Goal: Communication & Community: Participate in discussion

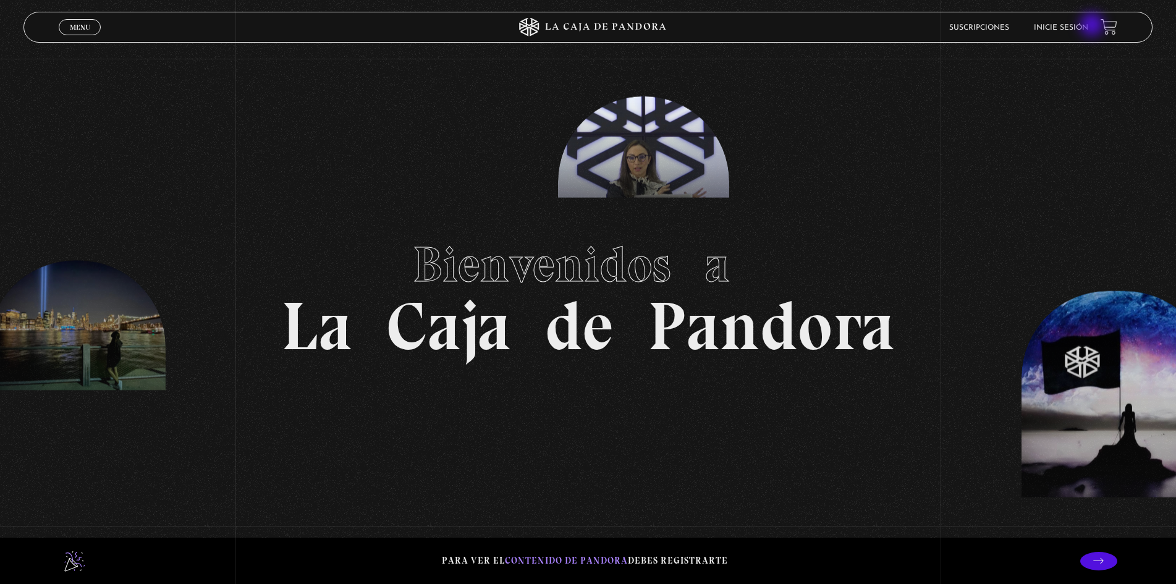
click at [1088, 26] on link "Inicie sesión" at bounding box center [1061, 27] width 54 height 7
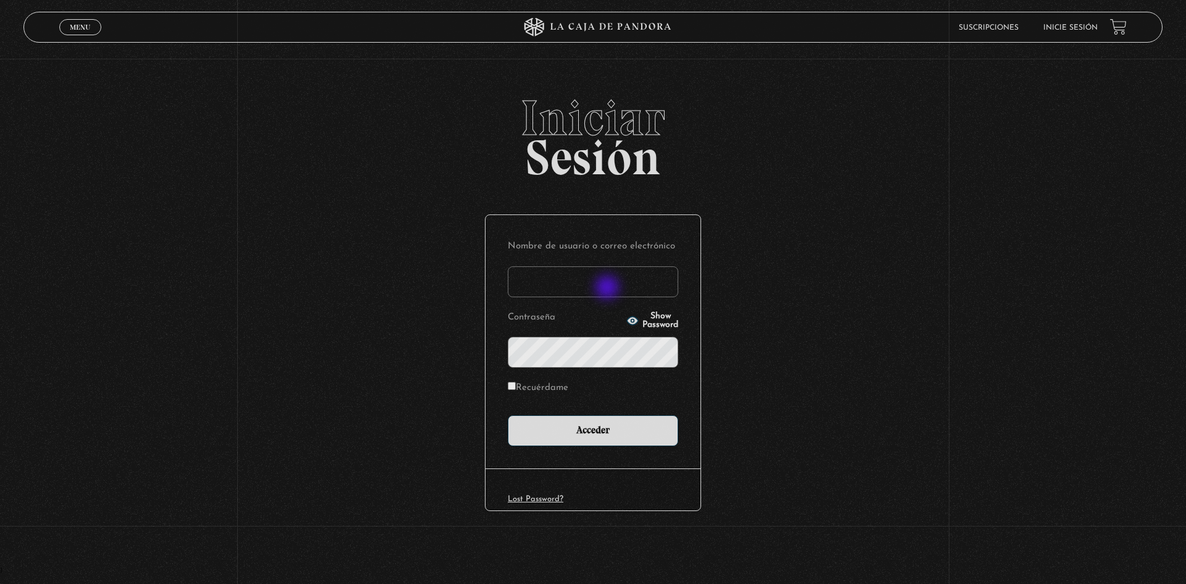
click at [609, 289] on input "Nombre de usuario o correo electrónico" at bounding box center [593, 281] width 171 height 31
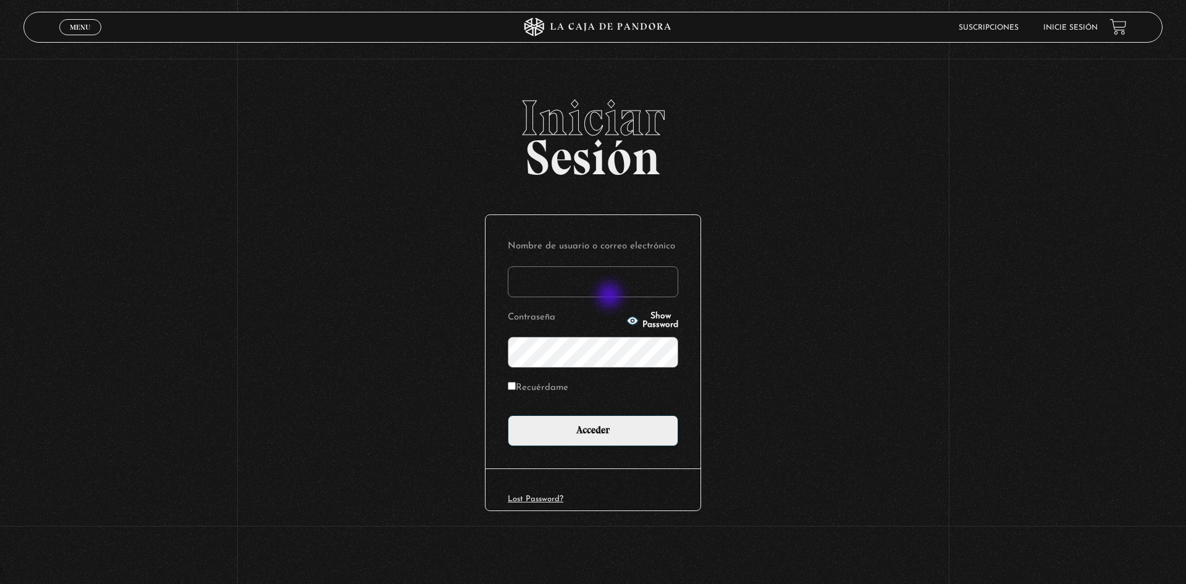
type input "noeliatenorio11@gmail.com"
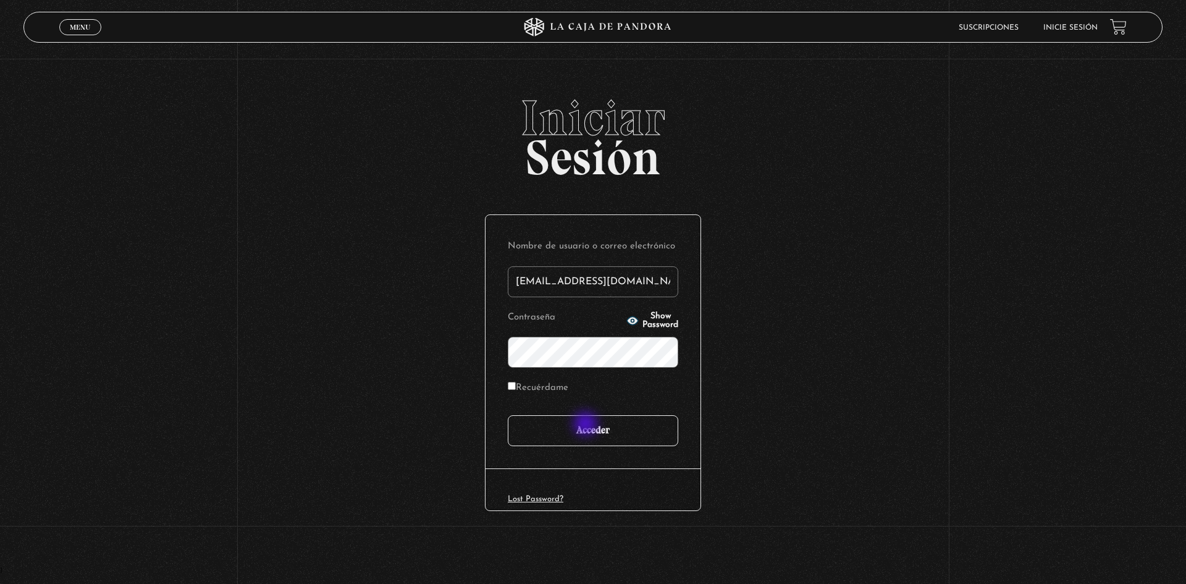
click at [587, 425] on input "Acceder" at bounding box center [593, 430] width 171 height 31
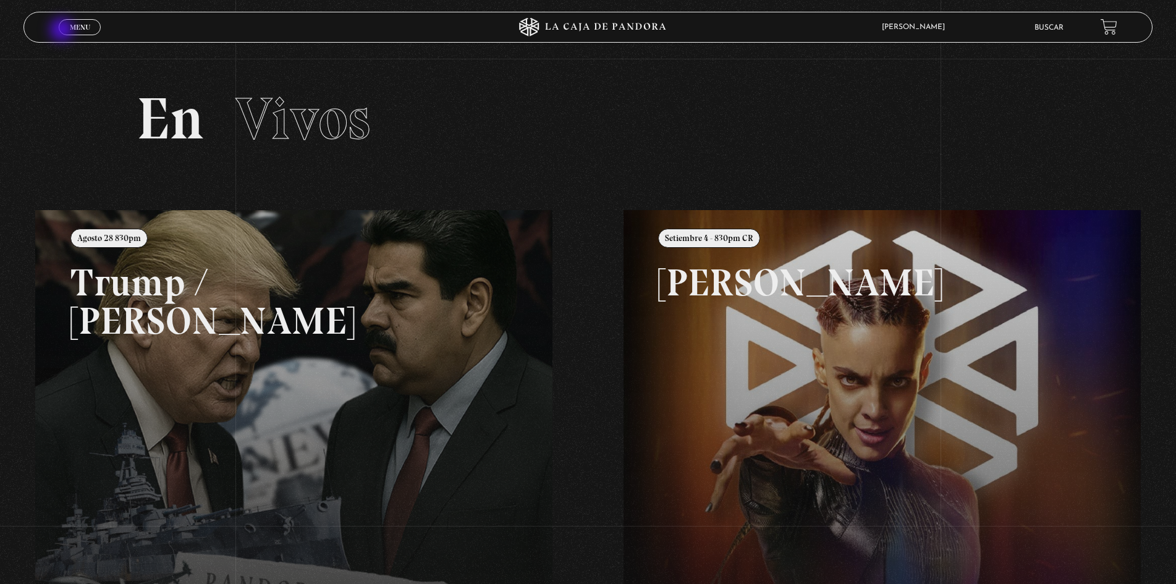
click at [72, 27] on span "Menu" at bounding box center [80, 26] width 20 height 7
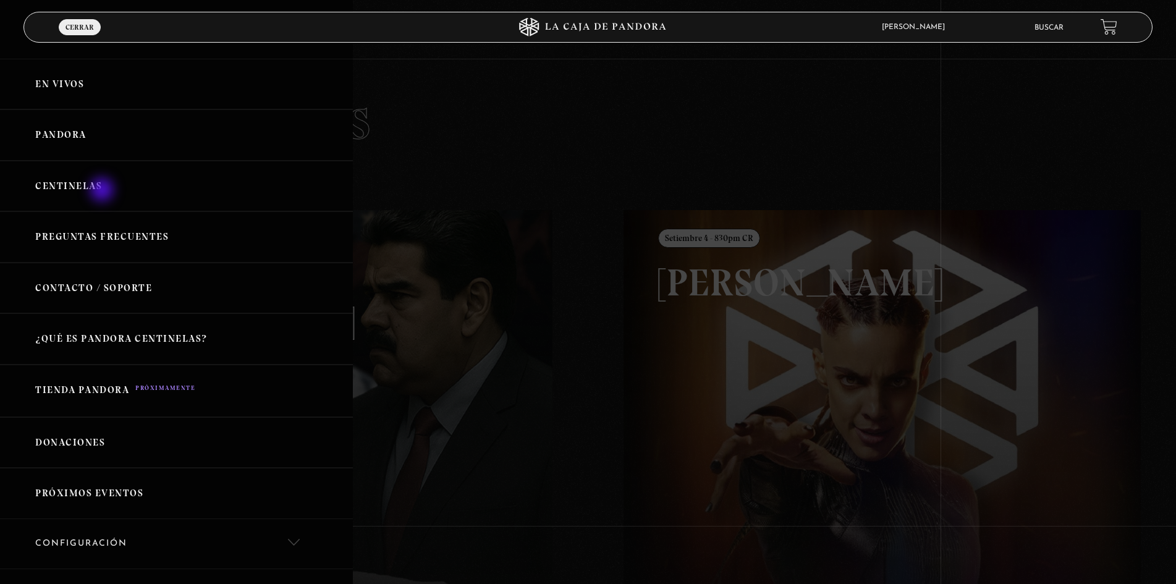
click at [103, 192] on link "Centinelas" at bounding box center [176, 186] width 353 height 51
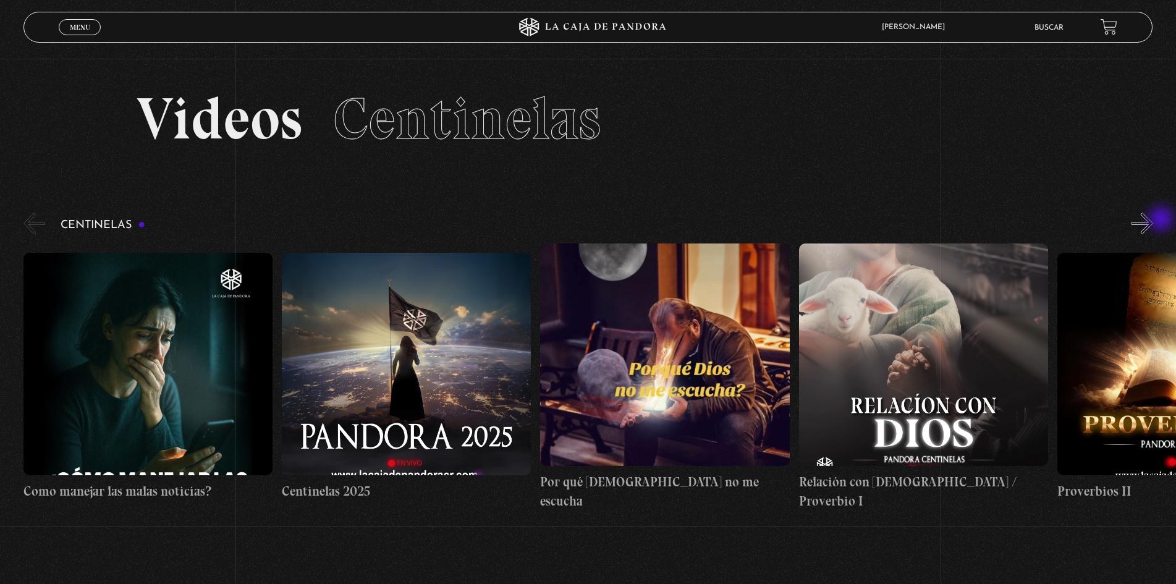
click at [1153, 220] on button "»" at bounding box center [1142, 224] width 22 height 22
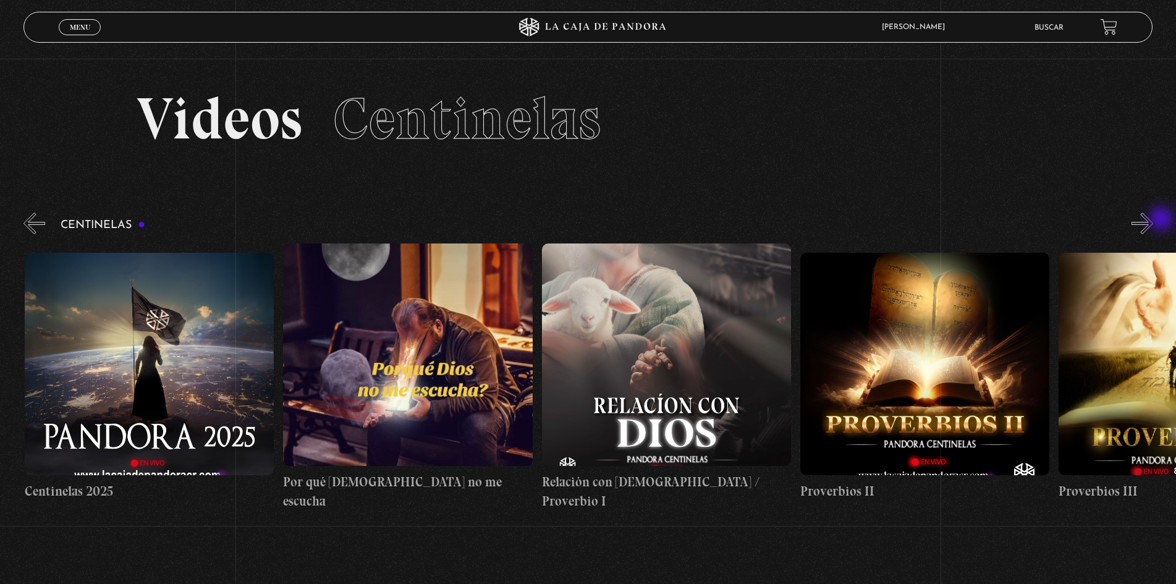
click at [1153, 220] on button "»" at bounding box center [1142, 224] width 22 height 22
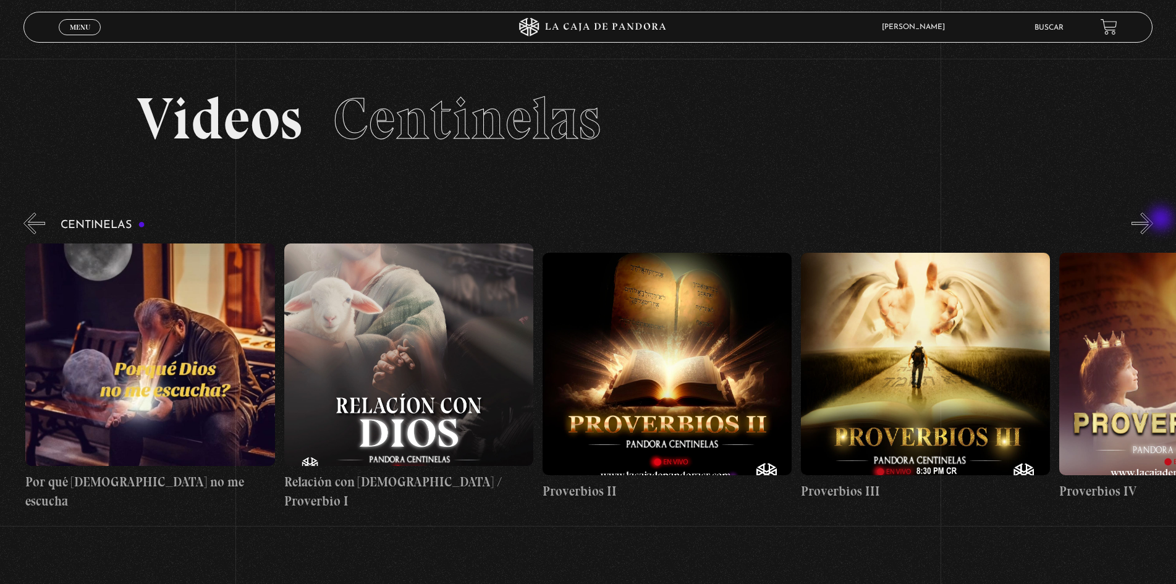
click at [1153, 220] on button "»" at bounding box center [1142, 224] width 22 height 22
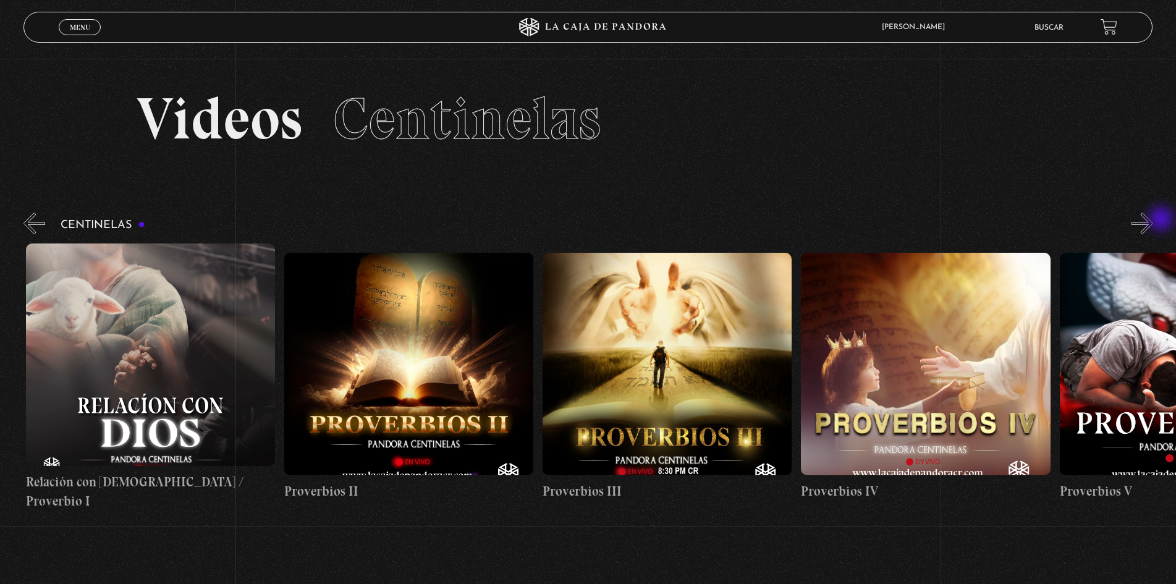
click at [1153, 220] on button "»" at bounding box center [1142, 224] width 22 height 22
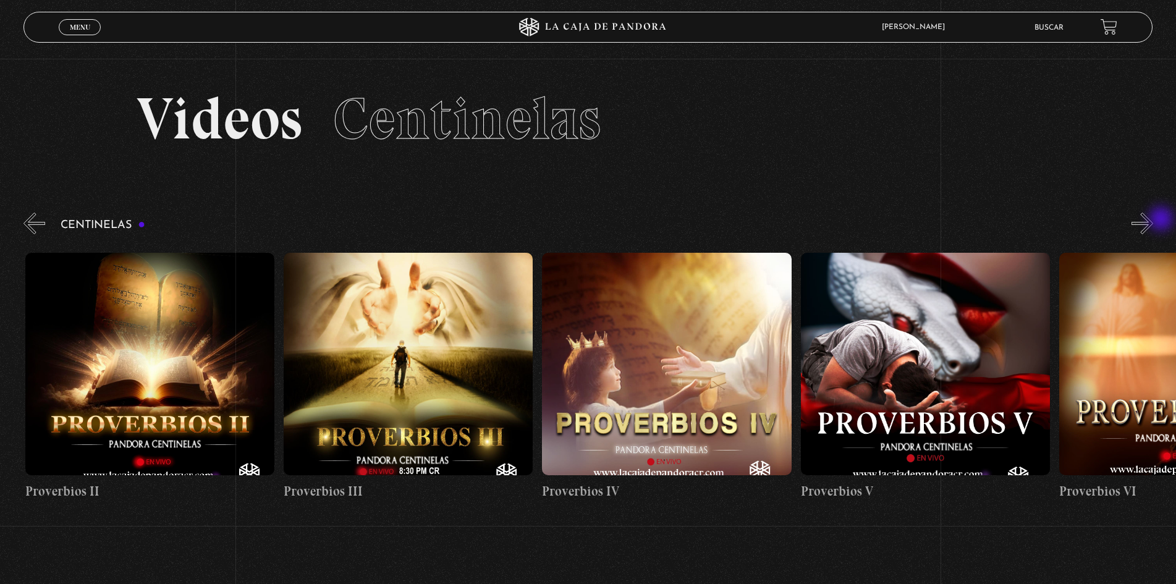
click at [1153, 220] on button "»" at bounding box center [1142, 224] width 22 height 22
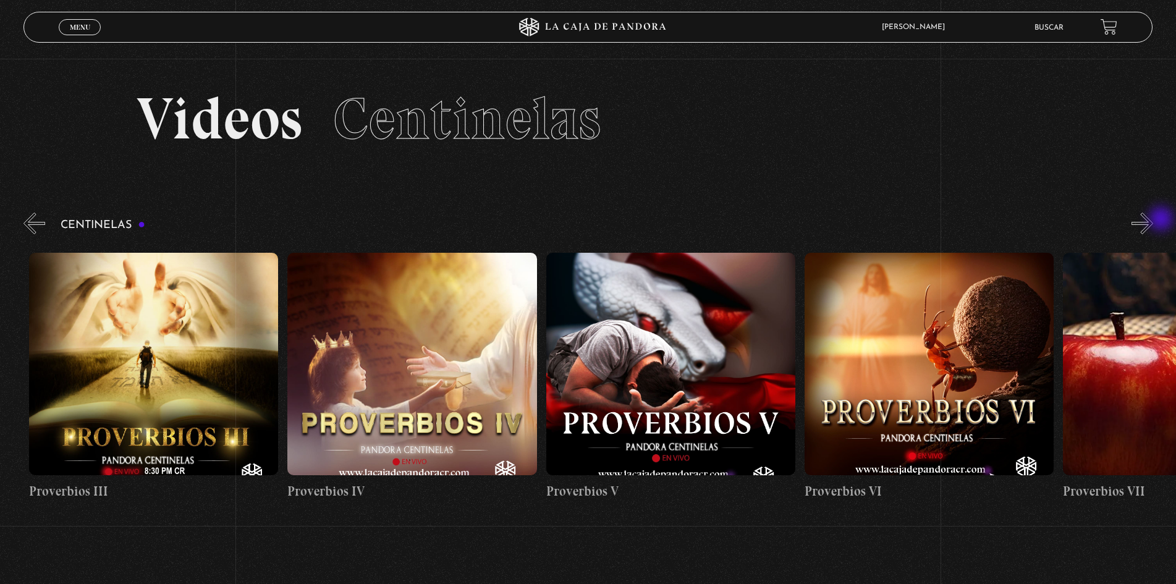
click at [1153, 220] on button "»" at bounding box center [1142, 224] width 22 height 22
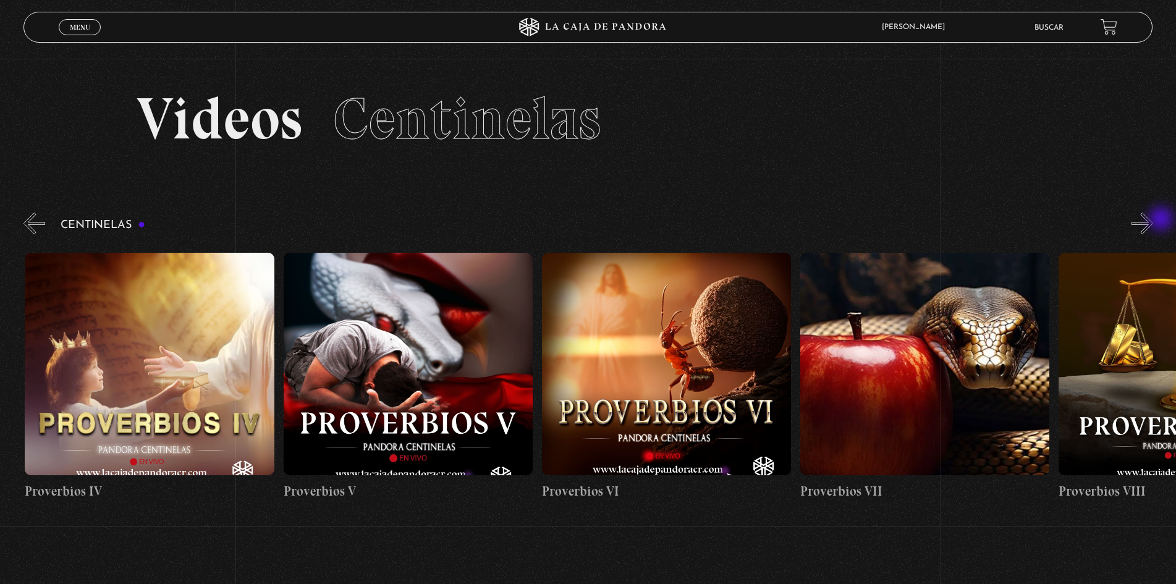
click at [1153, 220] on button "»" at bounding box center [1142, 224] width 22 height 22
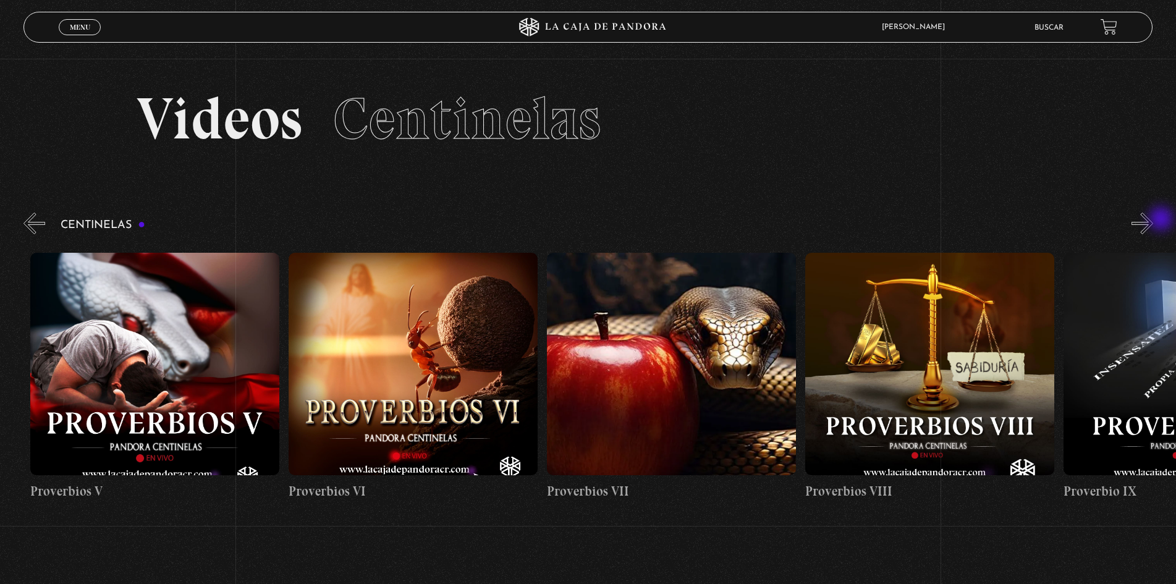
click at [1153, 220] on button "»" at bounding box center [1142, 224] width 22 height 22
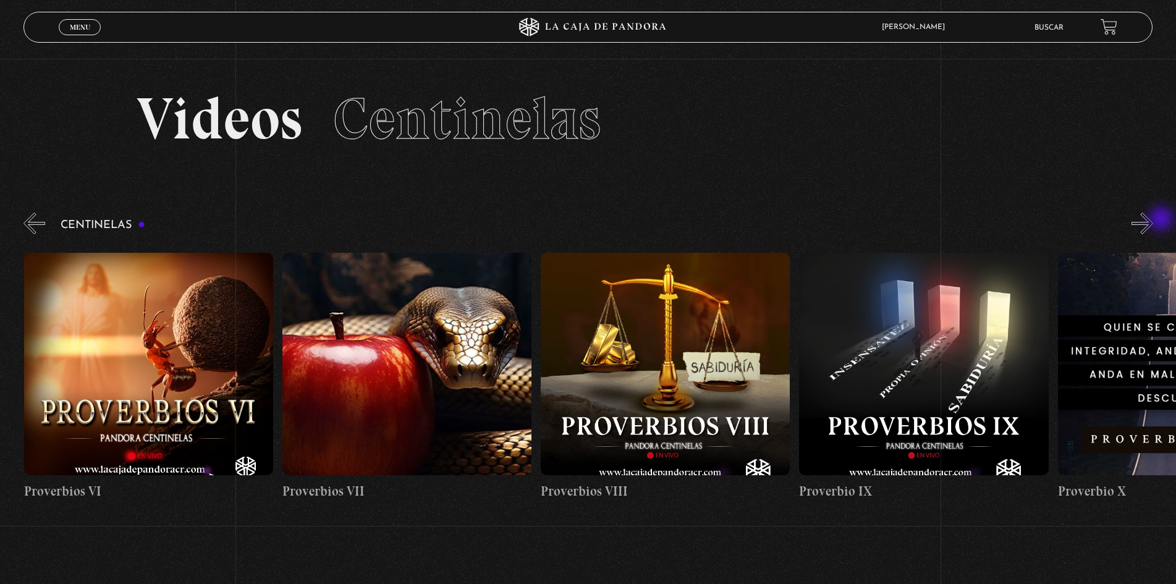
click at [1153, 220] on button "»" at bounding box center [1142, 224] width 22 height 22
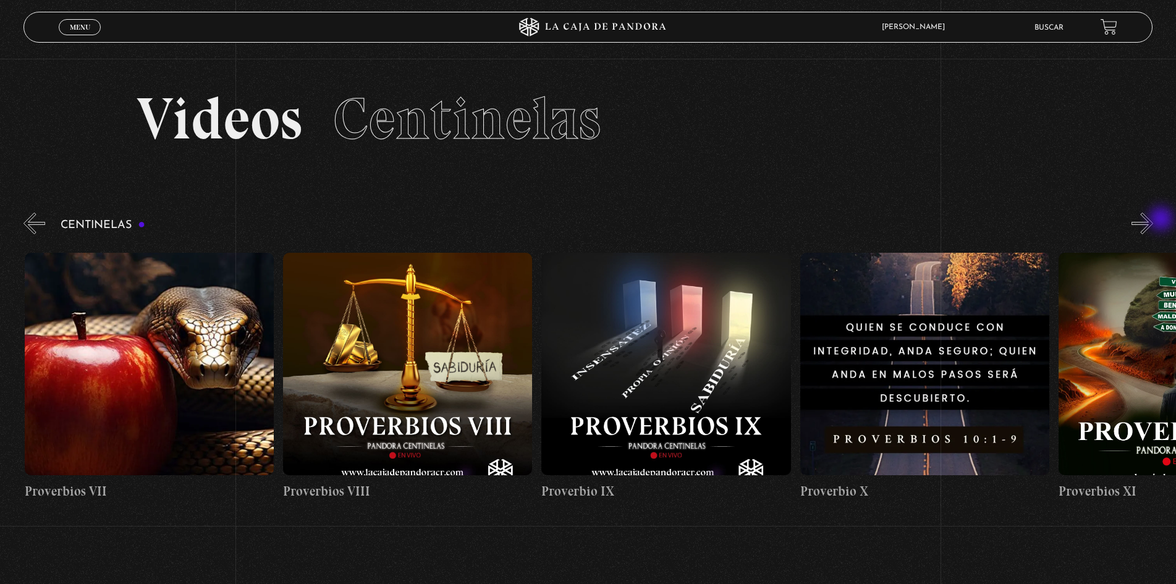
click at [1153, 220] on button "»" at bounding box center [1142, 224] width 22 height 22
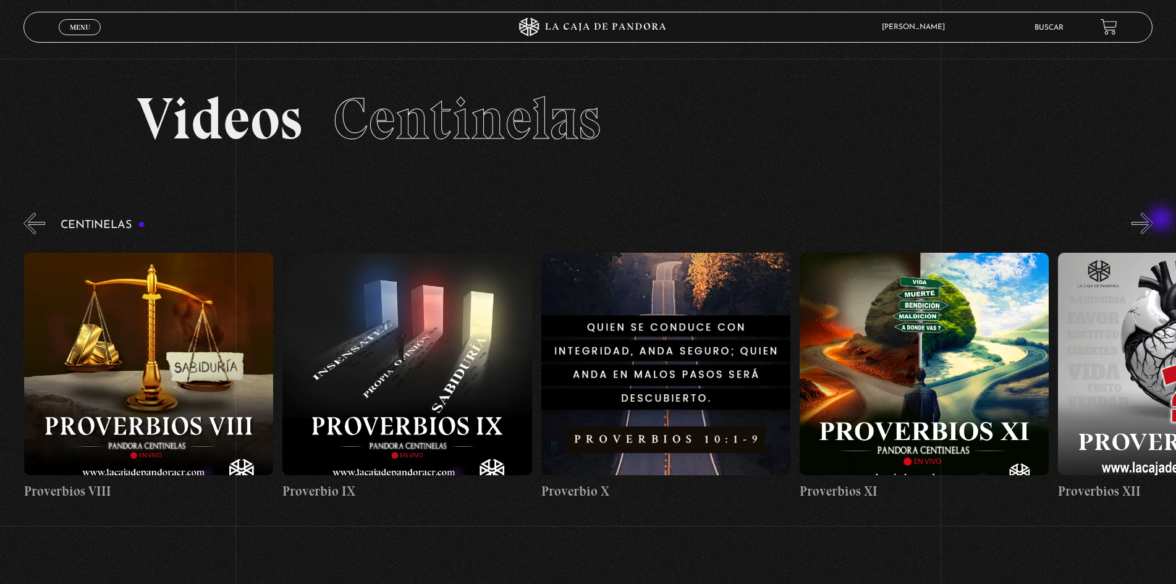
scroll to position [0, 2584]
click at [1153, 220] on button "»" at bounding box center [1142, 224] width 22 height 22
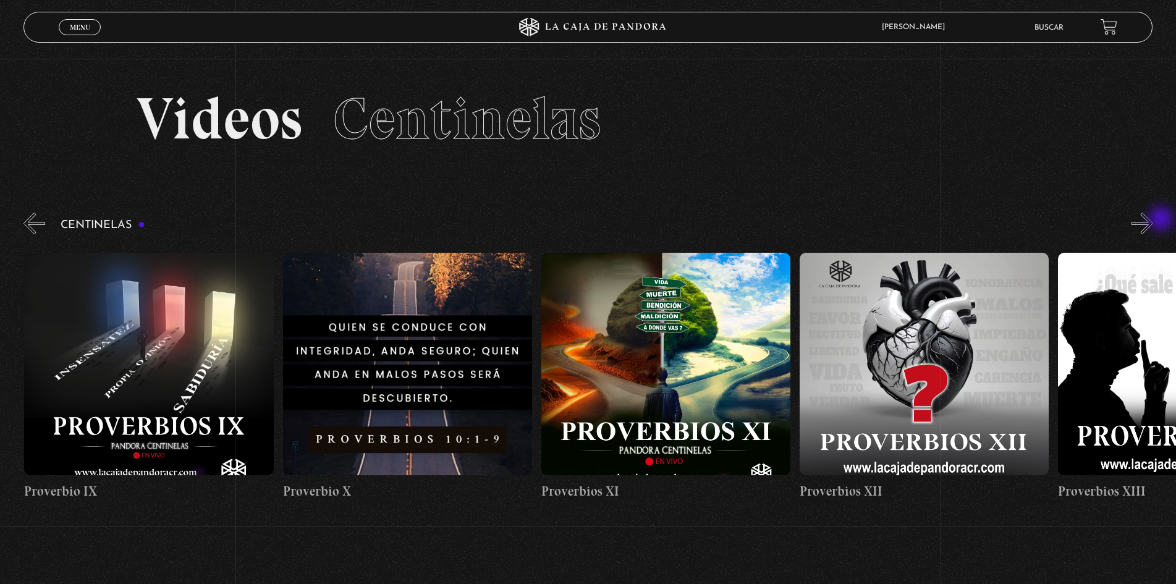
scroll to position [0, 2842]
click at [1153, 220] on button "»" at bounding box center [1142, 224] width 22 height 22
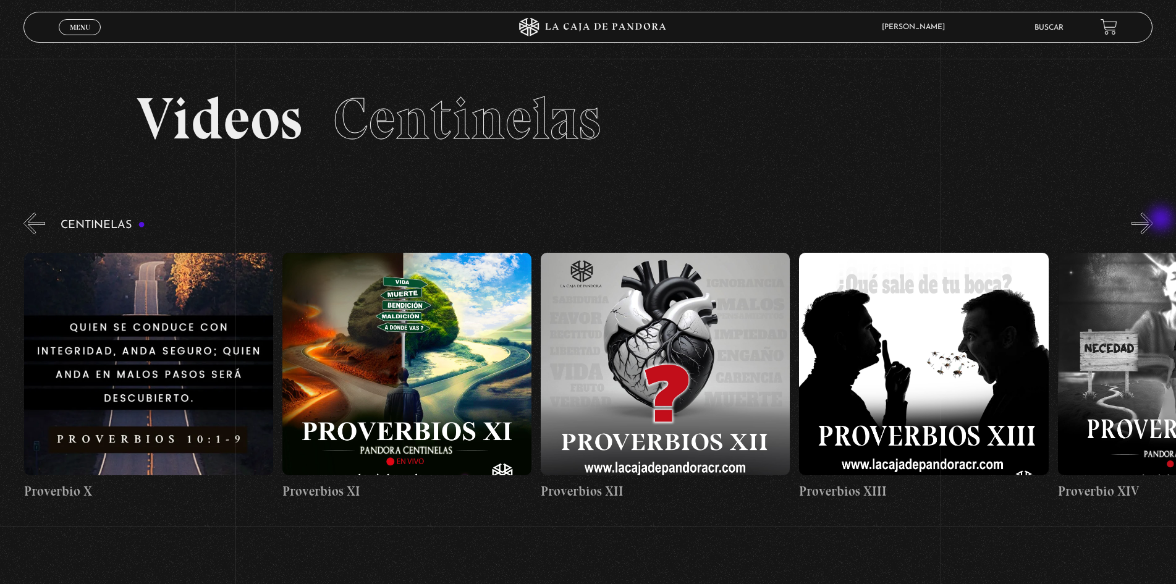
click at [1153, 220] on button "»" at bounding box center [1142, 224] width 22 height 22
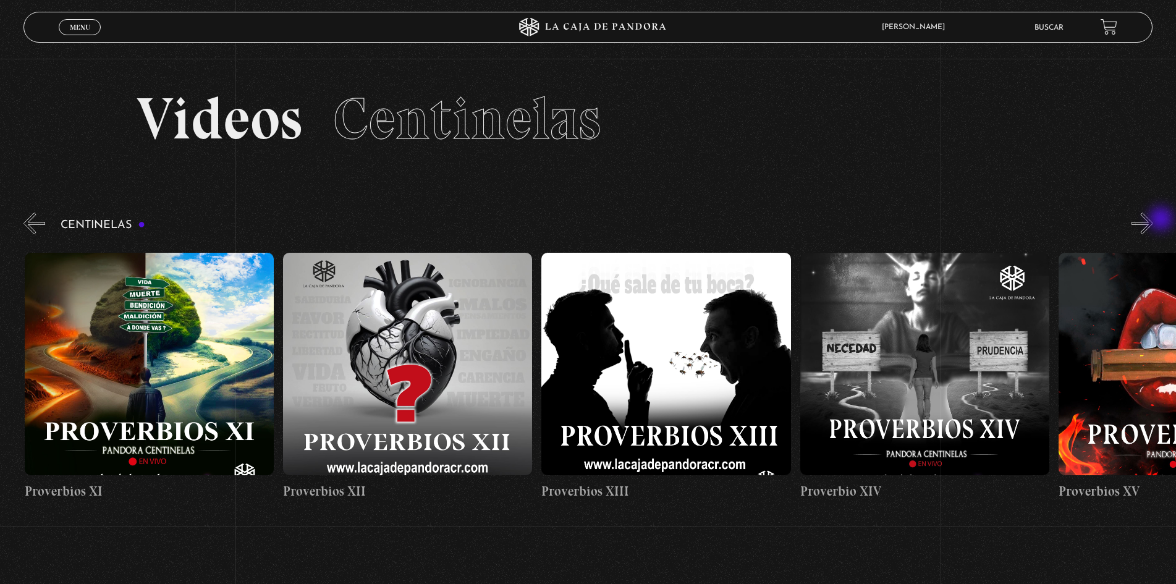
scroll to position [0, 3359]
click at [1153, 220] on button "»" at bounding box center [1142, 224] width 22 height 22
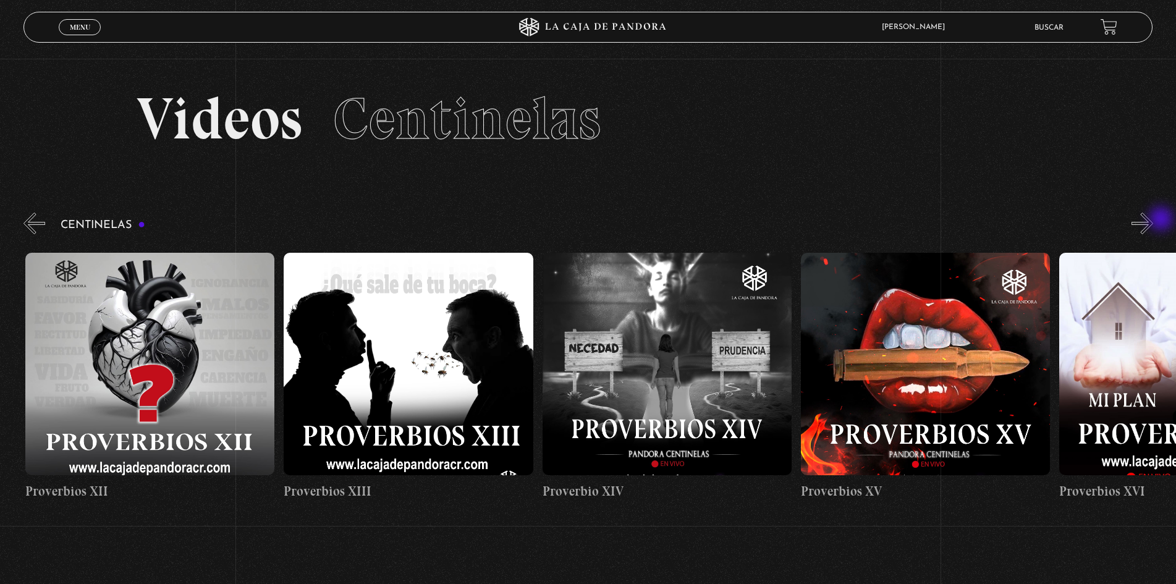
click at [1153, 220] on button "»" at bounding box center [1142, 224] width 22 height 22
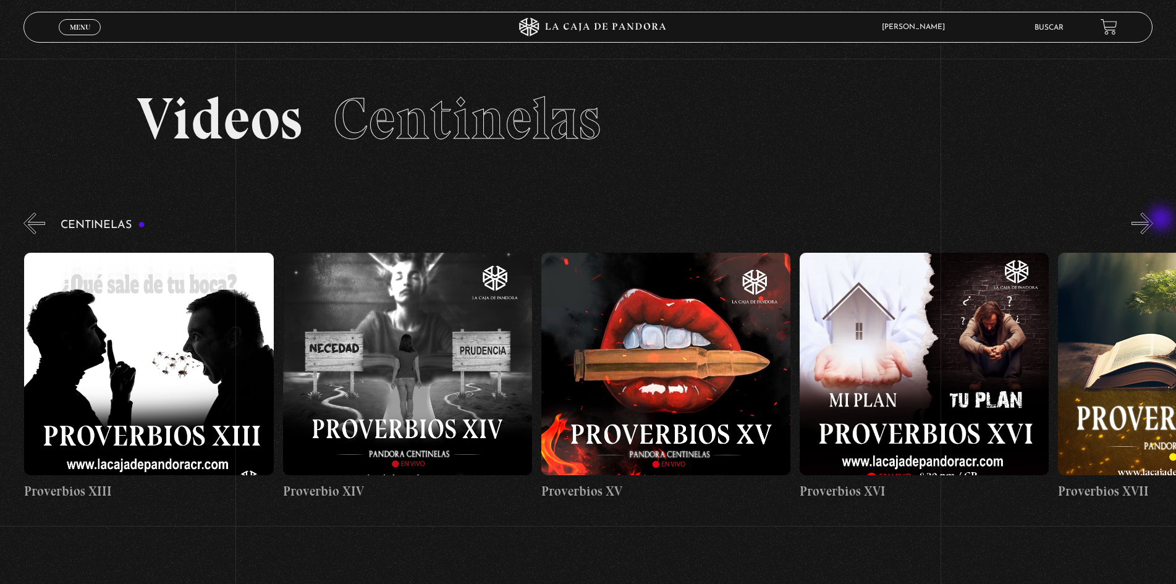
click at [1153, 220] on button "»" at bounding box center [1142, 224] width 22 height 22
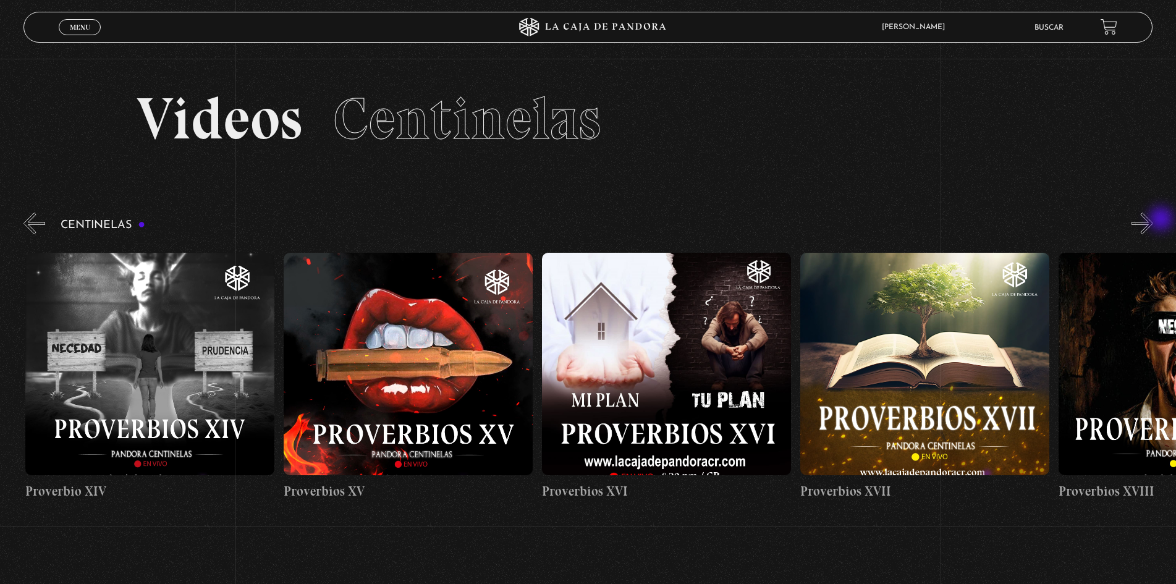
click at [1153, 220] on button "»" at bounding box center [1142, 224] width 22 height 22
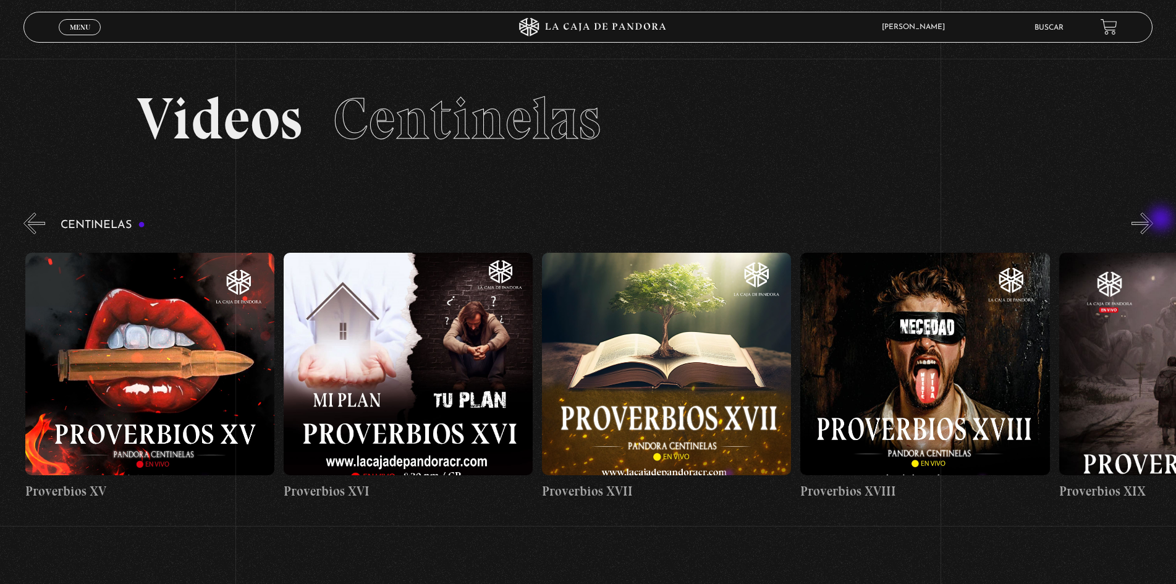
click at [1153, 220] on button "»" at bounding box center [1142, 224] width 22 height 22
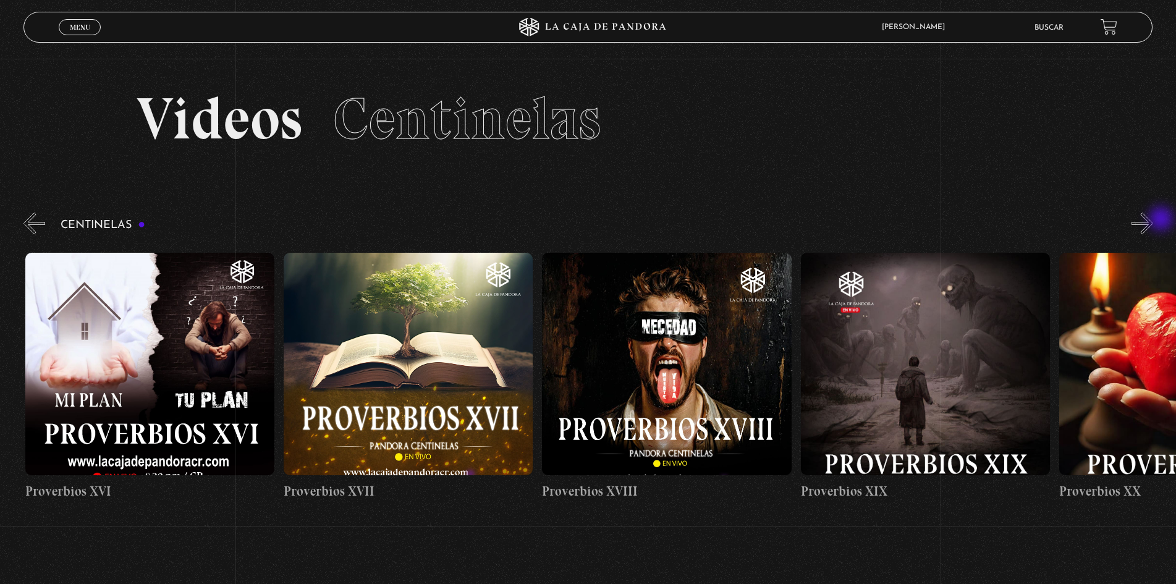
click at [1153, 220] on button "»" at bounding box center [1142, 224] width 22 height 22
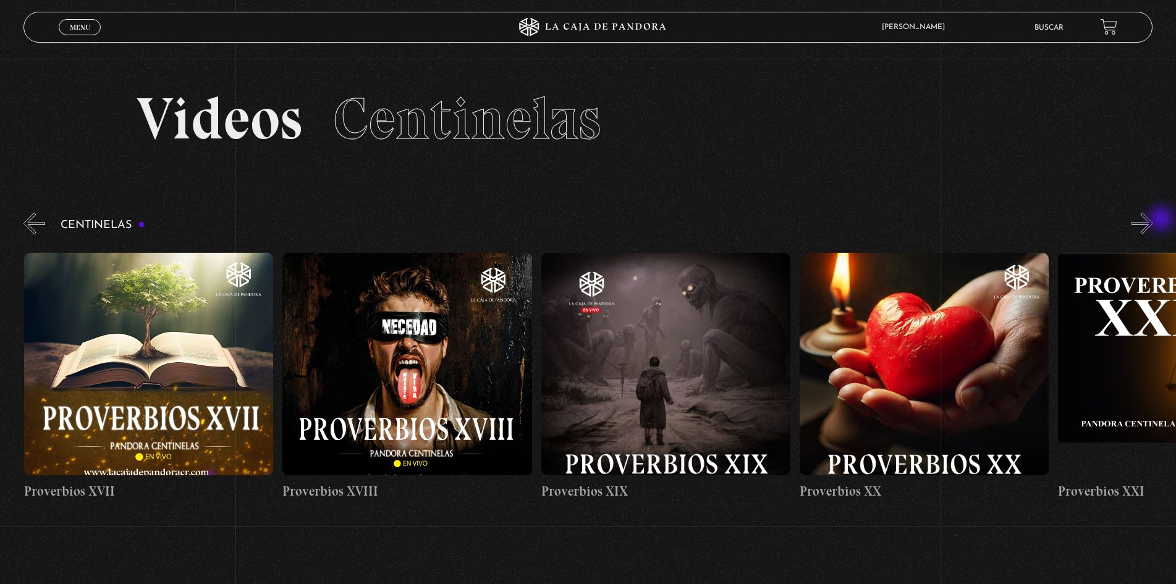
scroll to position [0, 4910]
click at [1153, 220] on button "»" at bounding box center [1142, 224] width 22 height 22
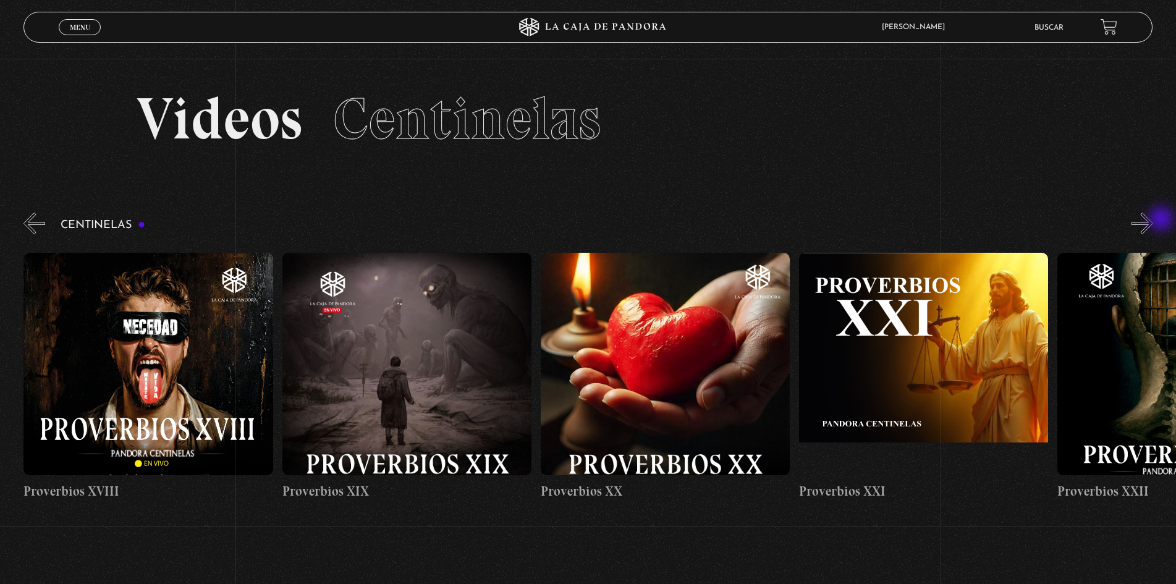
click at [1153, 220] on button "»" at bounding box center [1142, 224] width 22 height 22
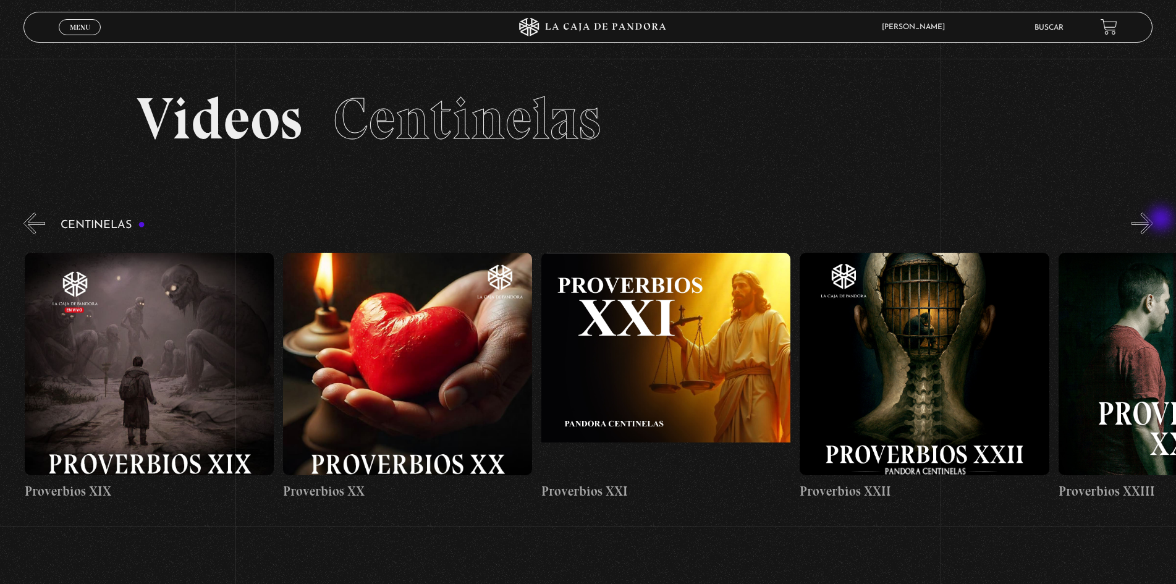
scroll to position [0, 5426]
click at [1153, 220] on button "»" at bounding box center [1142, 224] width 22 height 22
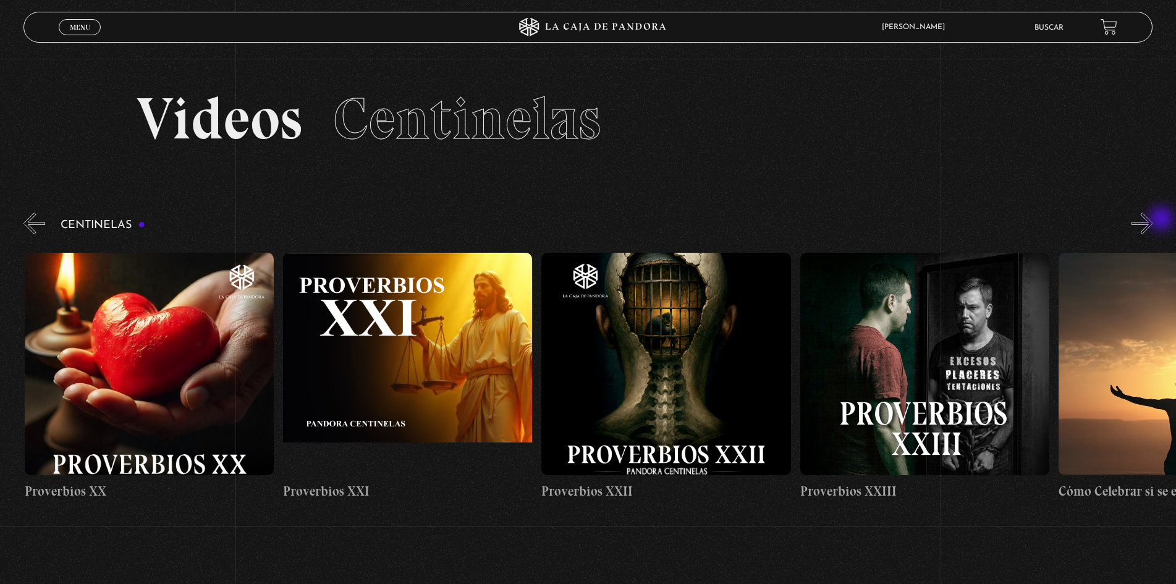
scroll to position [0, 5685]
click at [1153, 220] on button "»" at bounding box center [1142, 224] width 22 height 22
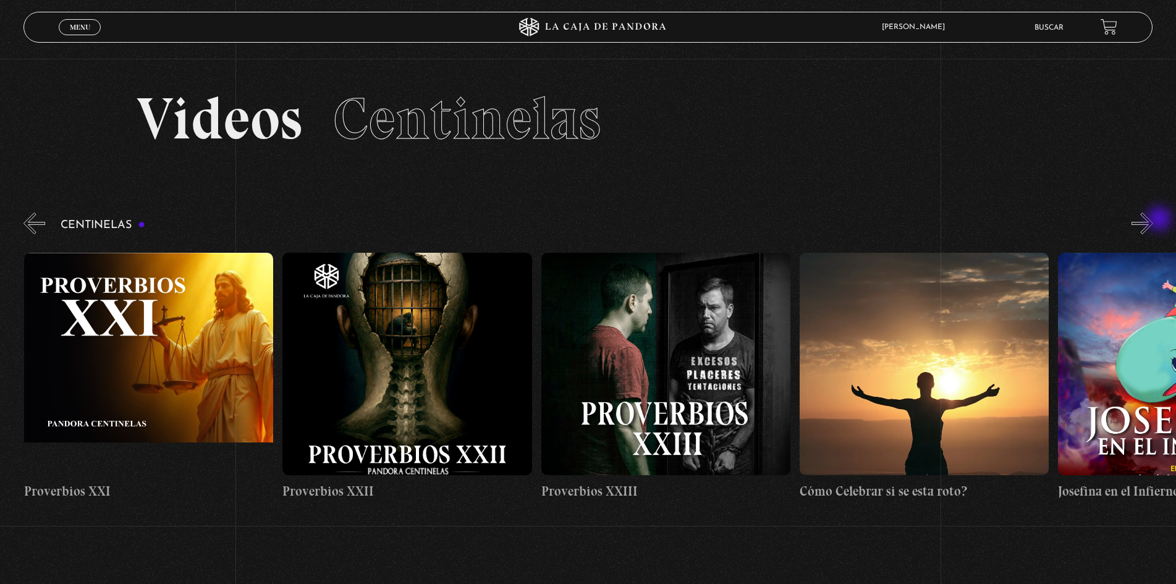
click at [1153, 220] on button "»" at bounding box center [1142, 224] width 22 height 22
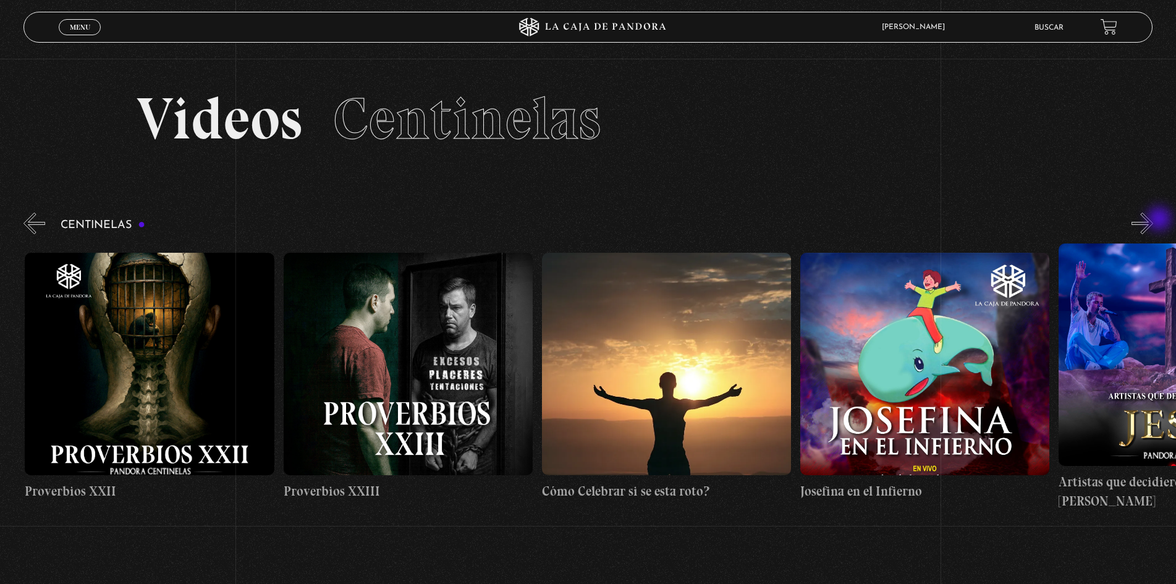
click at [1153, 220] on button "»" at bounding box center [1142, 224] width 22 height 22
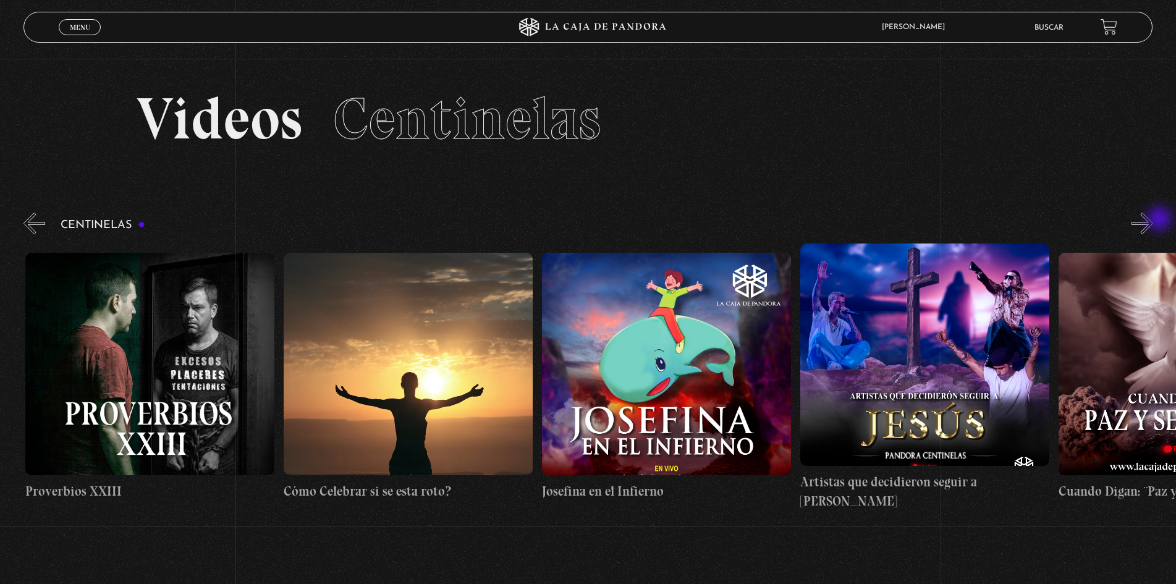
click at [1153, 220] on button "»" at bounding box center [1142, 224] width 22 height 22
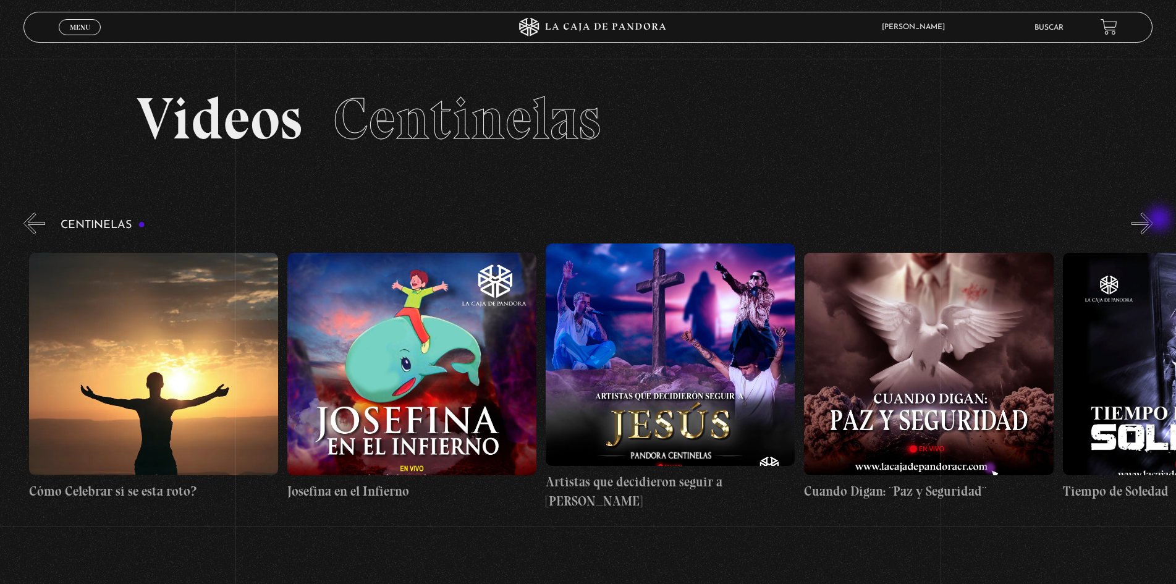
click at [1153, 220] on button "»" at bounding box center [1142, 224] width 22 height 22
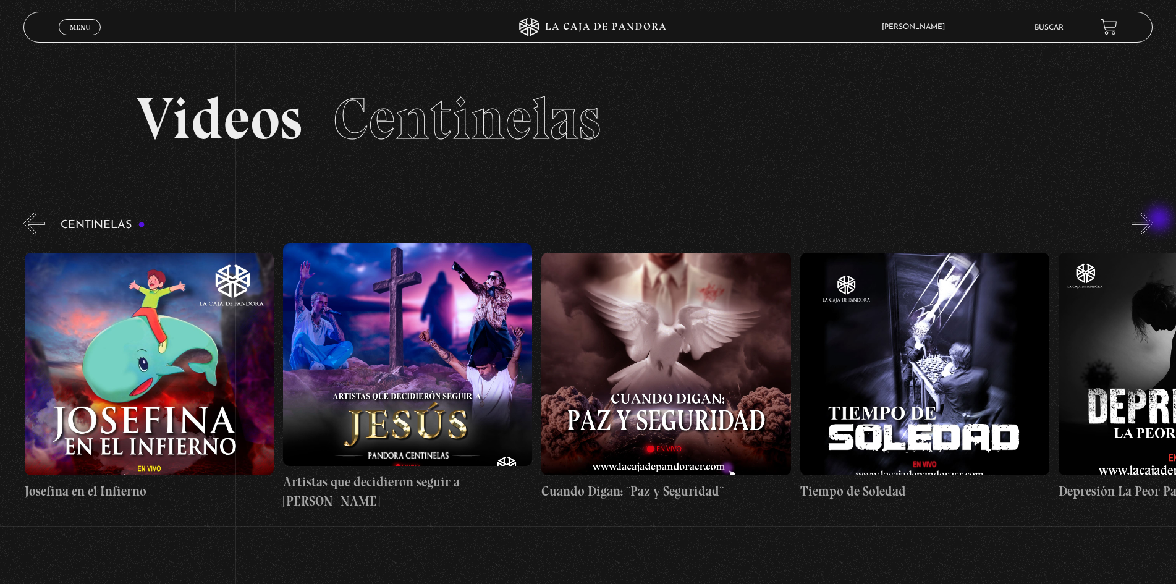
click at [1153, 220] on button "»" at bounding box center [1142, 224] width 22 height 22
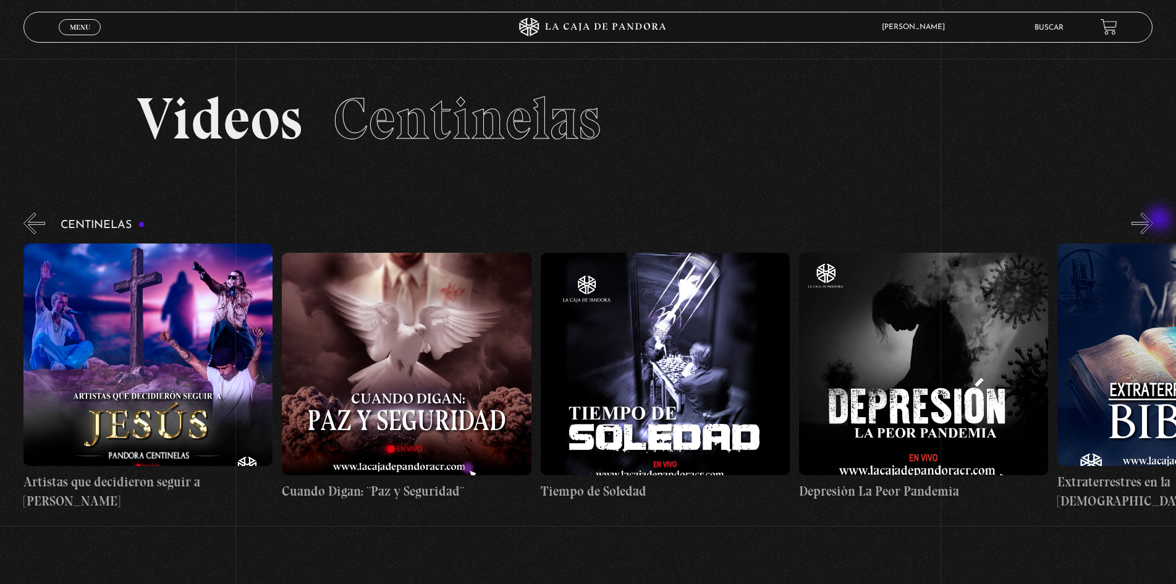
click at [1153, 220] on button "»" at bounding box center [1142, 224] width 22 height 22
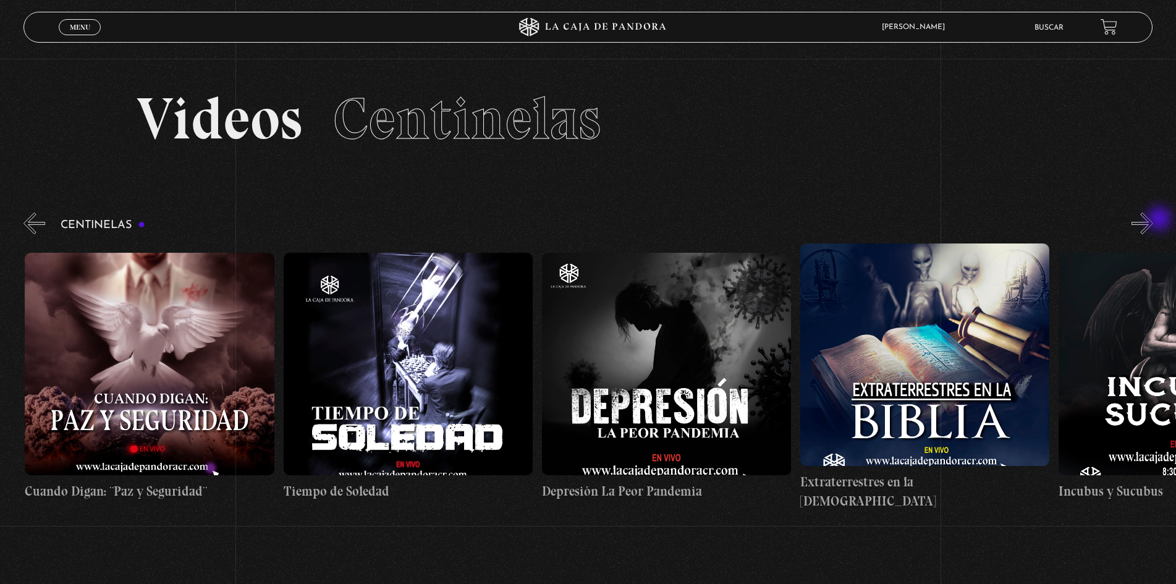
click at [1153, 220] on button "»" at bounding box center [1142, 224] width 22 height 22
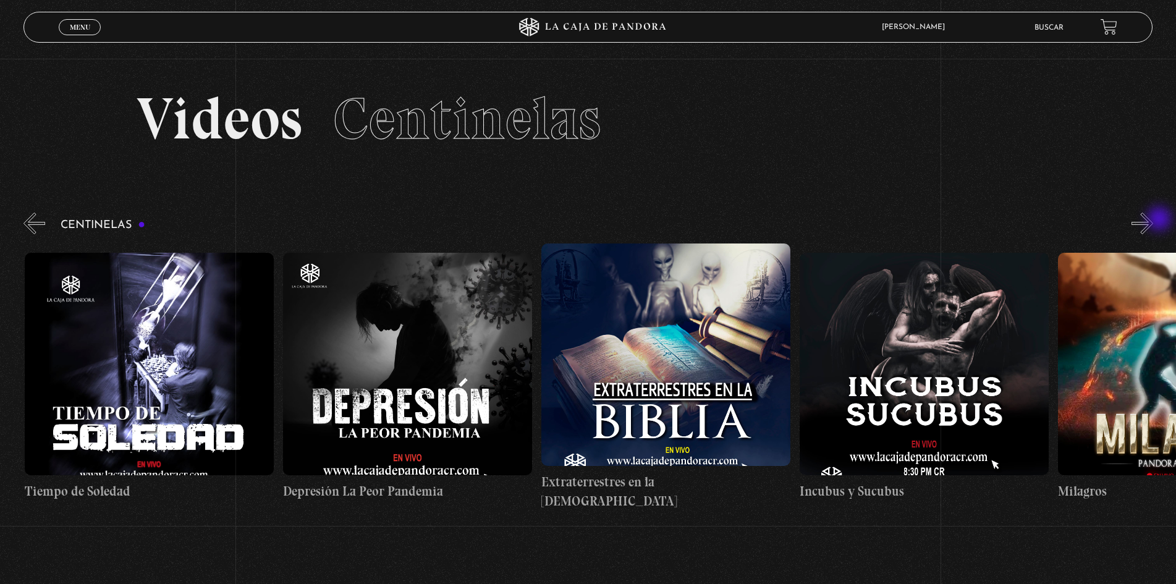
click at [1153, 220] on button "»" at bounding box center [1142, 224] width 22 height 22
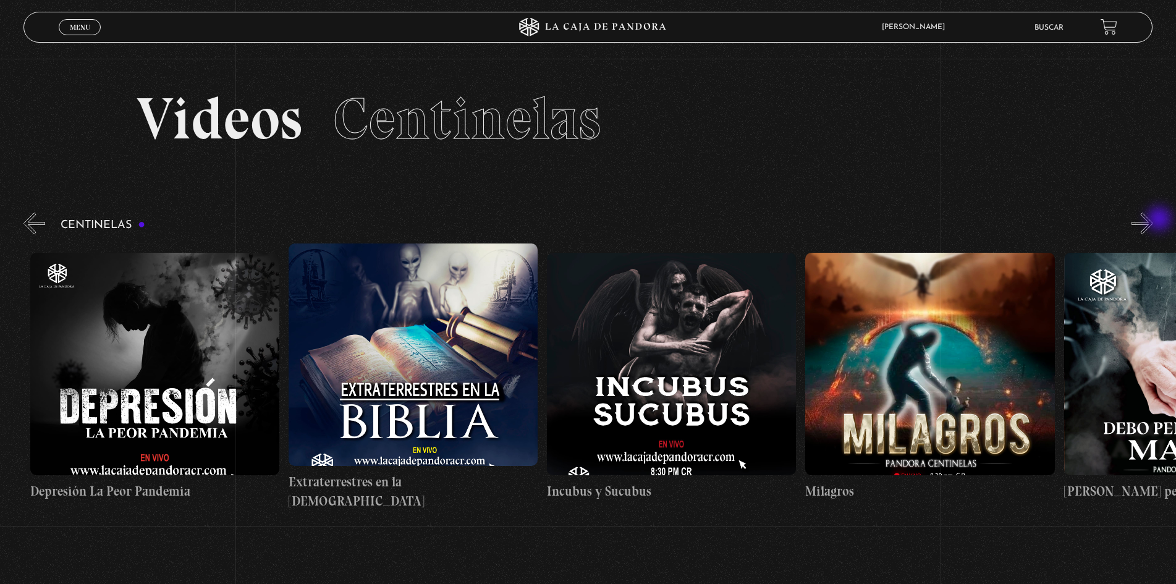
click at [1153, 220] on button "»" at bounding box center [1142, 224] width 22 height 22
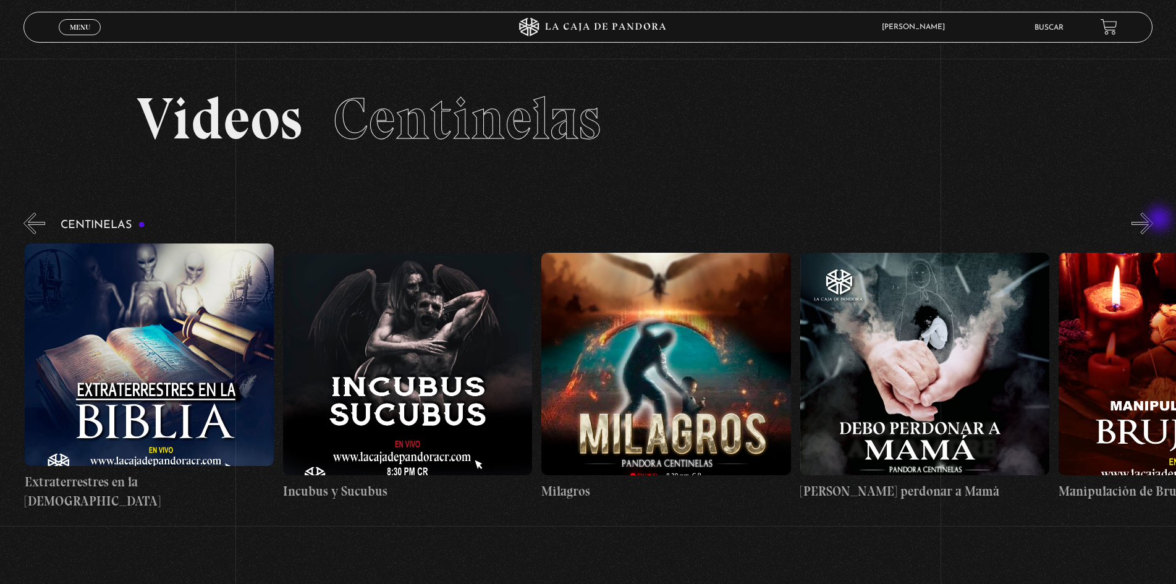
click at [1153, 220] on button "»" at bounding box center [1142, 224] width 22 height 22
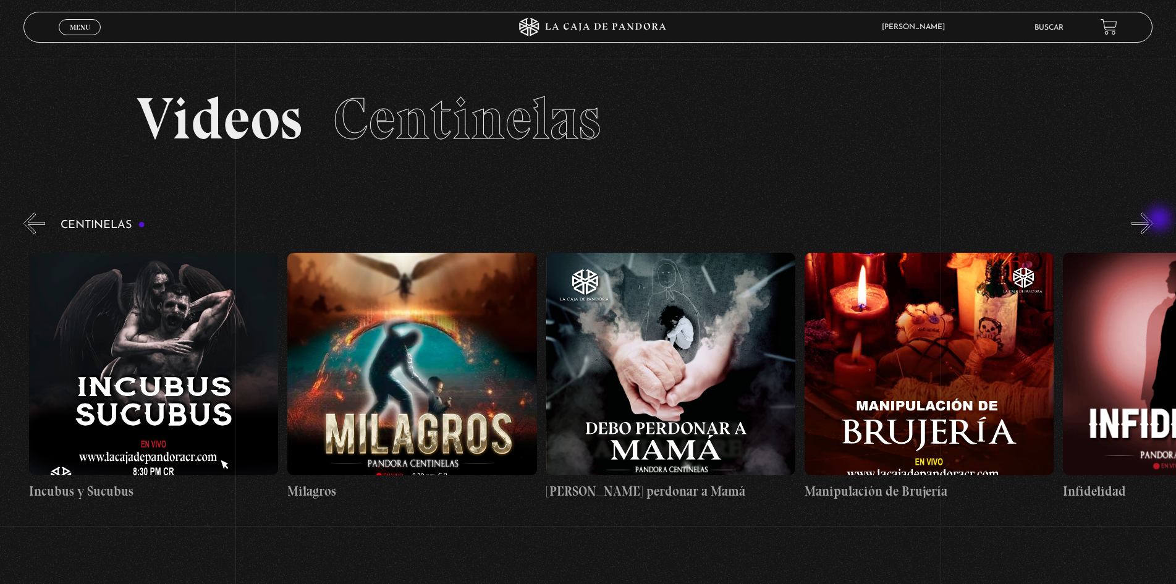
click at [1153, 220] on button "»" at bounding box center [1142, 224] width 22 height 22
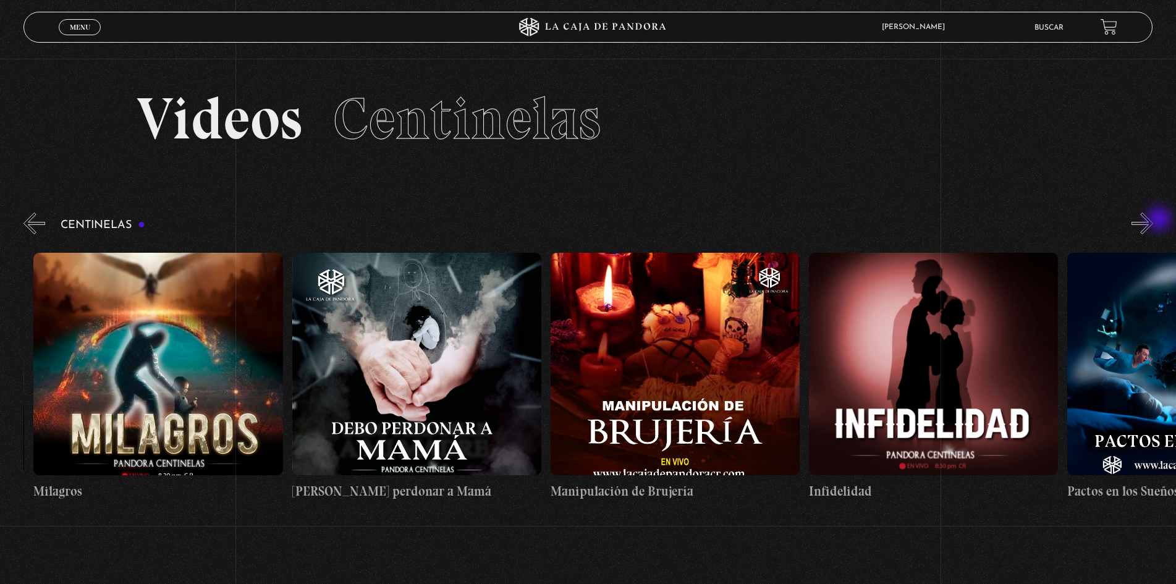
click at [1153, 220] on button "»" at bounding box center [1142, 224] width 22 height 22
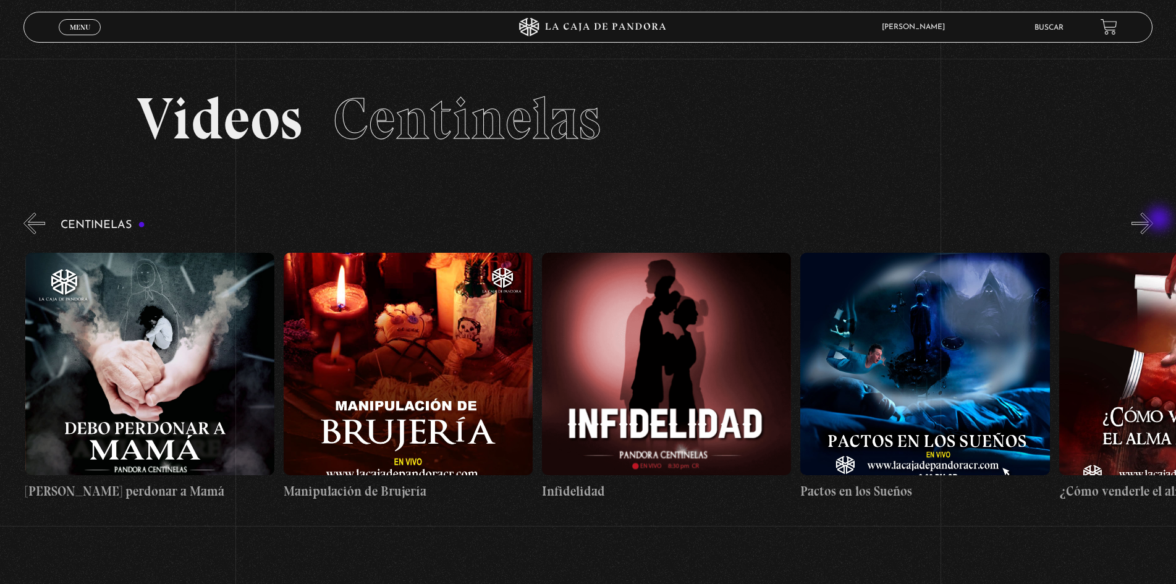
click at [1153, 220] on button "»" at bounding box center [1142, 224] width 22 height 22
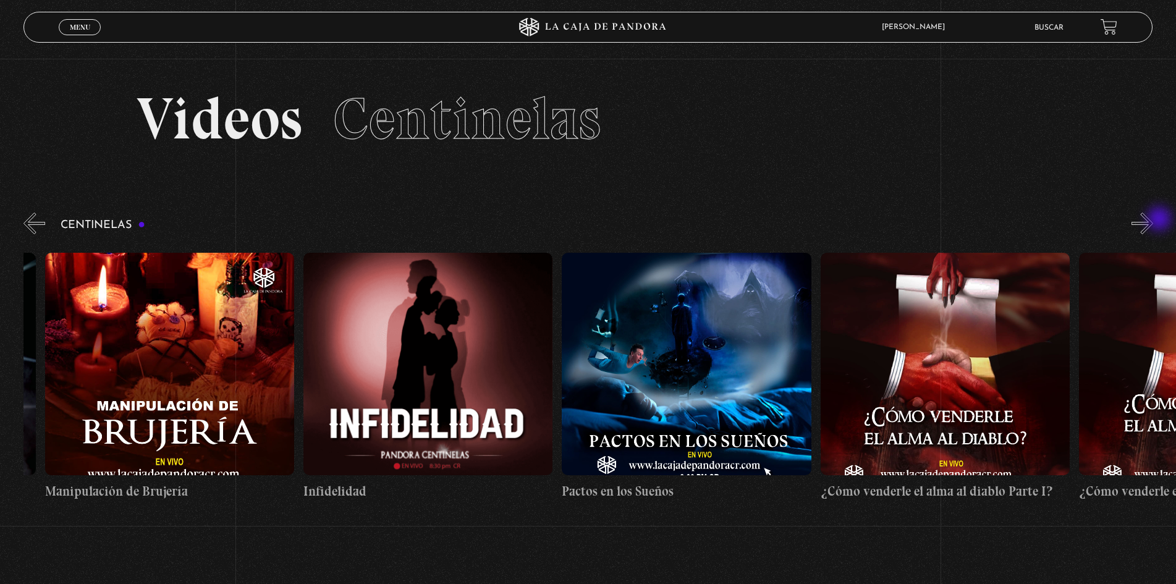
click at [1153, 220] on button "»" at bounding box center [1142, 224] width 22 height 22
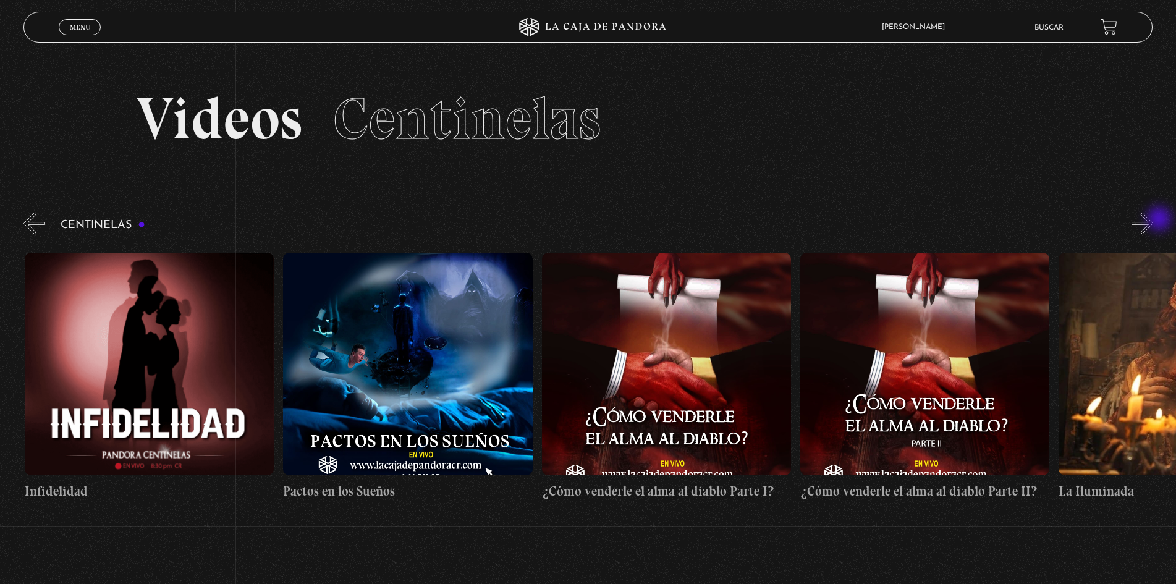
click at [1153, 220] on button "»" at bounding box center [1142, 224] width 22 height 22
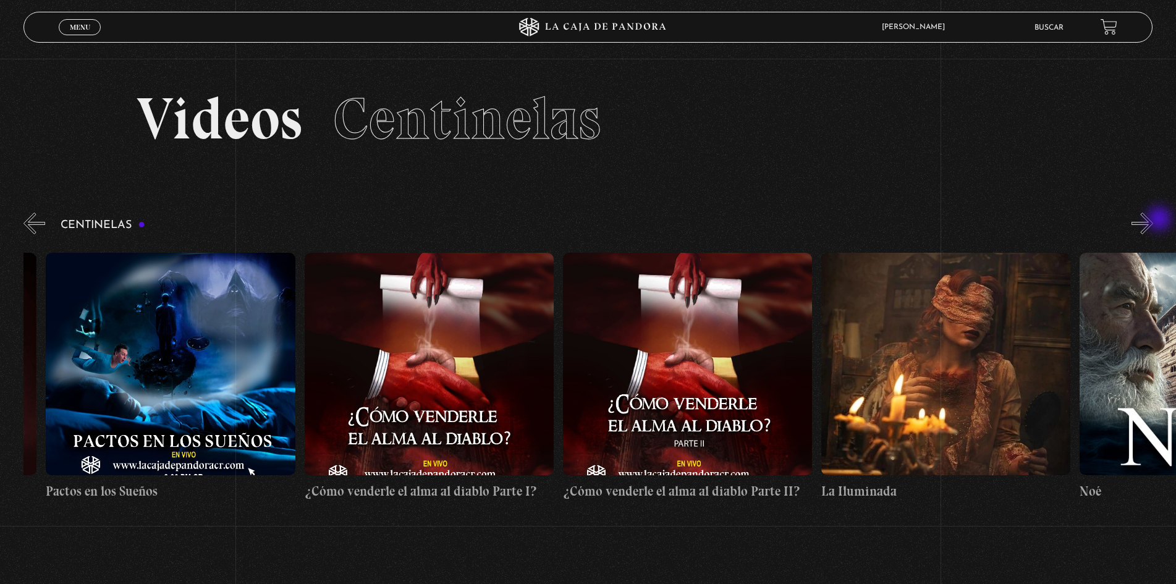
click at [1153, 220] on button "»" at bounding box center [1142, 224] width 22 height 22
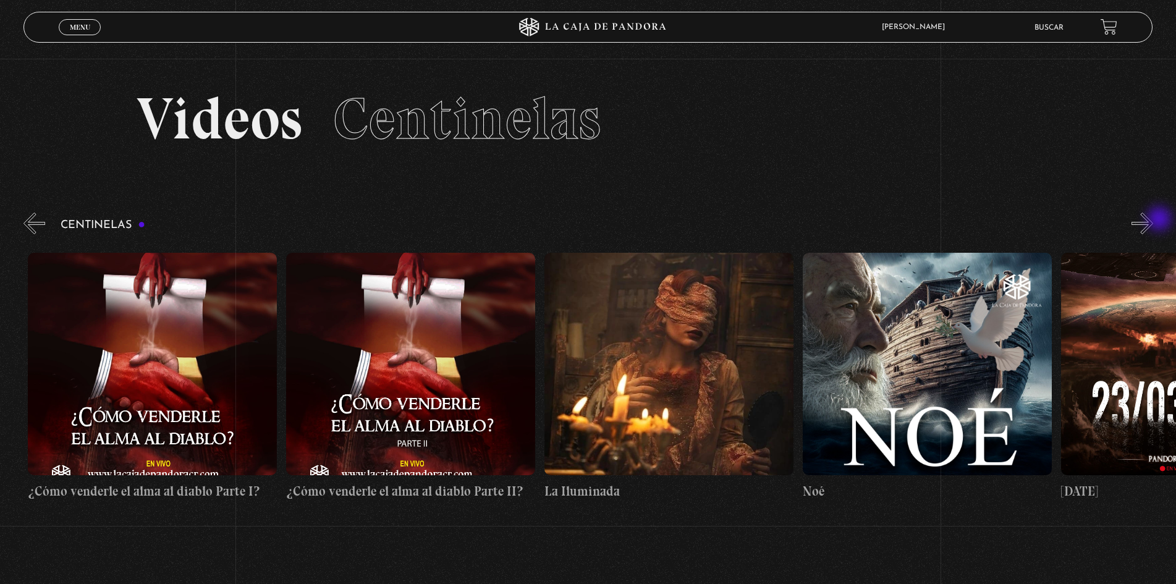
click at [1153, 220] on button "»" at bounding box center [1142, 224] width 22 height 22
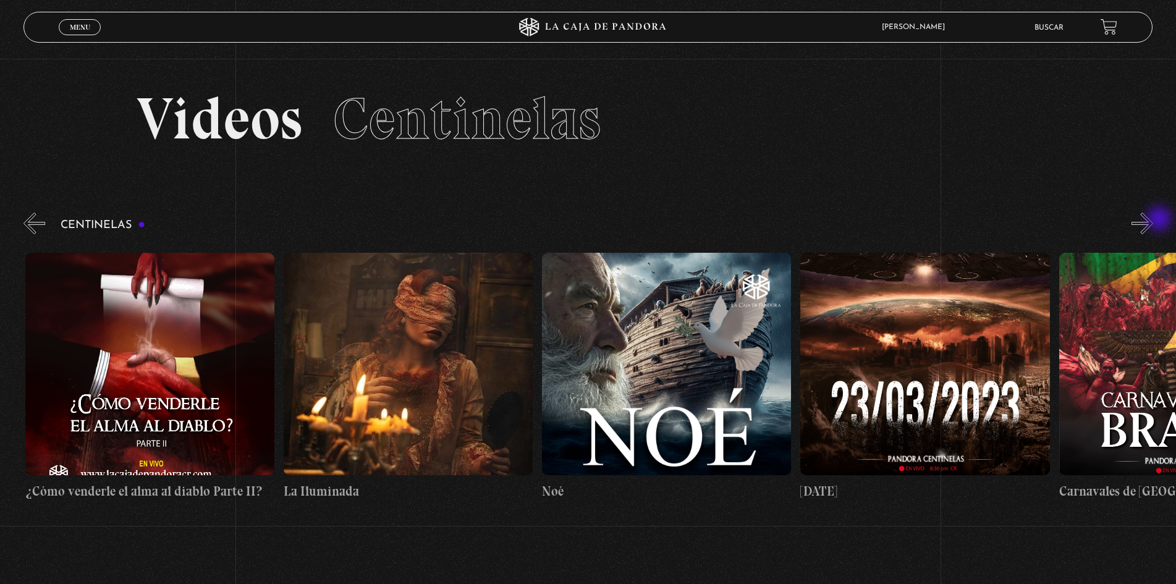
click at [1153, 220] on button "»" at bounding box center [1142, 224] width 22 height 22
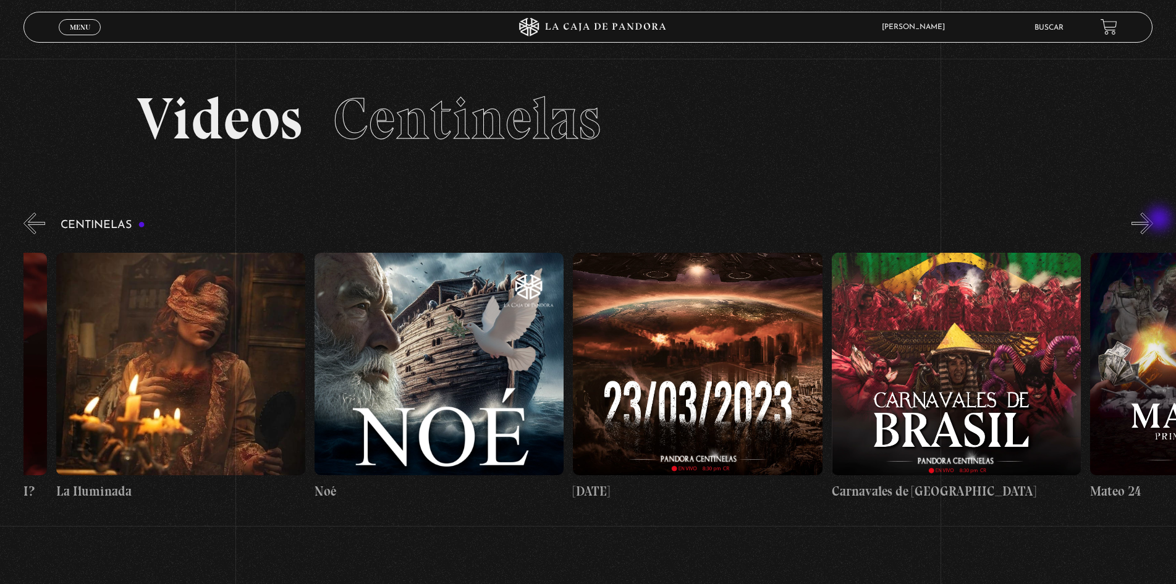
click at [1153, 220] on button "»" at bounding box center [1142, 224] width 22 height 22
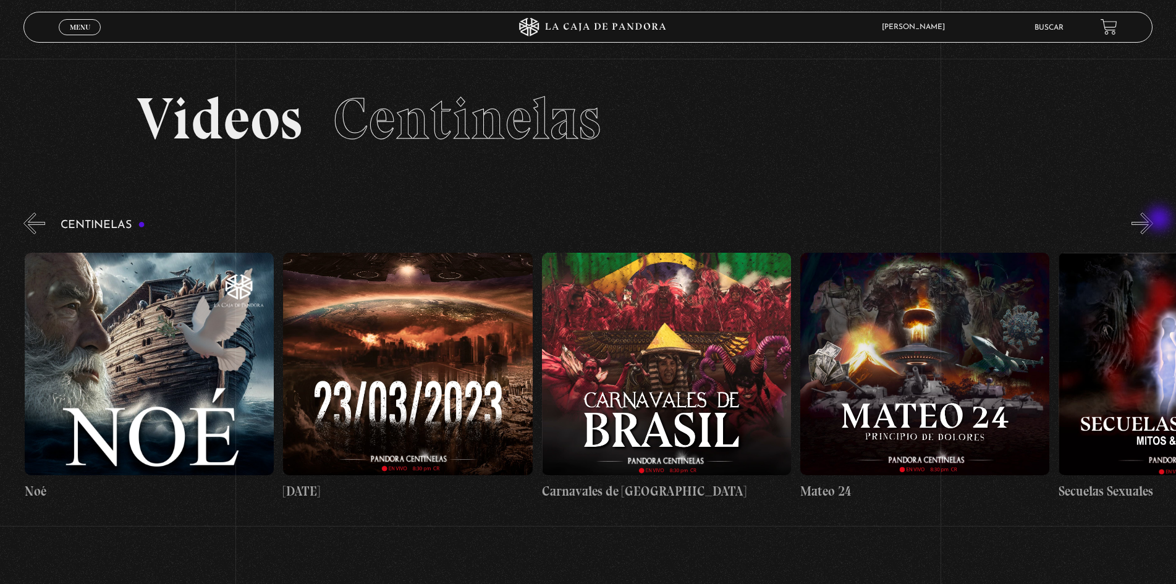
click at [1153, 220] on button "»" at bounding box center [1142, 224] width 22 height 22
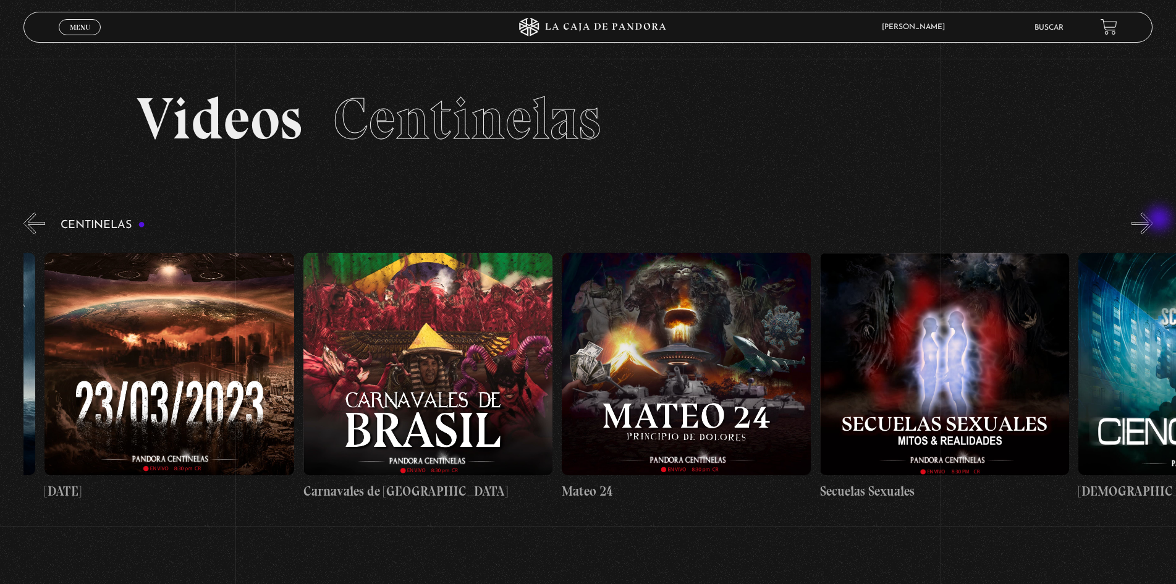
click at [1153, 220] on button "»" at bounding box center [1142, 224] width 22 height 22
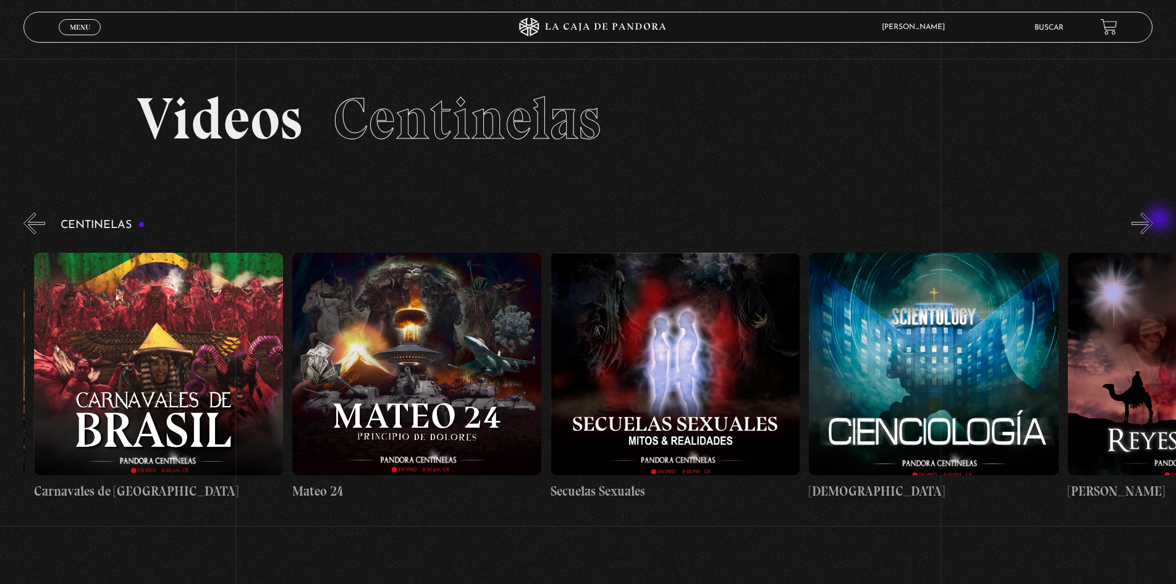
click at [1153, 220] on button "»" at bounding box center [1142, 224] width 22 height 22
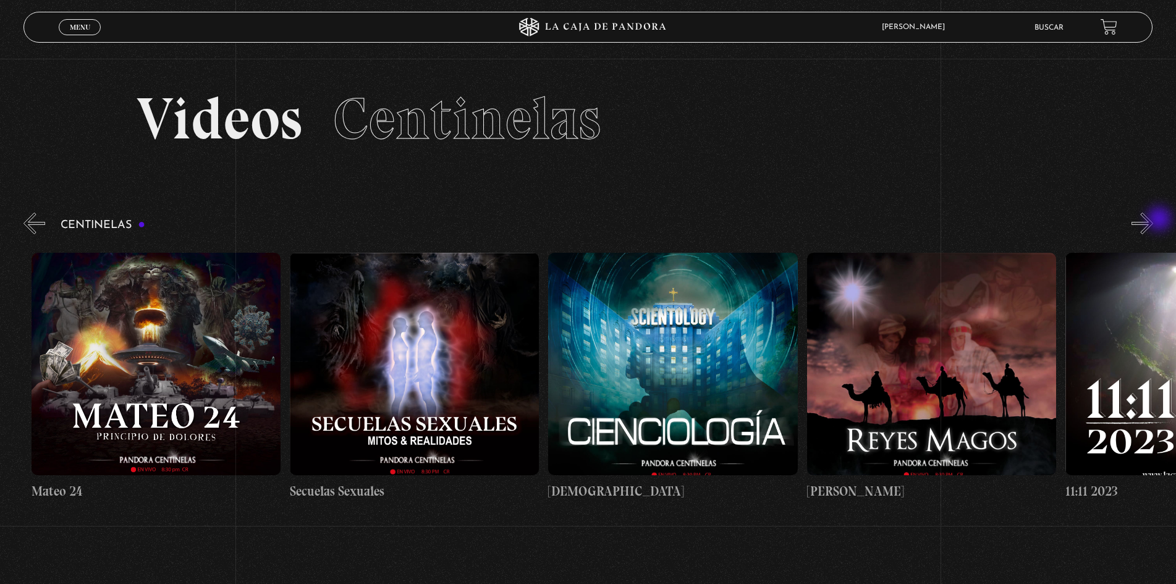
click at [1153, 220] on button "»" at bounding box center [1142, 224] width 22 height 22
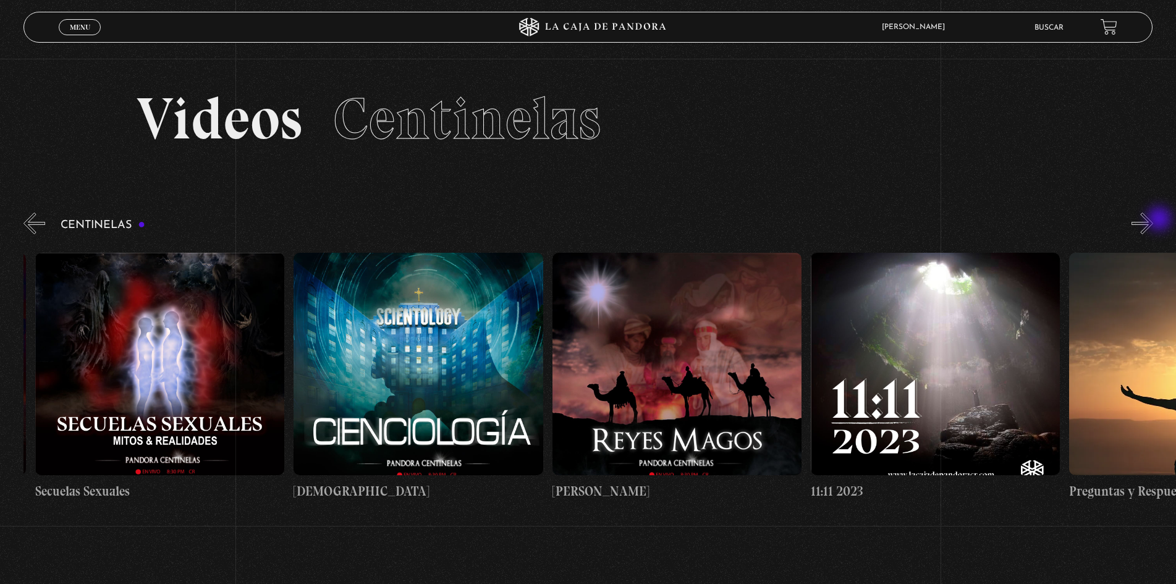
click at [1153, 220] on button "»" at bounding box center [1142, 224] width 22 height 22
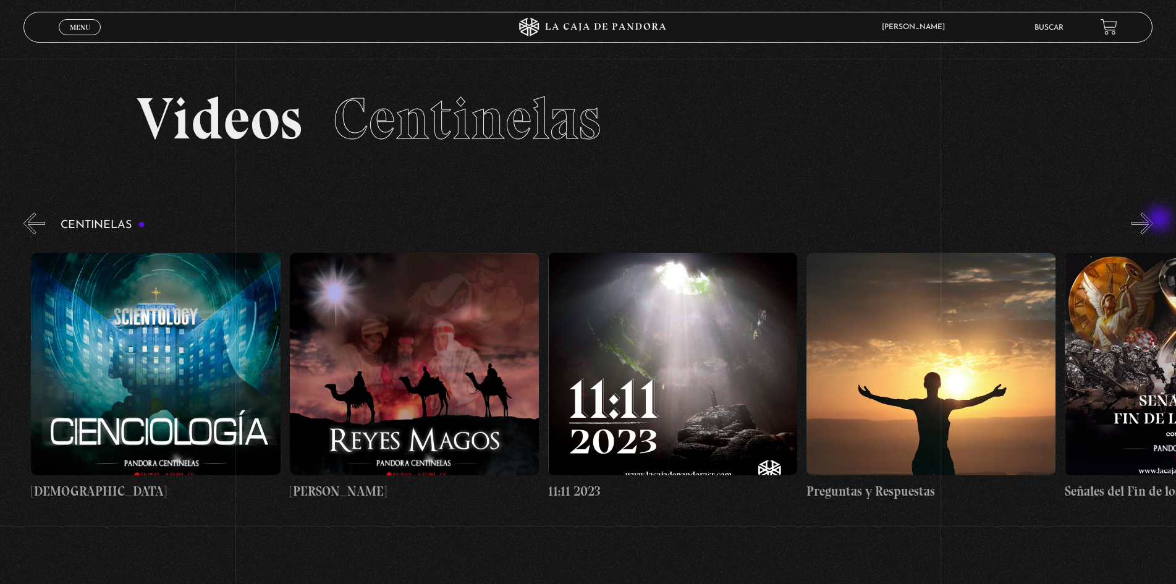
click at [1153, 220] on button "»" at bounding box center [1142, 224] width 22 height 22
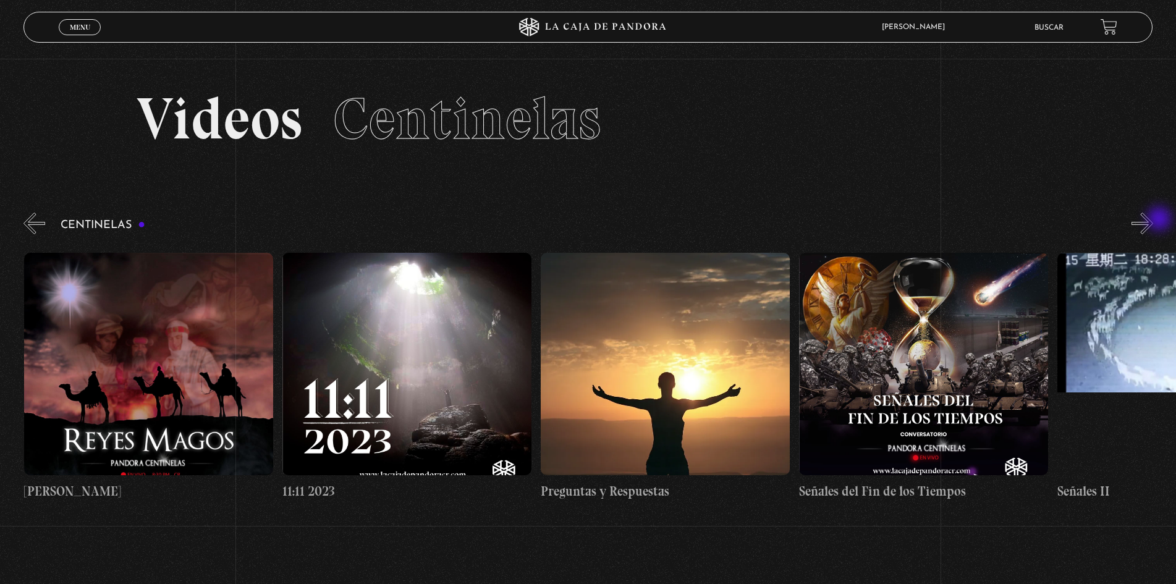
click at [1153, 220] on button "»" at bounding box center [1142, 224] width 22 height 22
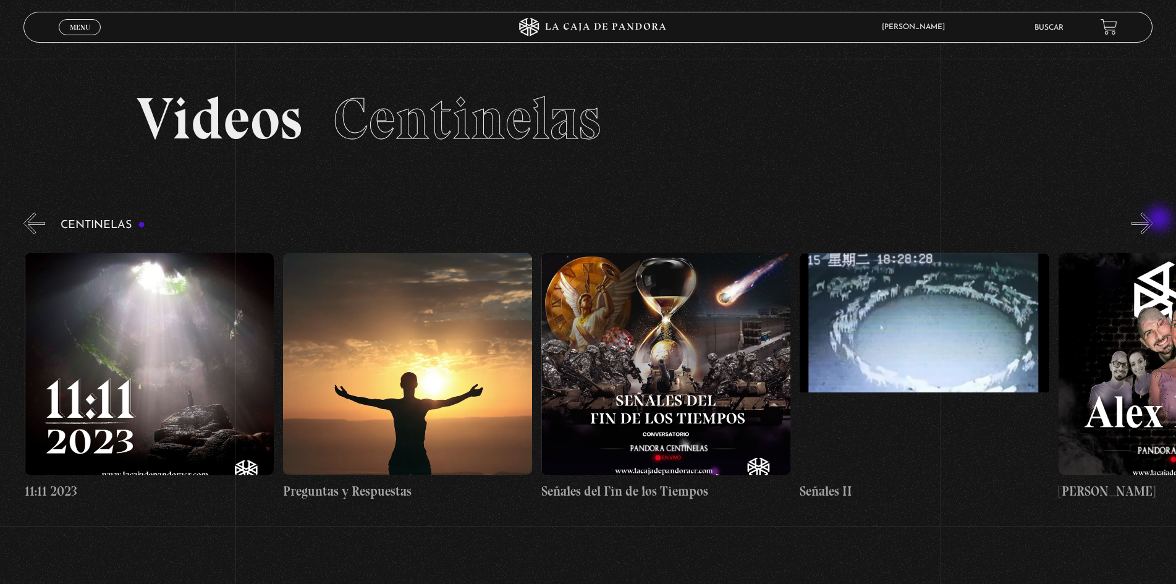
scroll to position [0, 12662]
click at [1153, 220] on button "»" at bounding box center [1142, 224] width 22 height 22
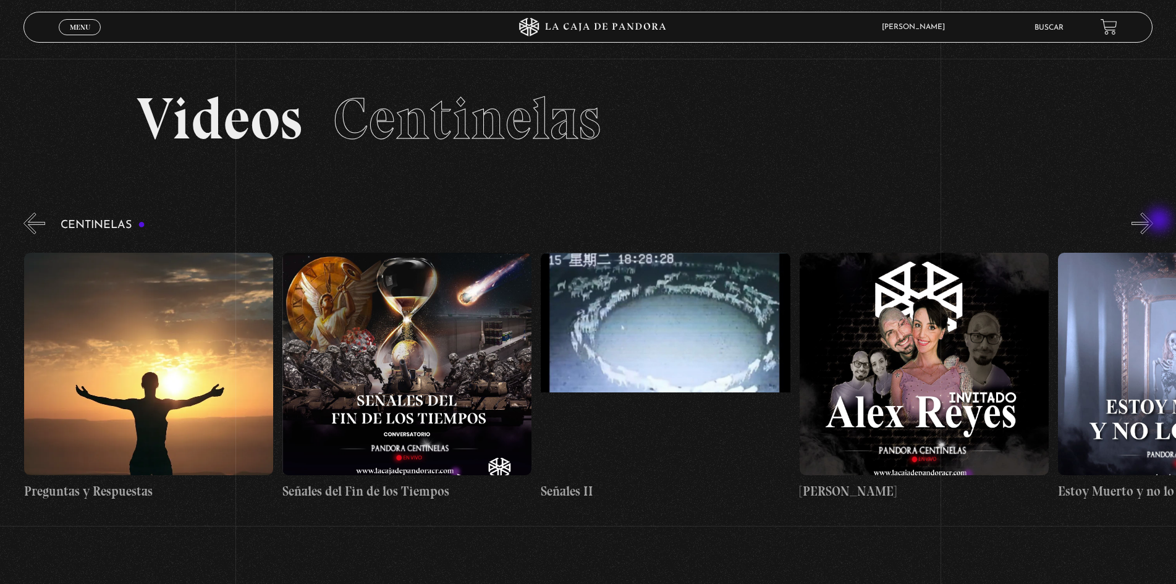
click at [1153, 221] on button "»" at bounding box center [1142, 224] width 22 height 22
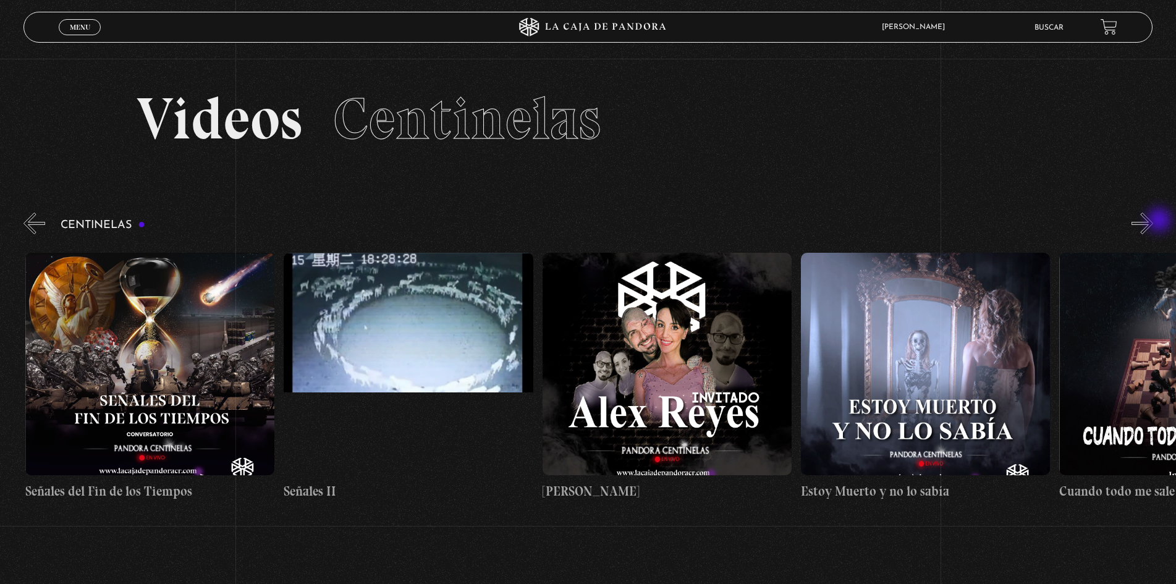
click at [1153, 221] on button "»" at bounding box center [1142, 224] width 22 height 22
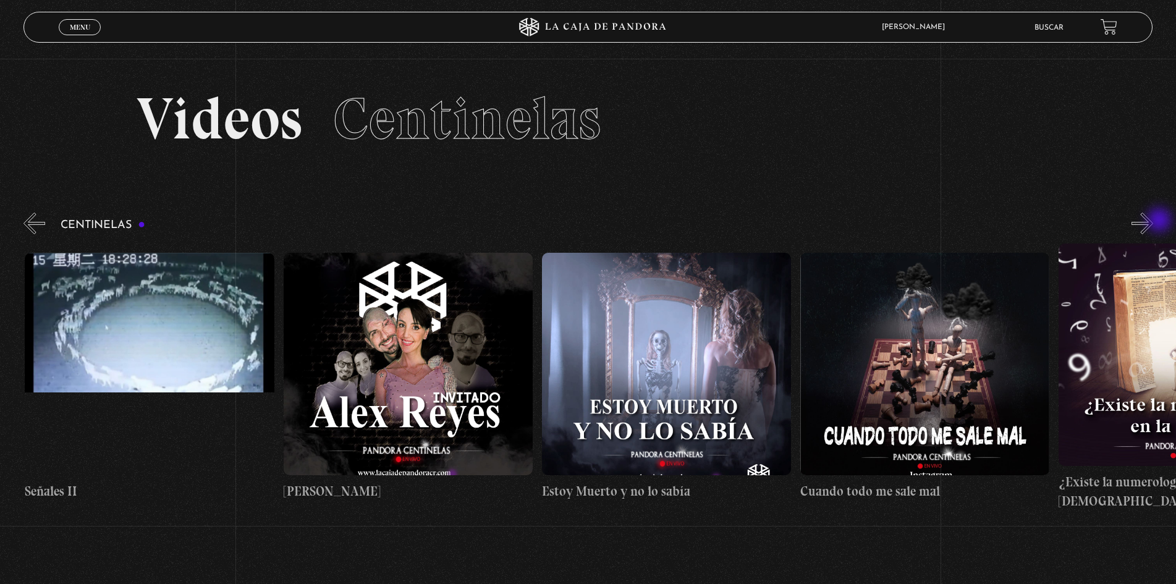
click at [1153, 221] on button "»" at bounding box center [1142, 224] width 22 height 22
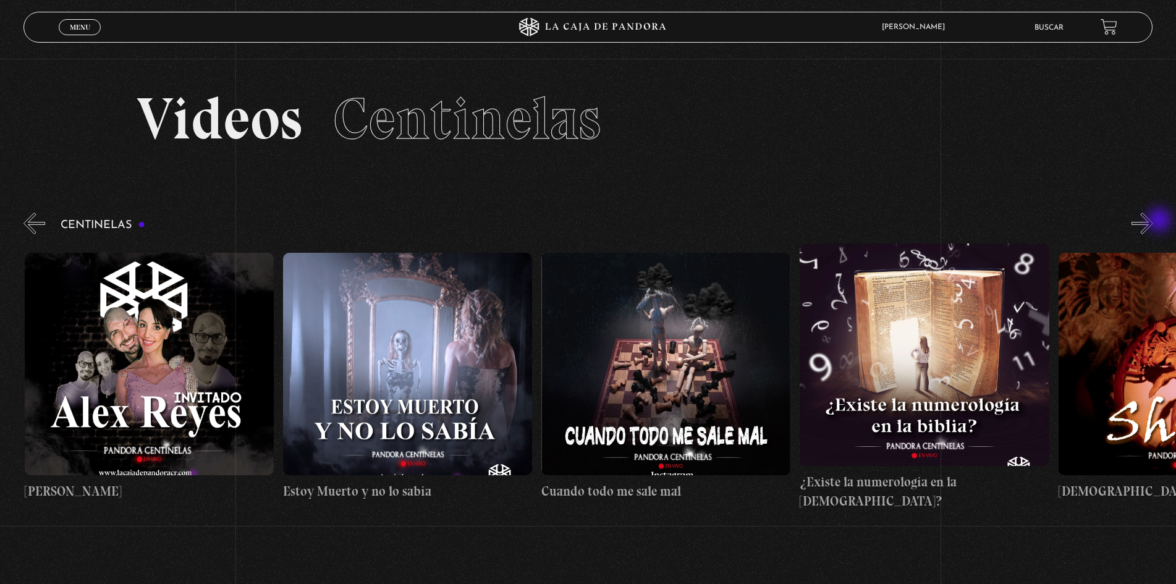
click at [1153, 221] on button "»" at bounding box center [1142, 224] width 22 height 22
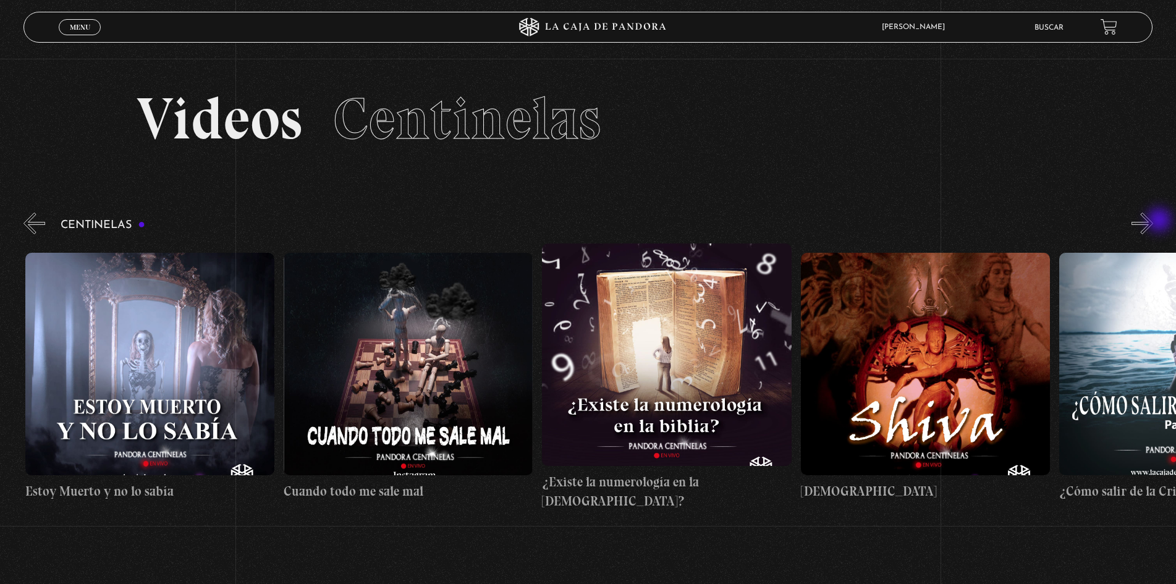
click at [1153, 221] on button "»" at bounding box center [1142, 224] width 22 height 22
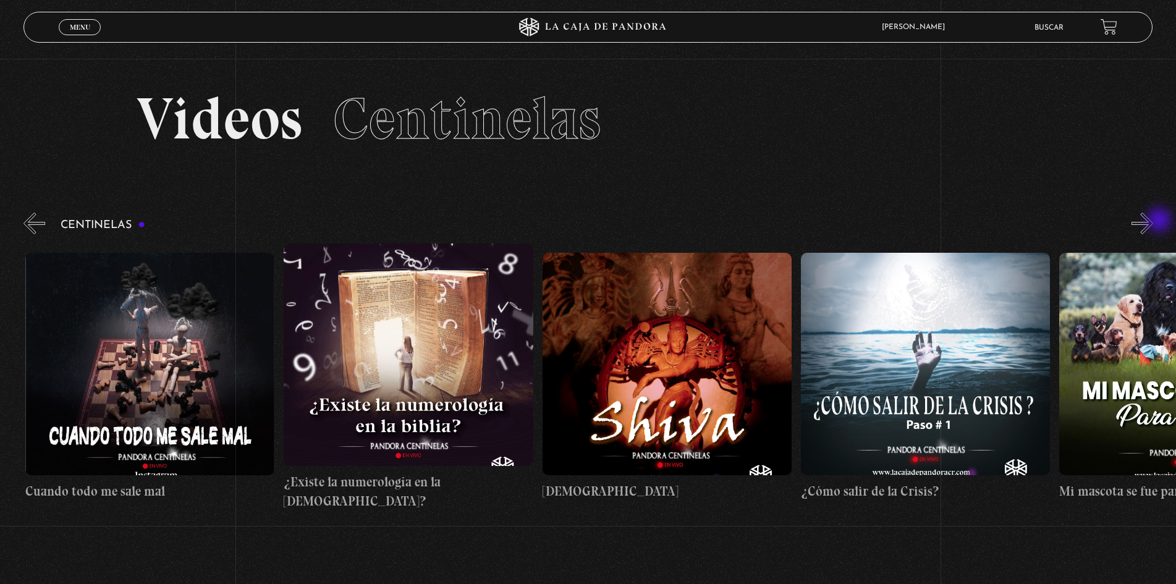
click at [1153, 221] on button "»" at bounding box center [1142, 224] width 22 height 22
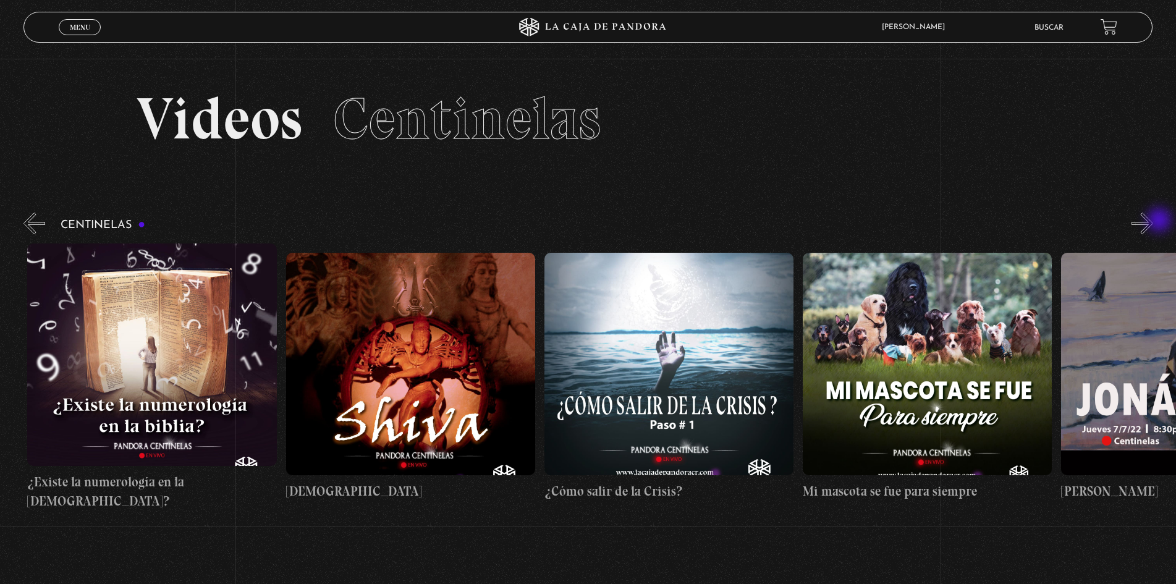
click at [1153, 221] on button "»" at bounding box center [1142, 224] width 22 height 22
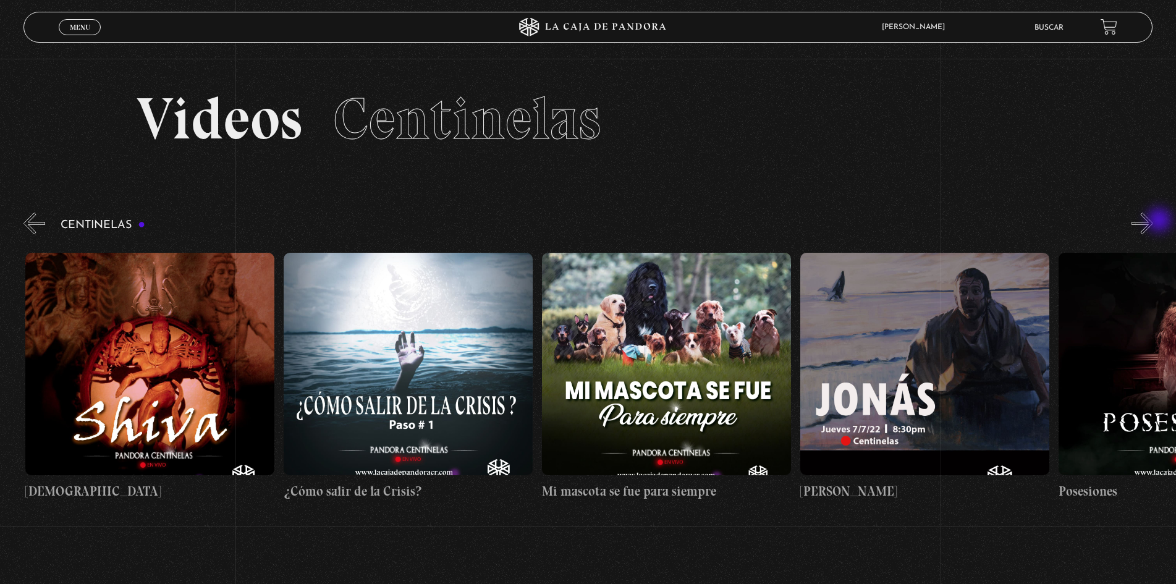
click at [1153, 221] on button "»" at bounding box center [1142, 224] width 22 height 22
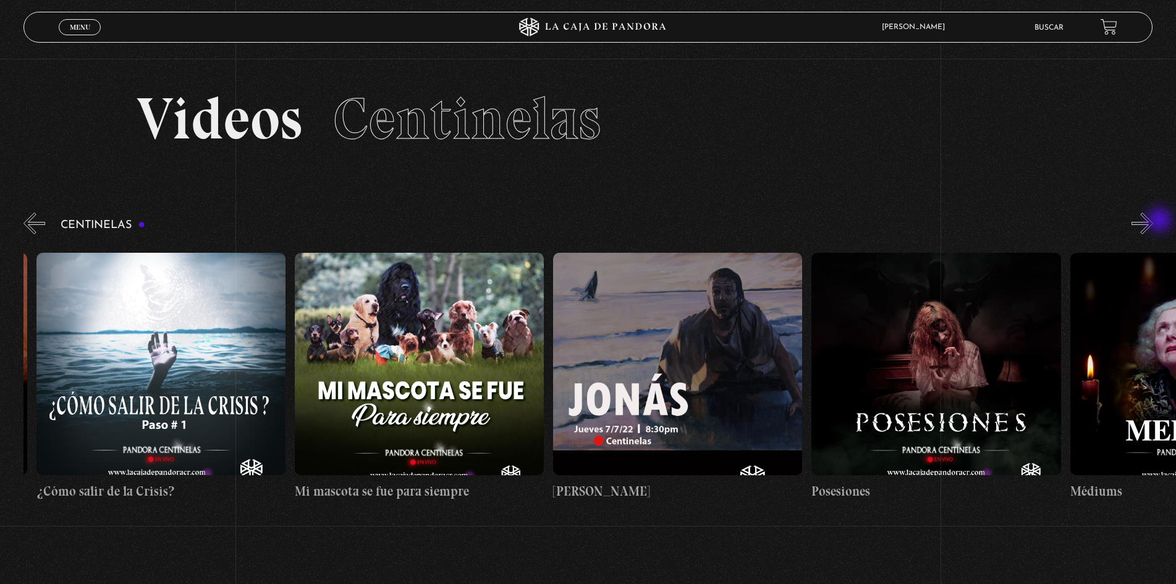
click at [1153, 221] on button "»" at bounding box center [1142, 224] width 22 height 22
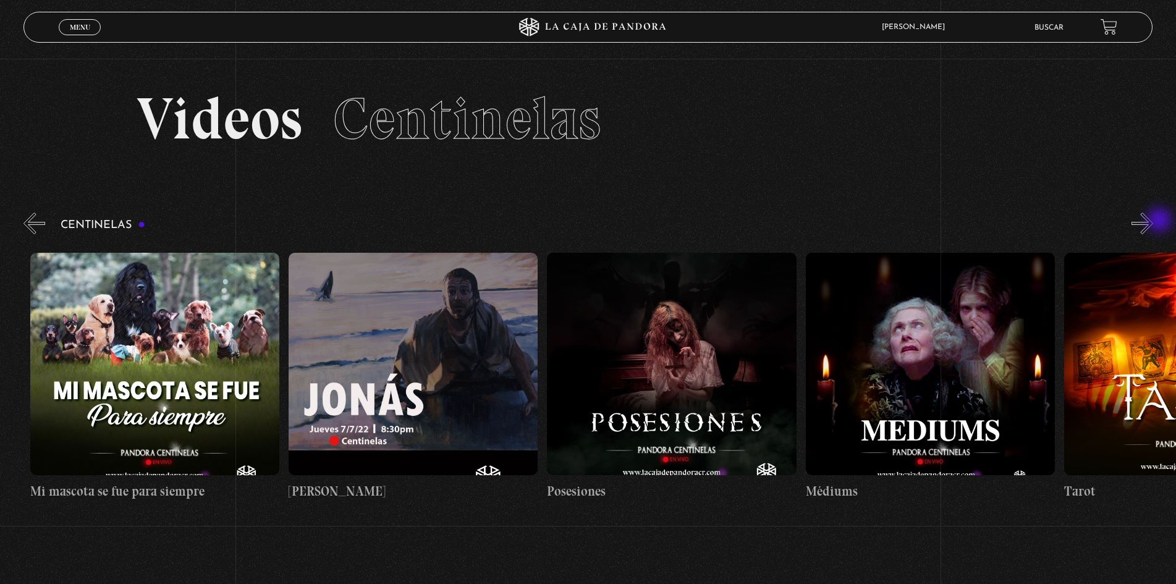
click at [1153, 221] on button "»" at bounding box center [1142, 224] width 22 height 22
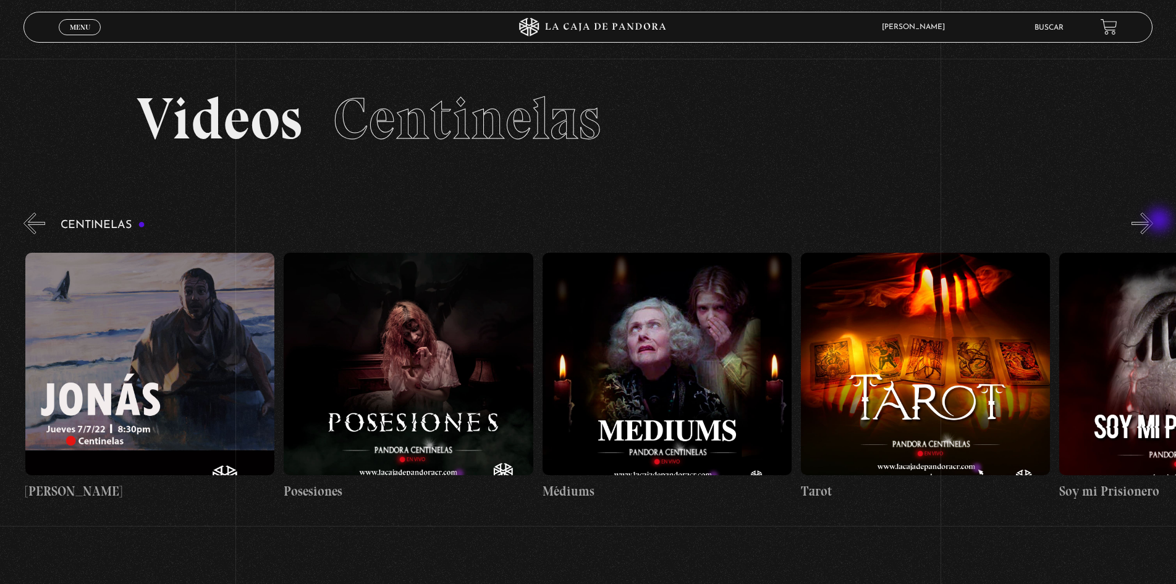
click at [1153, 221] on button "»" at bounding box center [1142, 224] width 22 height 22
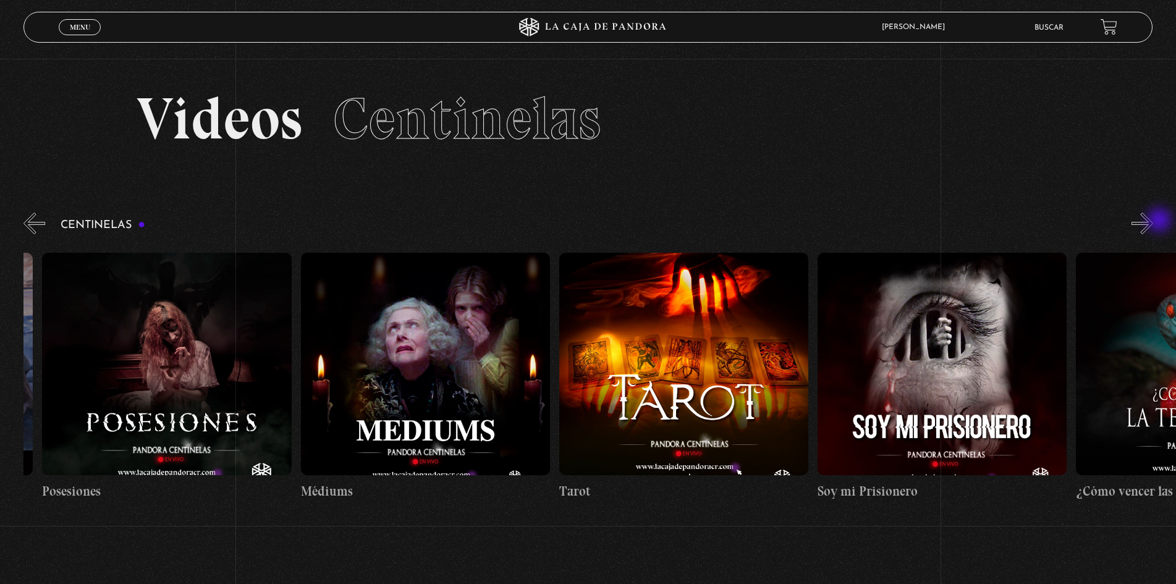
click at [1153, 221] on button "»" at bounding box center [1142, 224] width 22 height 22
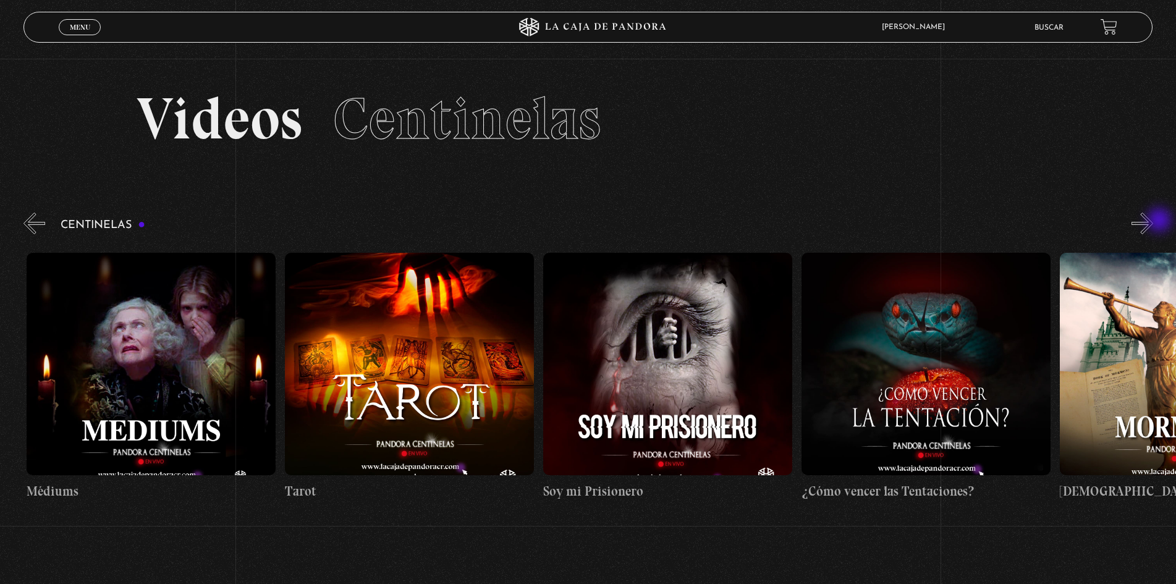
click at [1153, 221] on button "»" at bounding box center [1142, 224] width 22 height 22
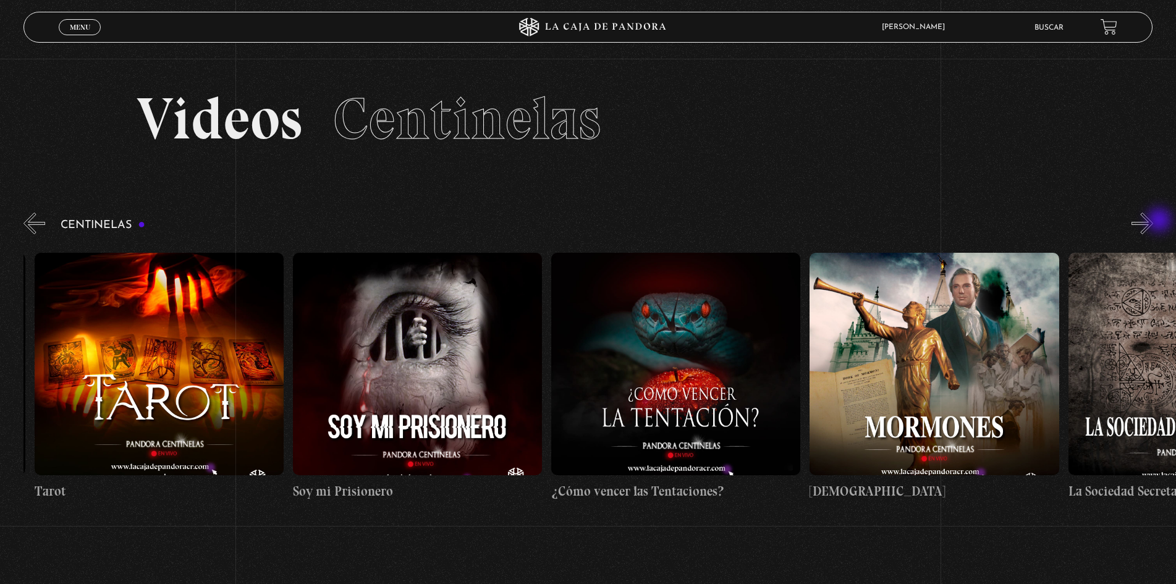
click at [1153, 221] on button "»" at bounding box center [1142, 224] width 22 height 22
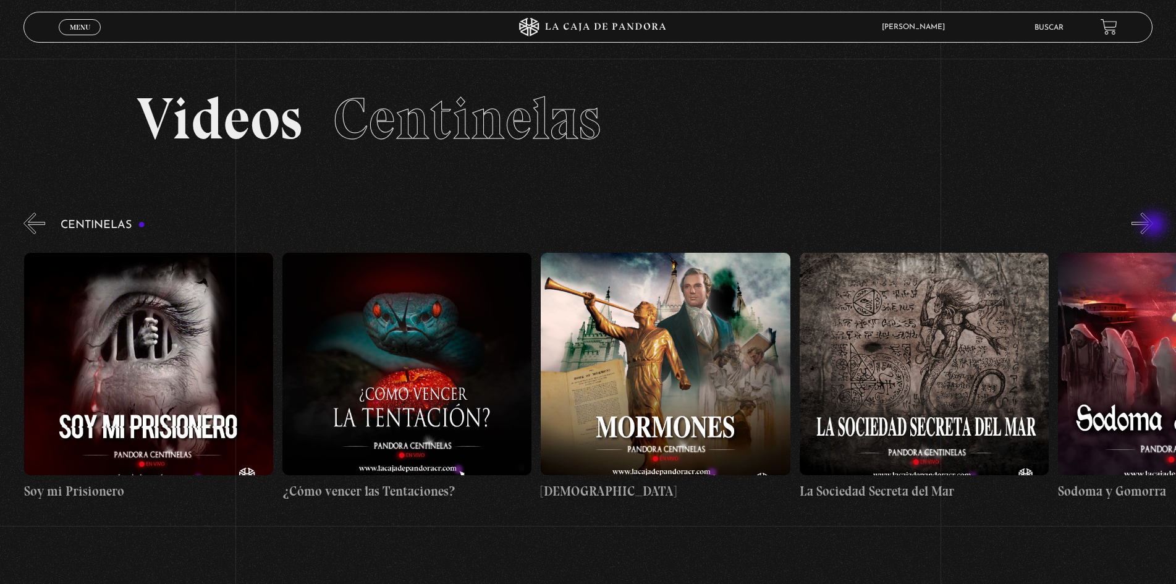
scroll to position [0, 16539]
click at [1153, 226] on button "»" at bounding box center [1142, 224] width 22 height 22
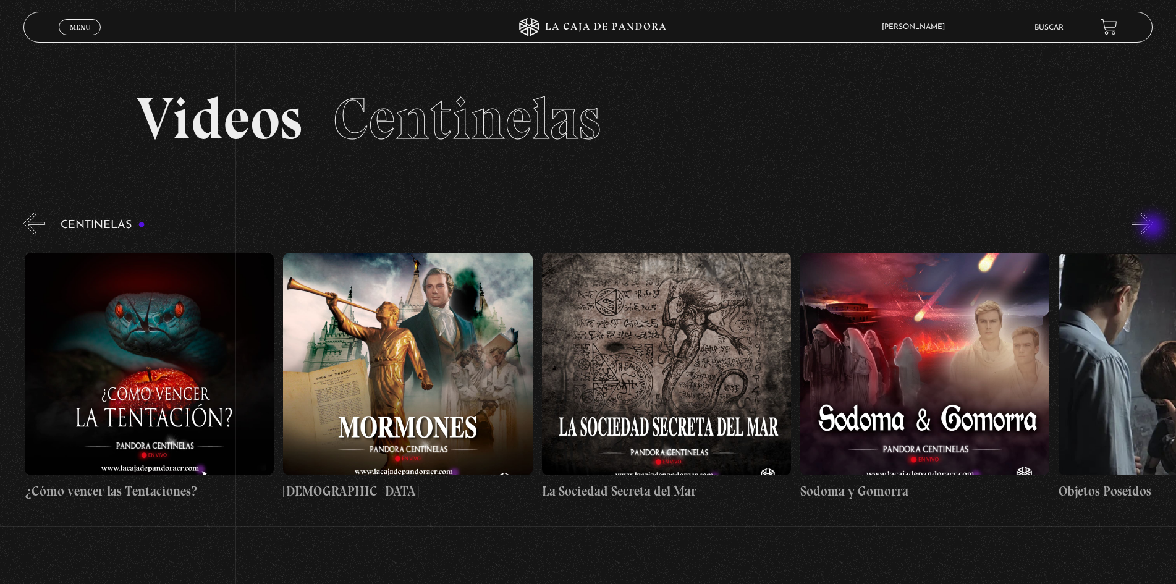
click at [1153, 227] on button "»" at bounding box center [1142, 224] width 22 height 22
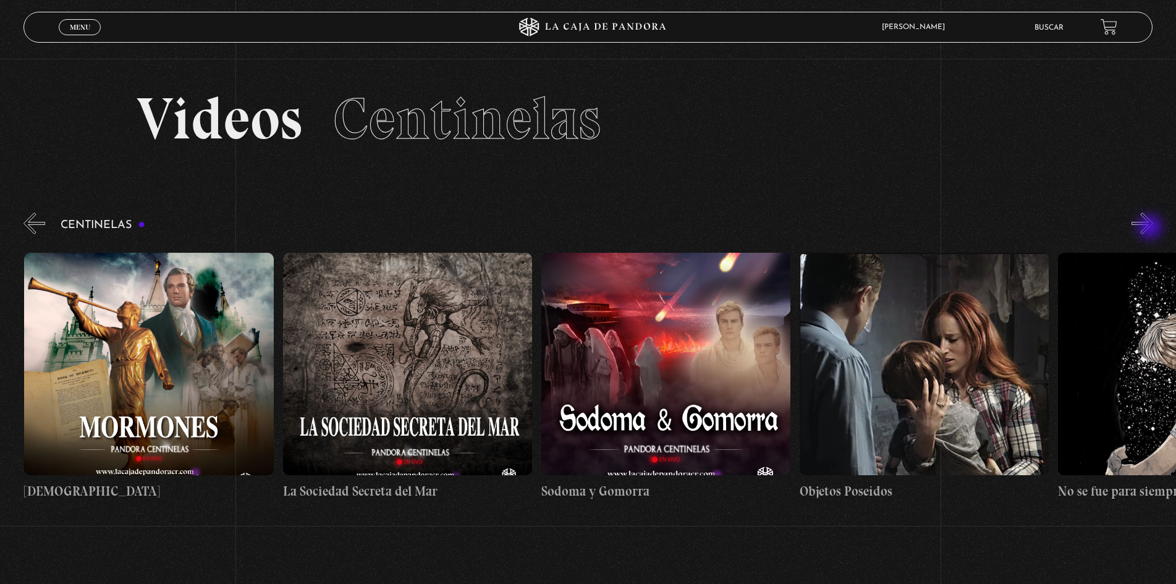
scroll to position [0, 17055]
click at [1151, 228] on button "»" at bounding box center [1142, 224] width 22 height 22
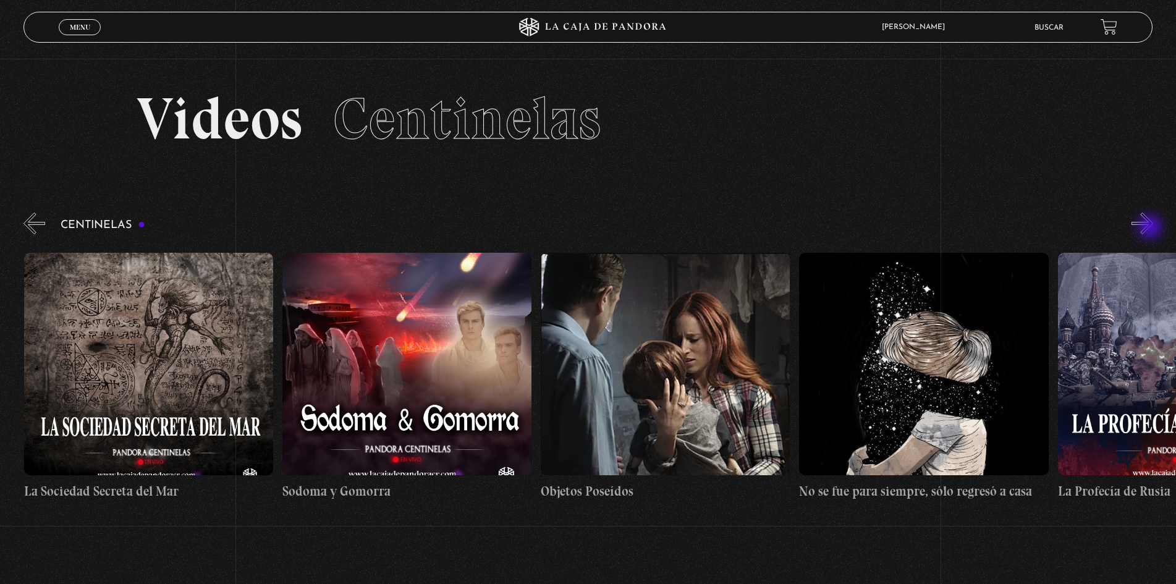
click at [1151, 228] on button "»" at bounding box center [1142, 224] width 22 height 22
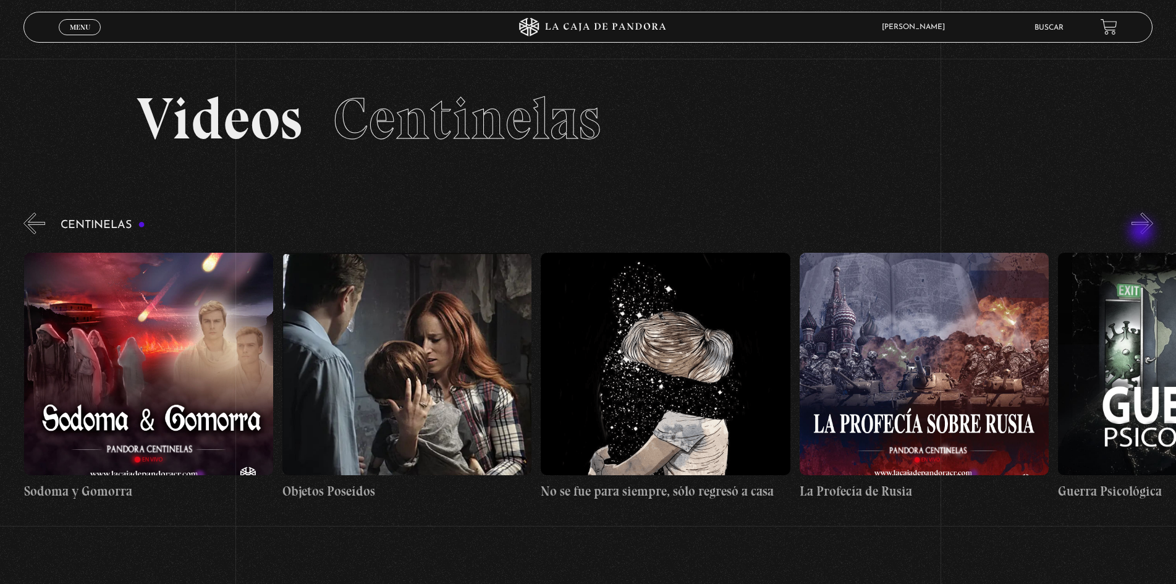
click at [1141, 234] on div "Centinelas" at bounding box center [599, 360] width 1152 height 301
click at [1139, 234] on div "Centinelas" at bounding box center [599, 360] width 1152 height 301
click at [1144, 224] on button "»" at bounding box center [1142, 224] width 22 height 22
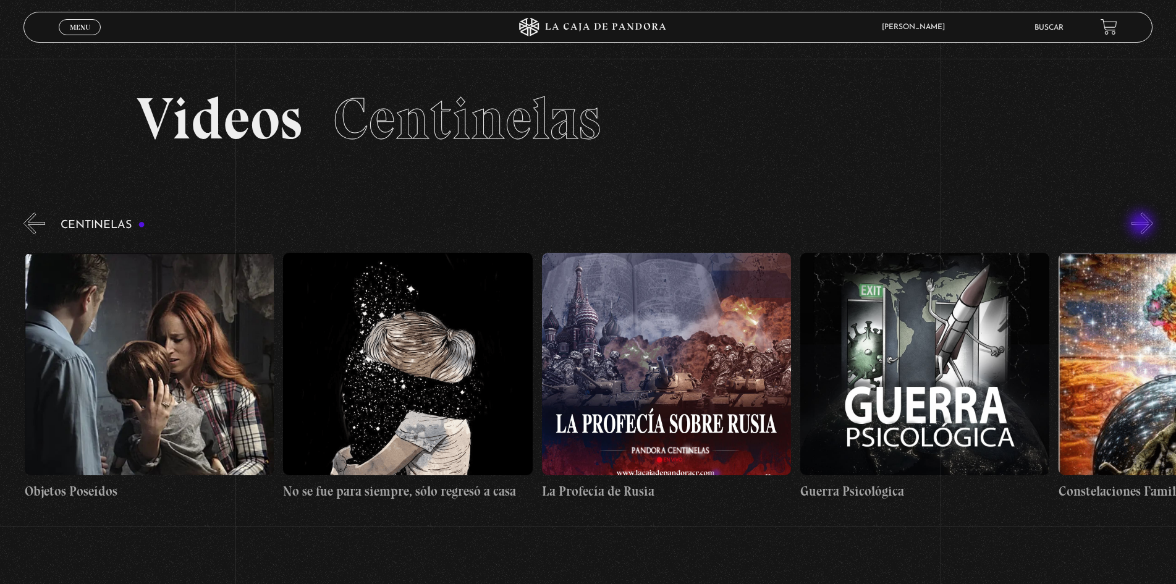
click at [1142, 225] on button "»" at bounding box center [1142, 224] width 22 height 22
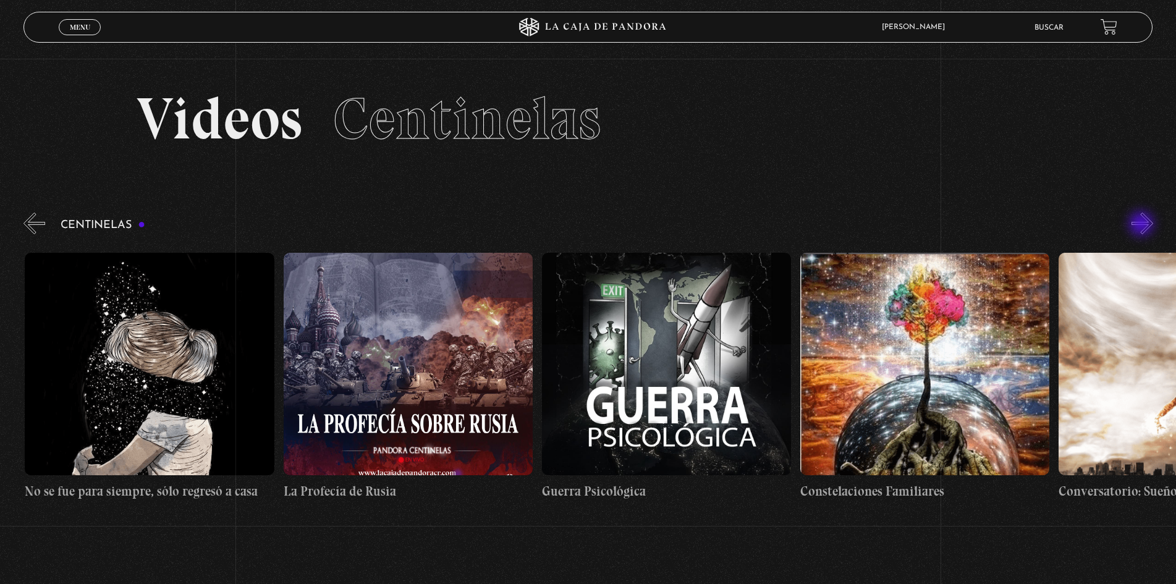
click at [1142, 225] on button "»" at bounding box center [1142, 224] width 22 height 22
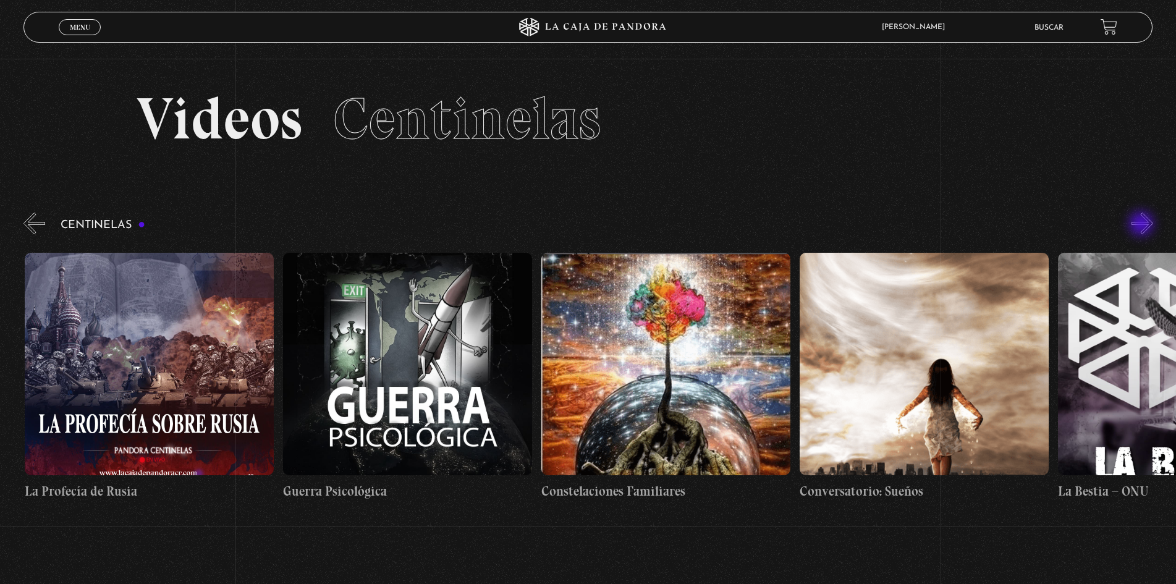
scroll to position [0, 18347]
click at [1142, 225] on button "»" at bounding box center [1142, 224] width 22 height 22
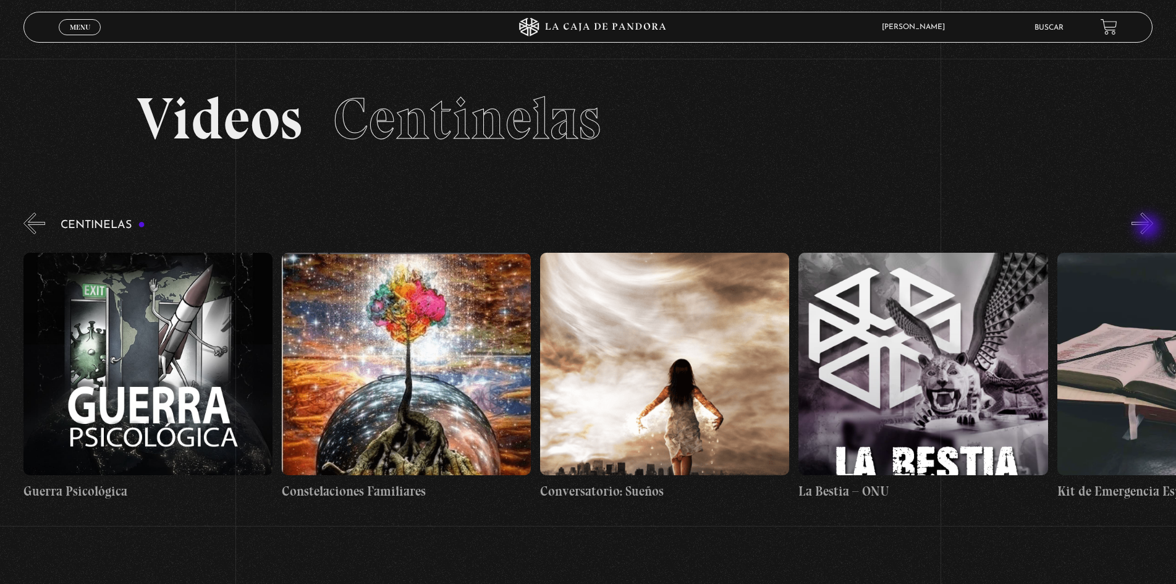
click at [1149, 228] on button "»" at bounding box center [1142, 224] width 22 height 22
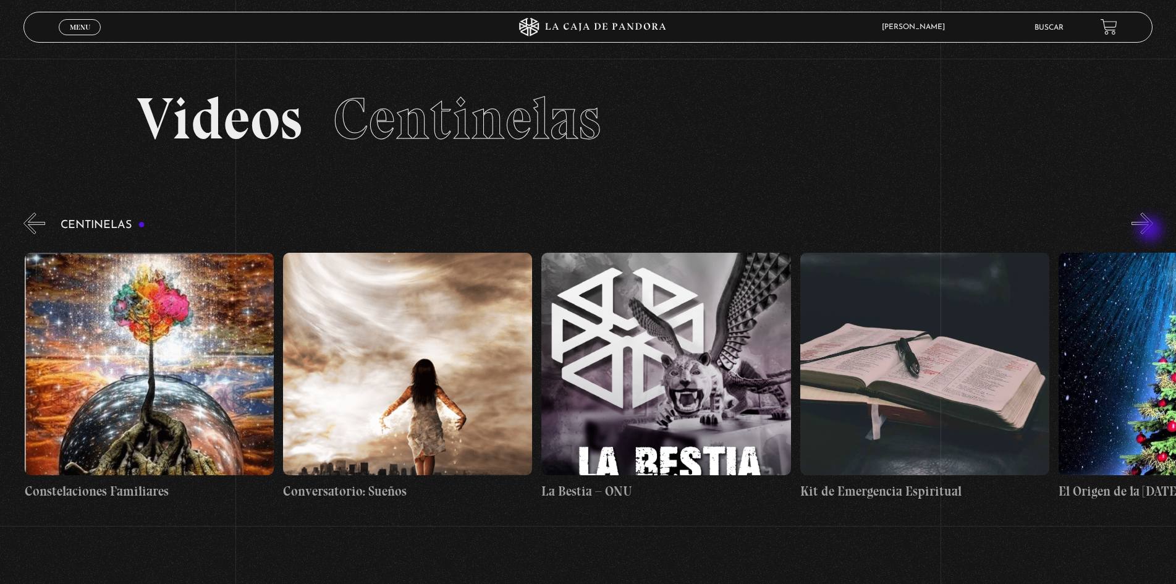
click at [1151, 230] on button "»" at bounding box center [1142, 224] width 22 height 22
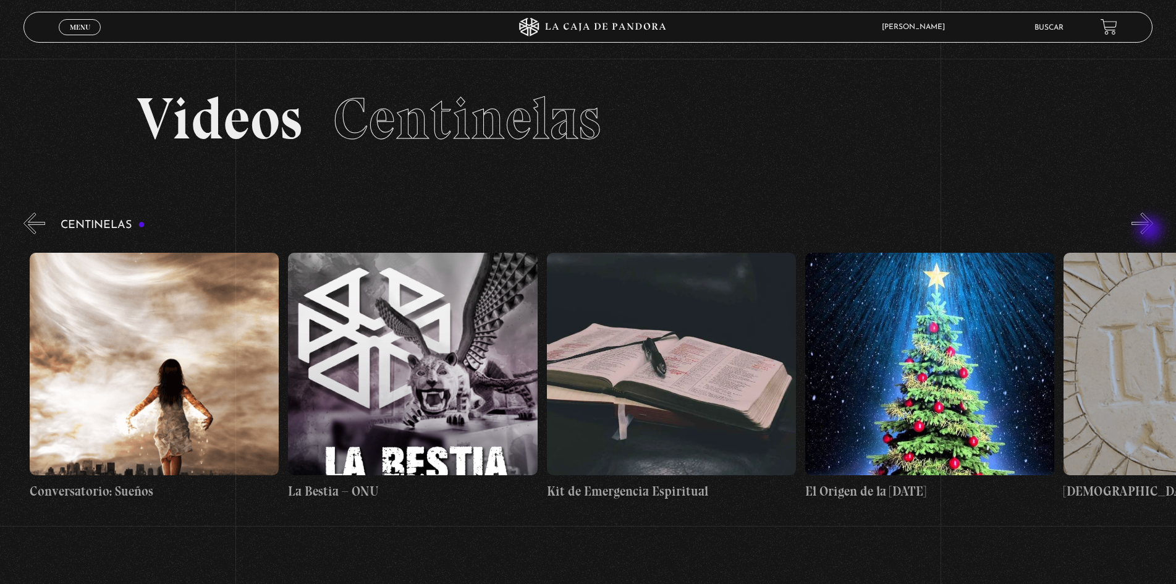
click at [1151, 230] on button "»" at bounding box center [1142, 224] width 22 height 22
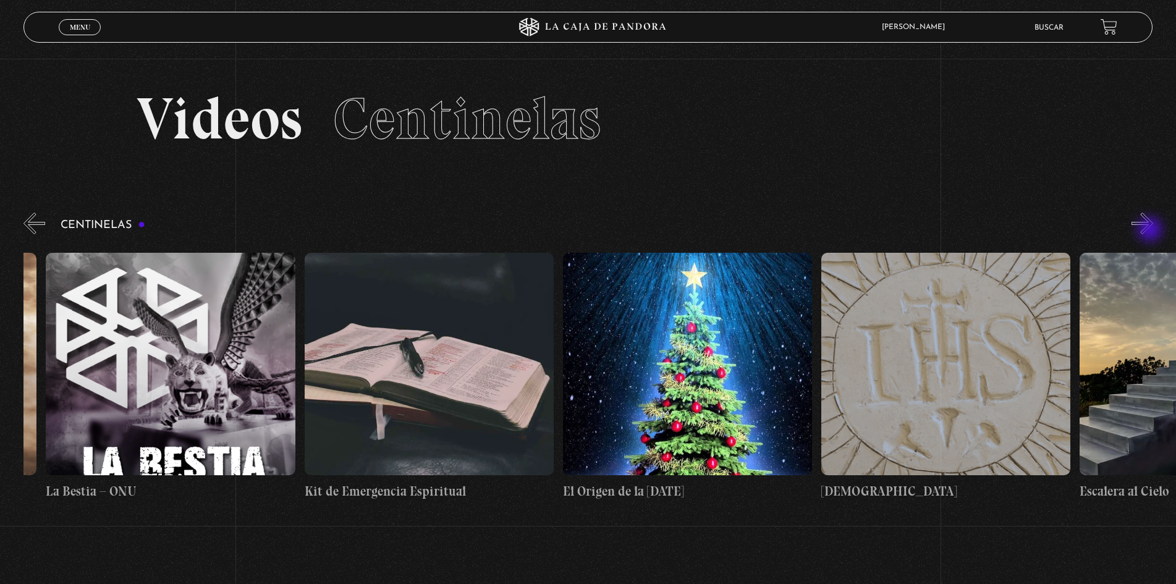
click at [1151, 230] on button "»" at bounding box center [1142, 224] width 22 height 22
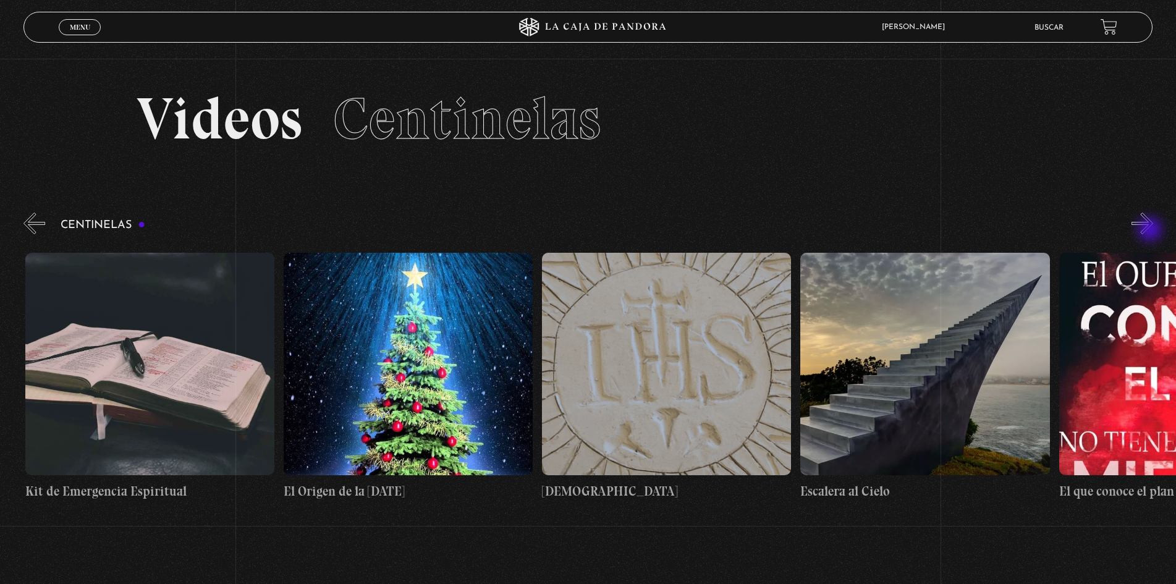
click at [1151, 230] on button "»" at bounding box center [1142, 224] width 22 height 22
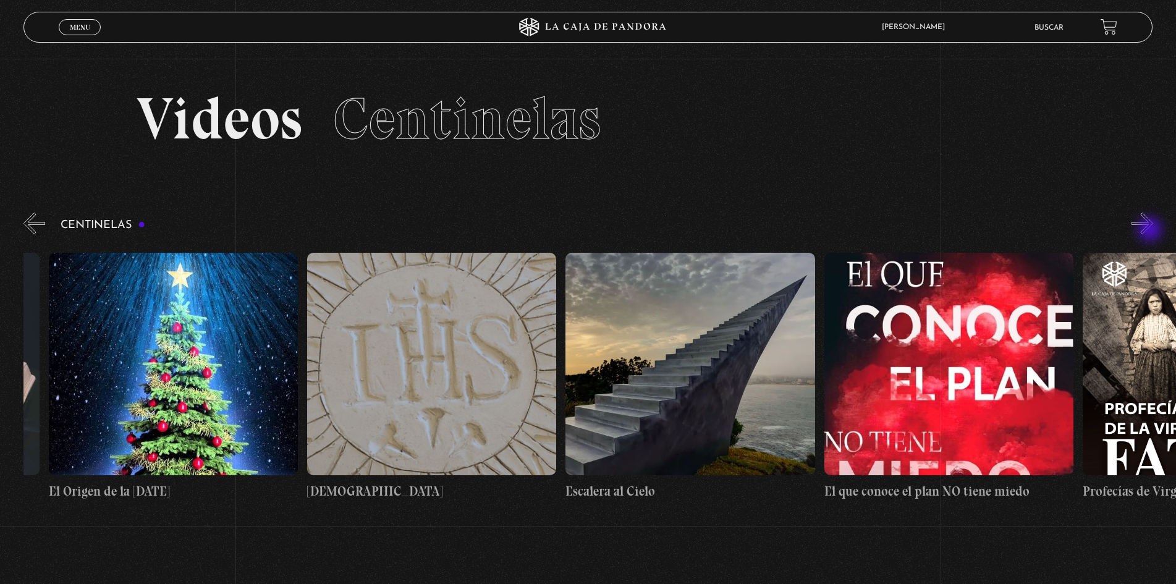
click at [1151, 230] on button "»" at bounding box center [1142, 224] width 22 height 22
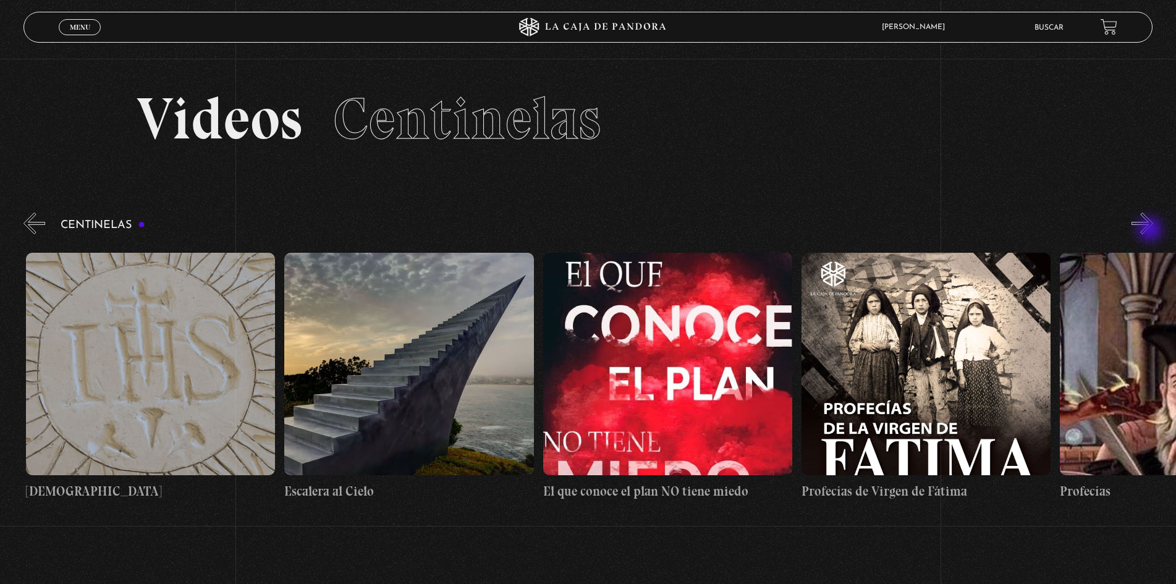
click at [1151, 230] on button "»" at bounding box center [1142, 224] width 22 height 22
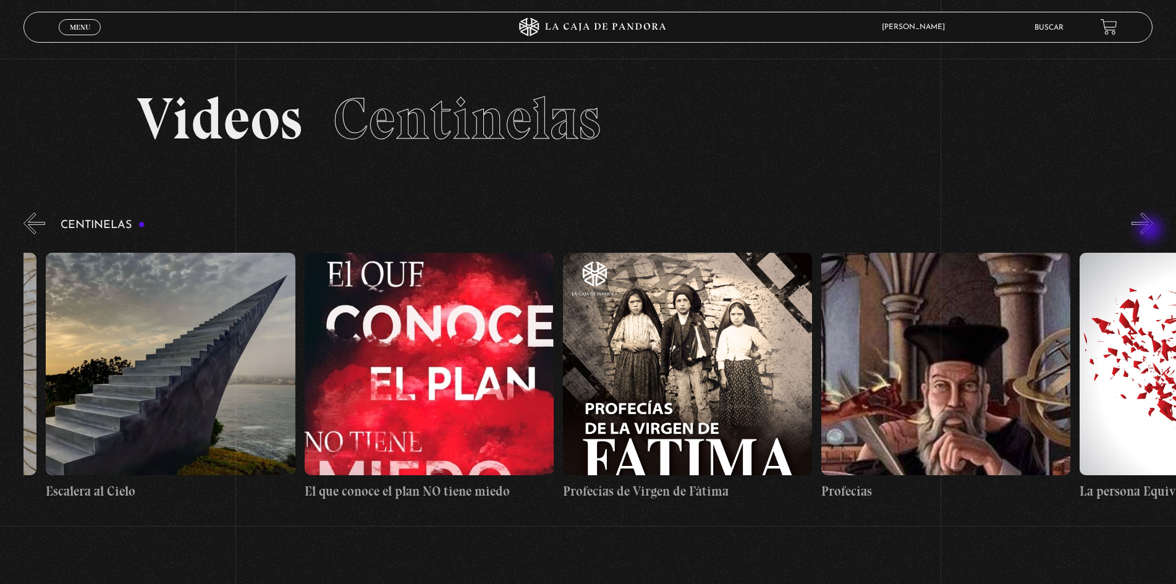
click at [1151, 230] on button "»" at bounding box center [1142, 224] width 22 height 22
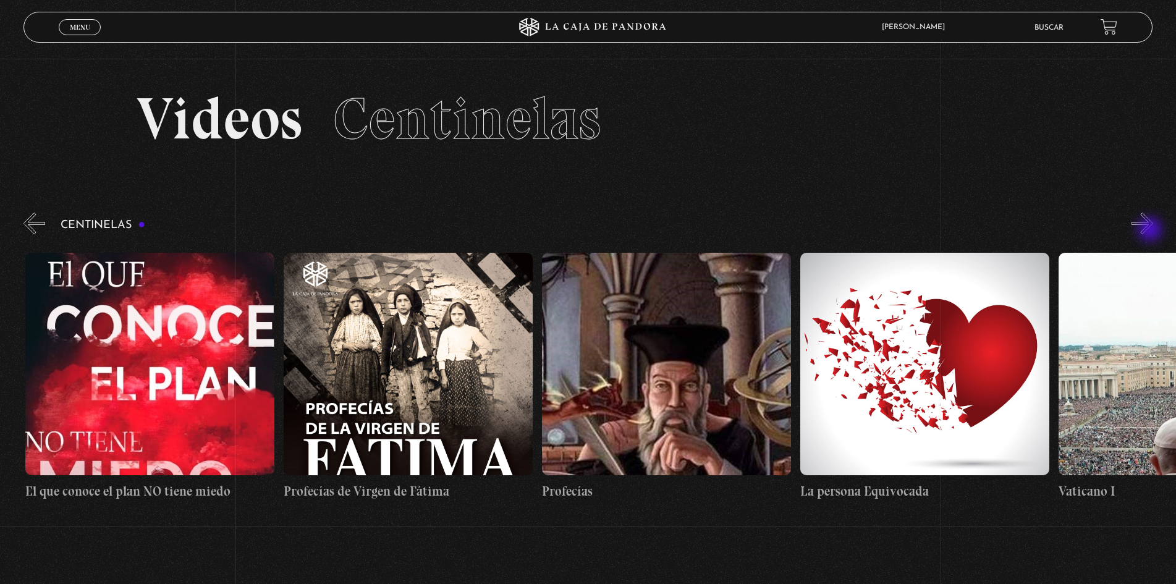
click at [1151, 230] on button "»" at bounding box center [1142, 224] width 22 height 22
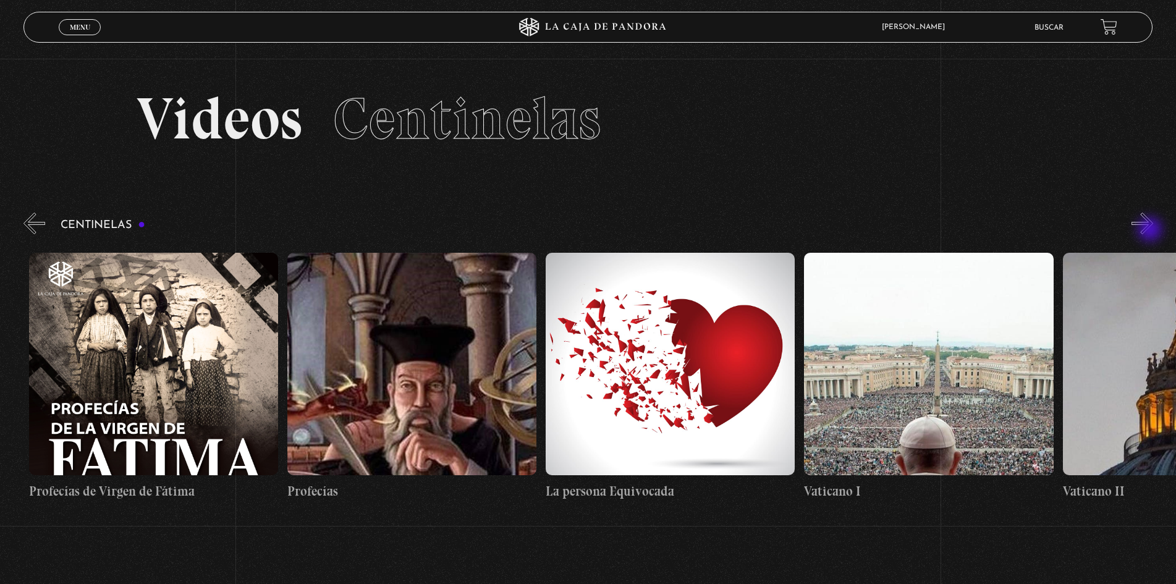
click at [1151, 230] on button "»" at bounding box center [1142, 224] width 22 height 22
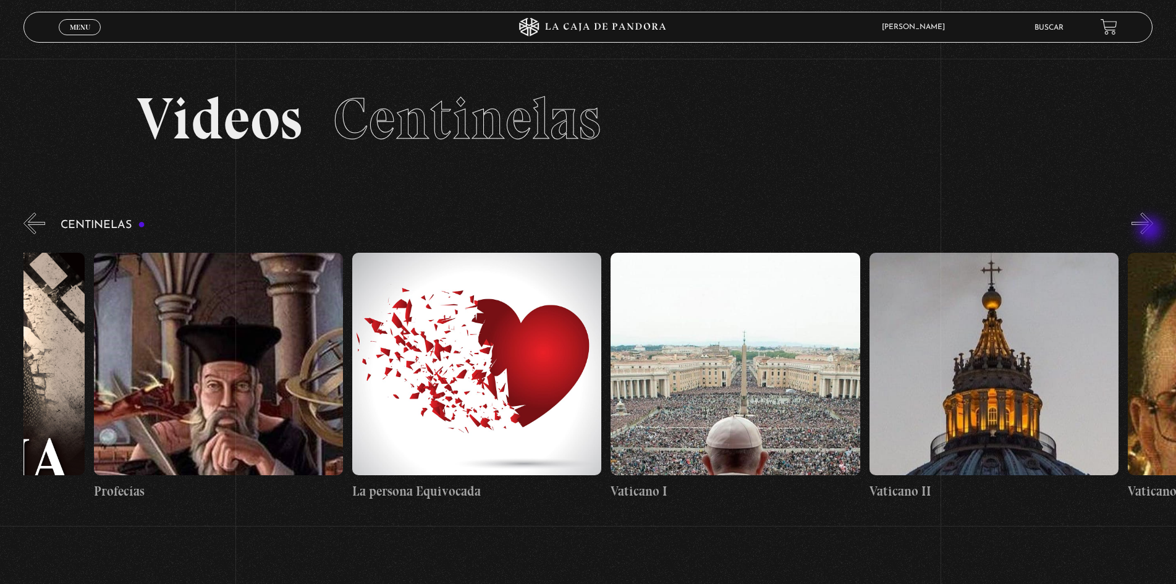
click at [1151, 230] on button "»" at bounding box center [1142, 224] width 22 height 22
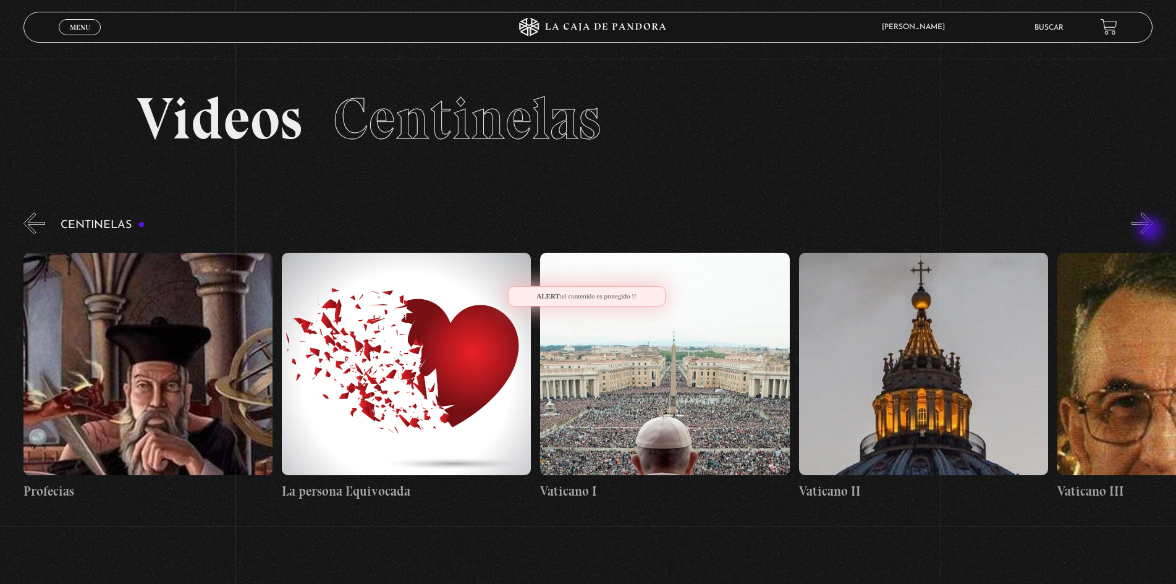
click at [1151, 230] on button "»" at bounding box center [1142, 224] width 22 height 22
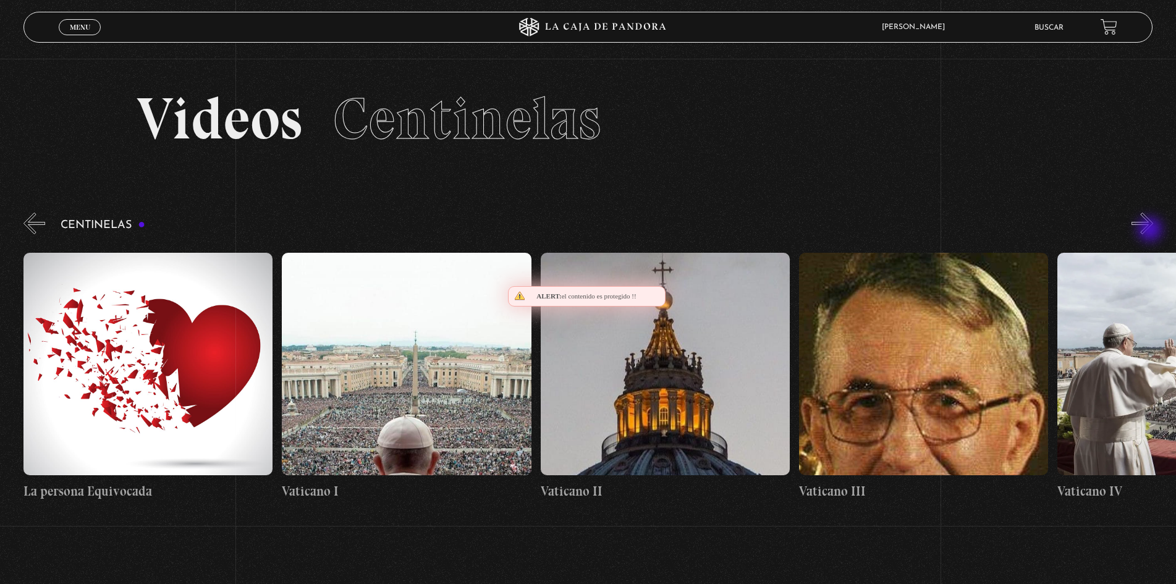
click at [1151, 230] on button "»" at bounding box center [1142, 224] width 22 height 22
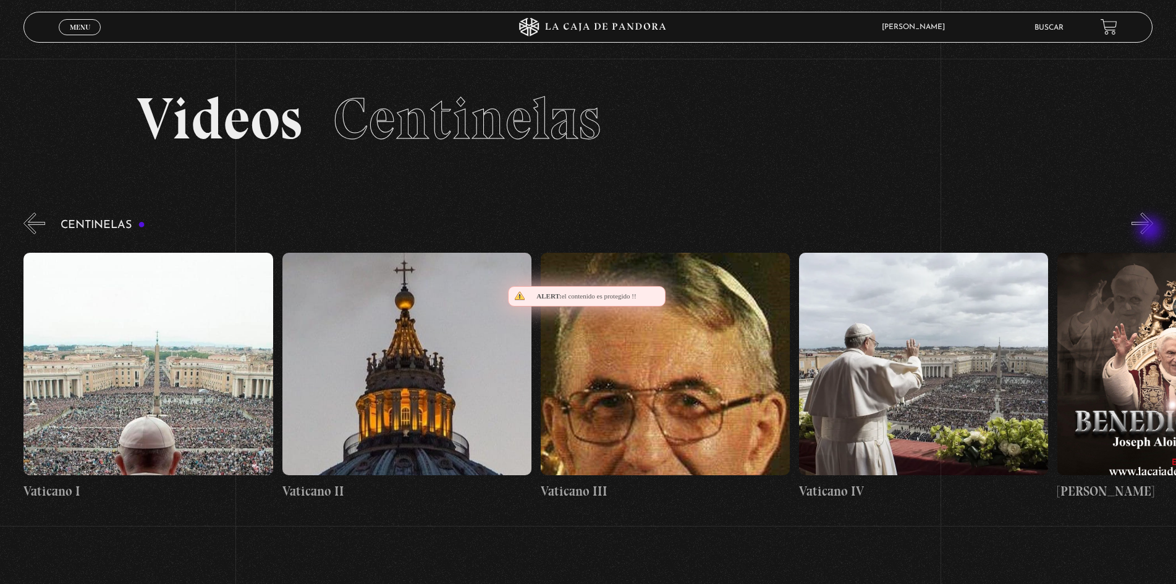
click at [1151, 230] on button "»" at bounding box center [1142, 224] width 22 height 22
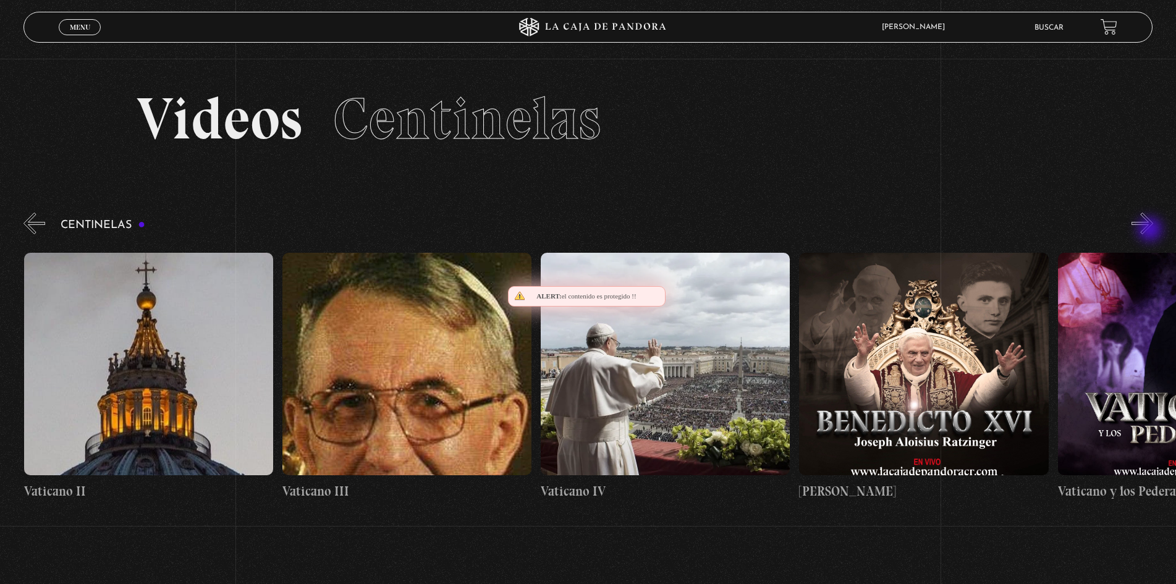
click at [1151, 230] on button "»" at bounding box center [1142, 224] width 22 height 22
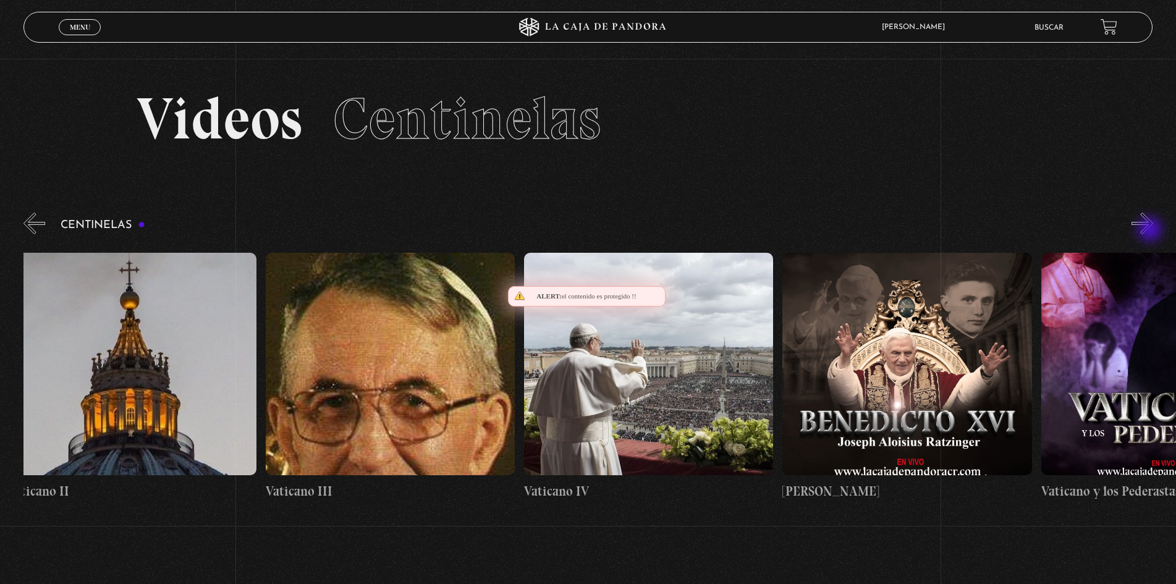
click at [1151, 230] on button "»" at bounding box center [1142, 224] width 22 height 22
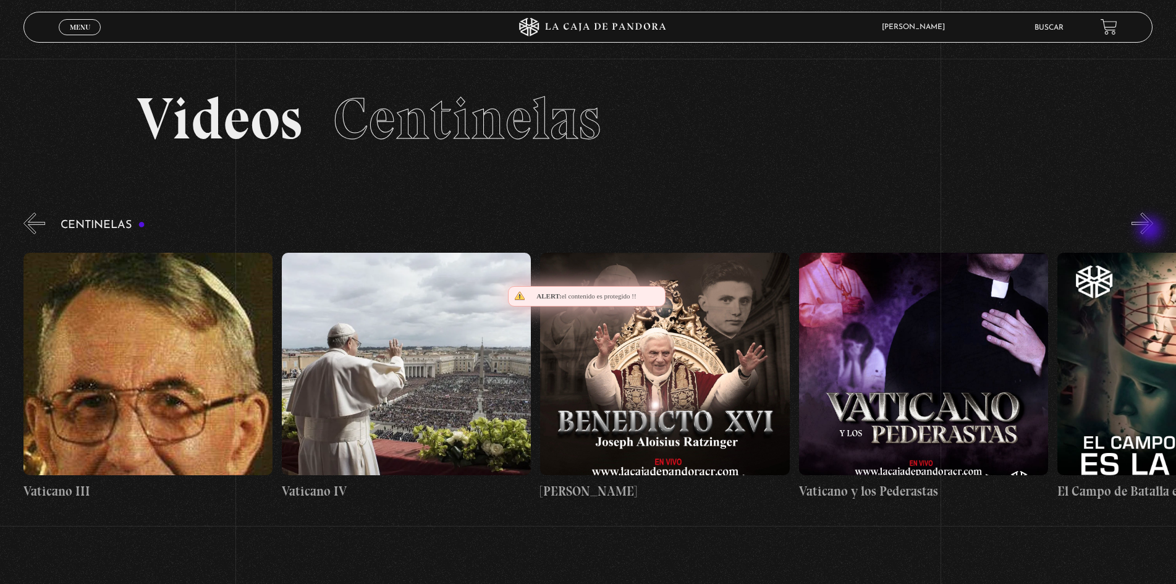
click at [1151, 230] on button "»" at bounding box center [1142, 224] width 22 height 22
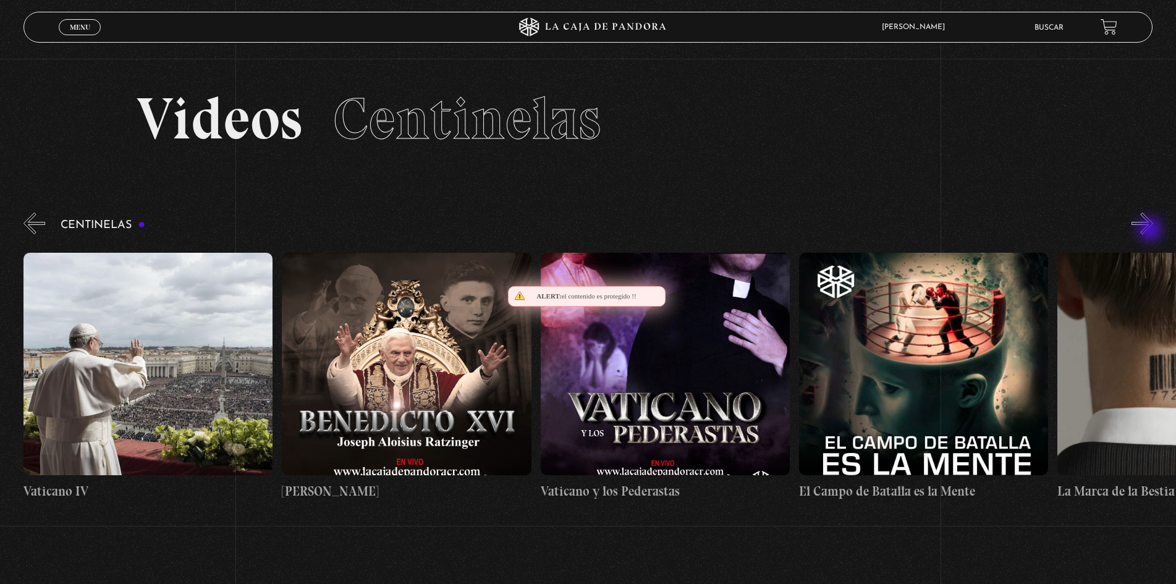
click at [1151, 230] on button "»" at bounding box center [1142, 224] width 22 height 22
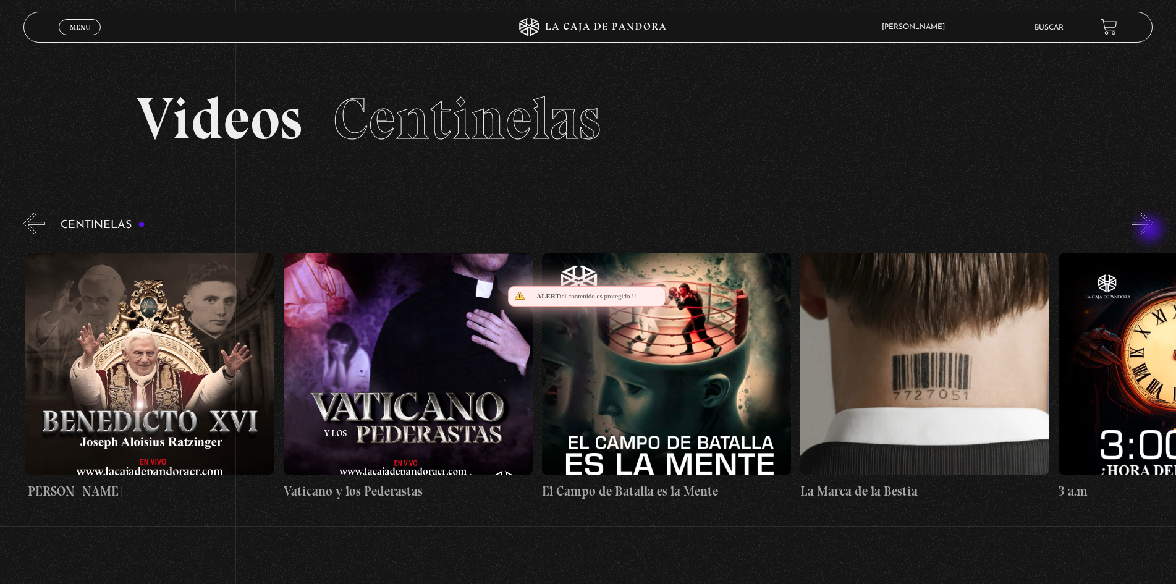
click at [1151, 230] on button "»" at bounding box center [1142, 224] width 22 height 22
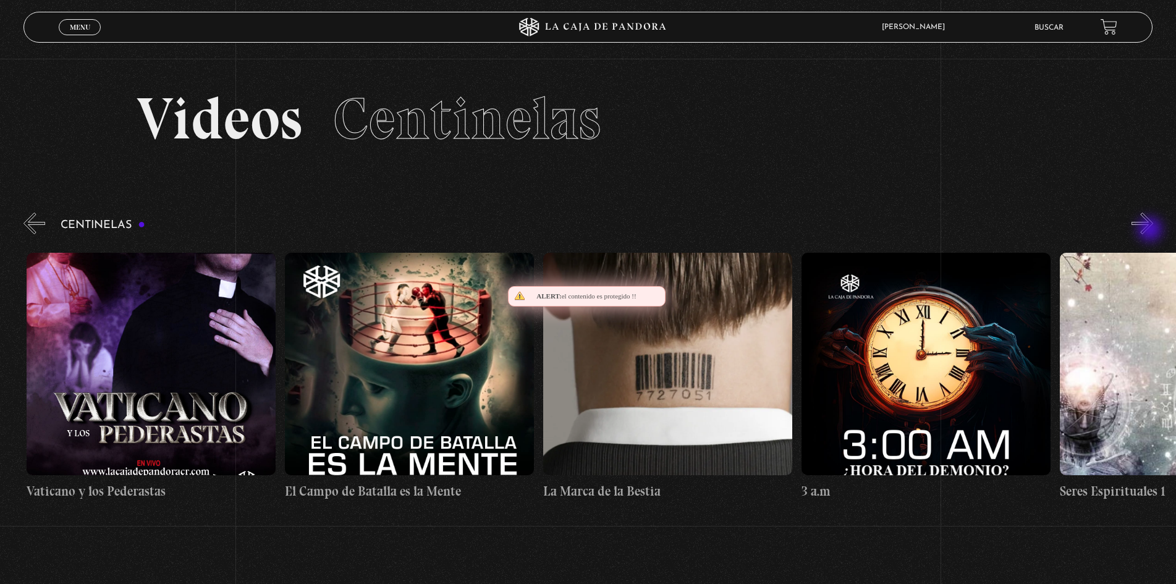
click at [1151, 230] on button "»" at bounding box center [1142, 224] width 22 height 22
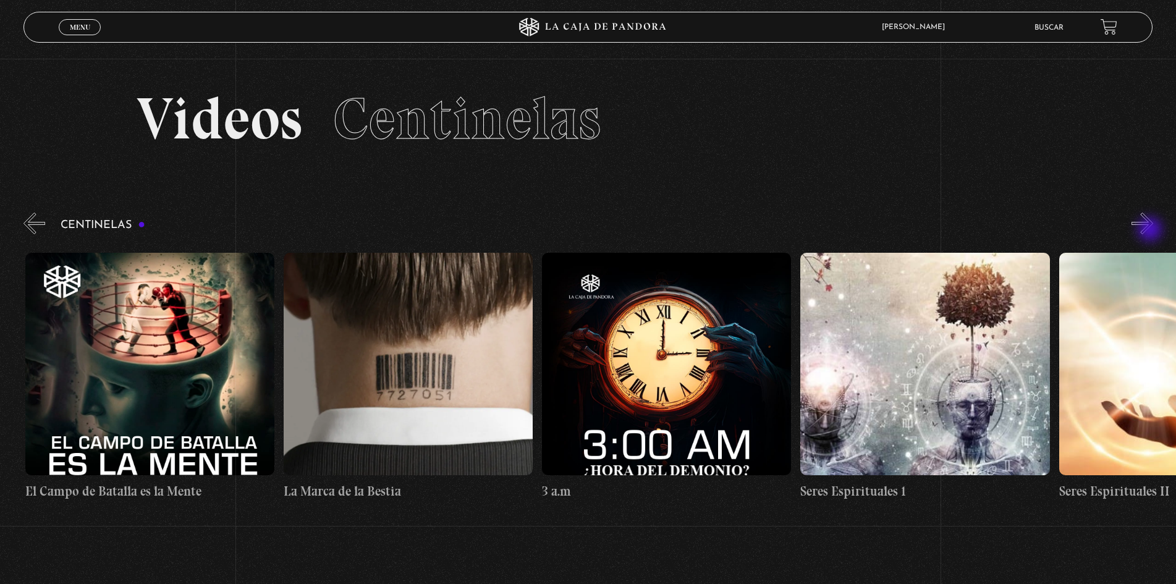
click at [1151, 230] on button "»" at bounding box center [1142, 224] width 22 height 22
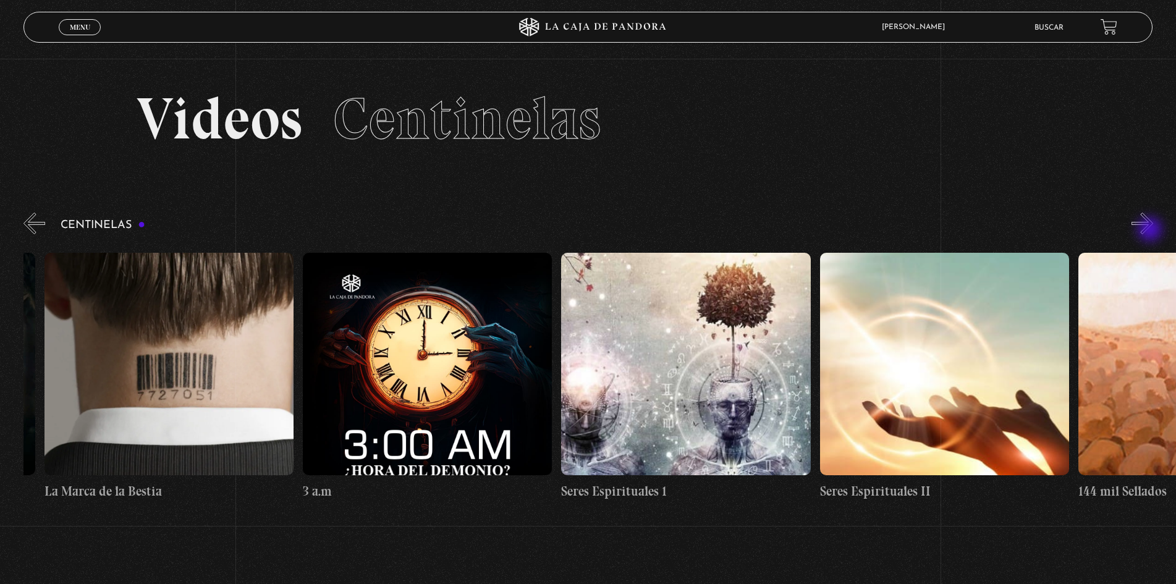
click at [1151, 230] on button "»" at bounding box center [1142, 224] width 22 height 22
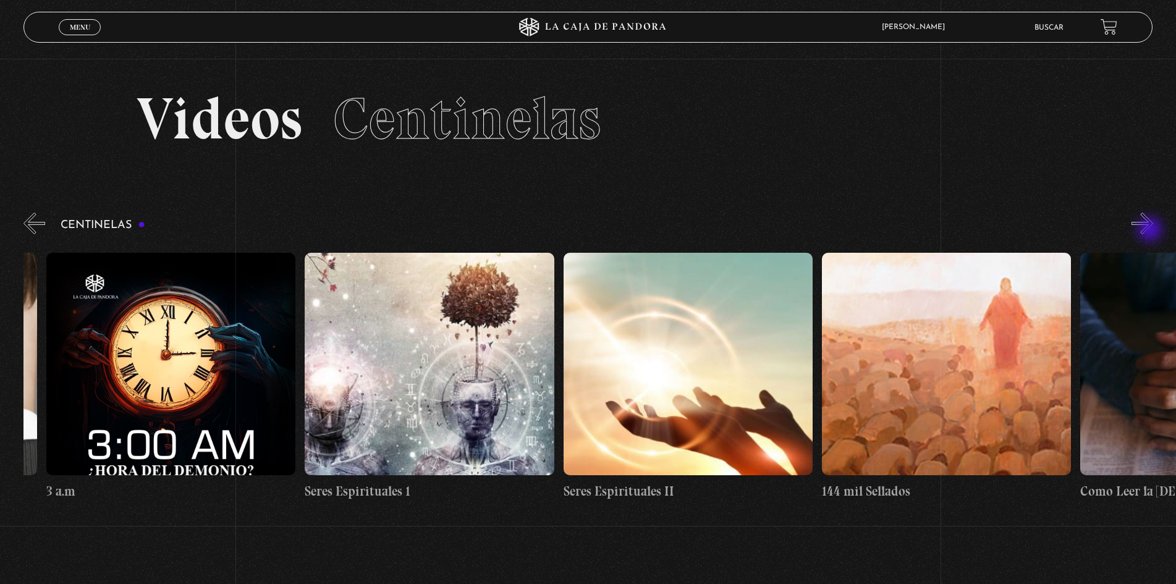
click at [1151, 230] on button "»" at bounding box center [1142, 224] width 22 height 22
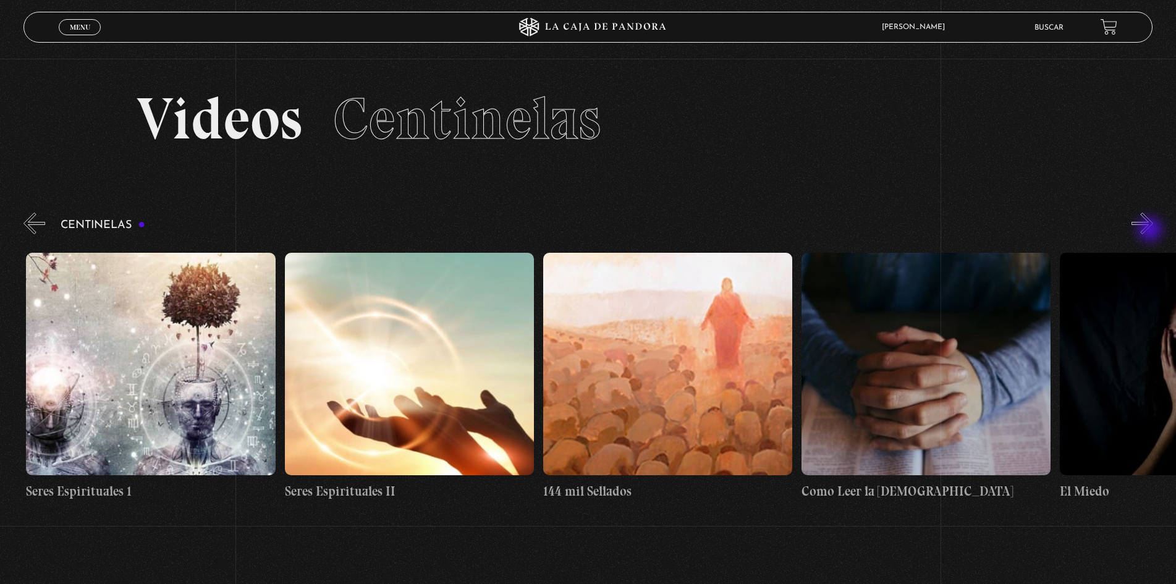
click at [1151, 230] on button "»" at bounding box center [1142, 224] width 22 height 22
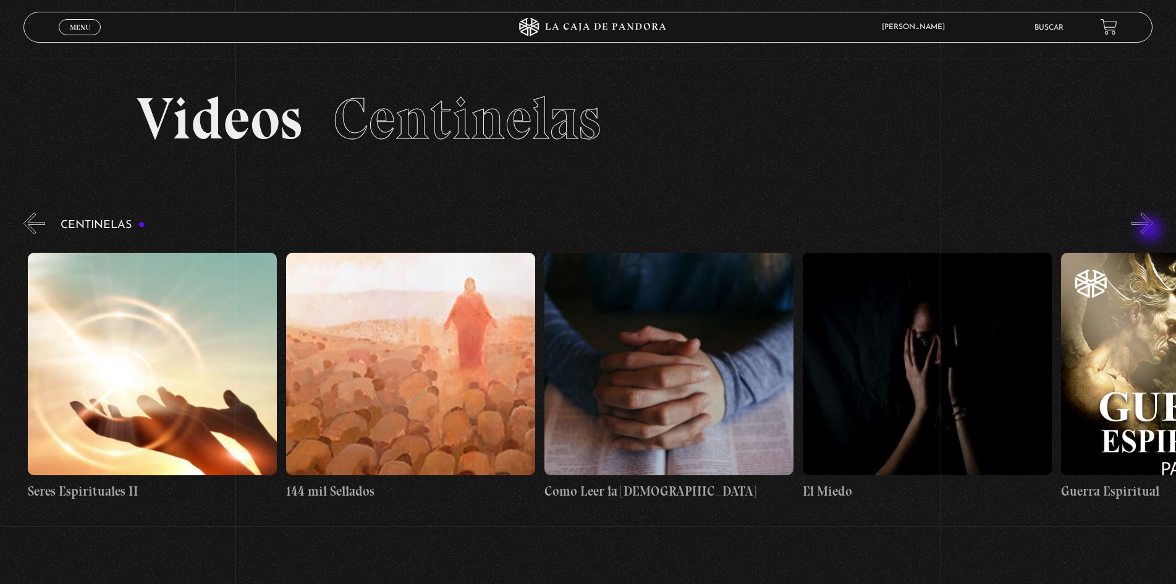
click at [1151, 230] on button "»" at bounding box center [1142, 224] width 22 height 22
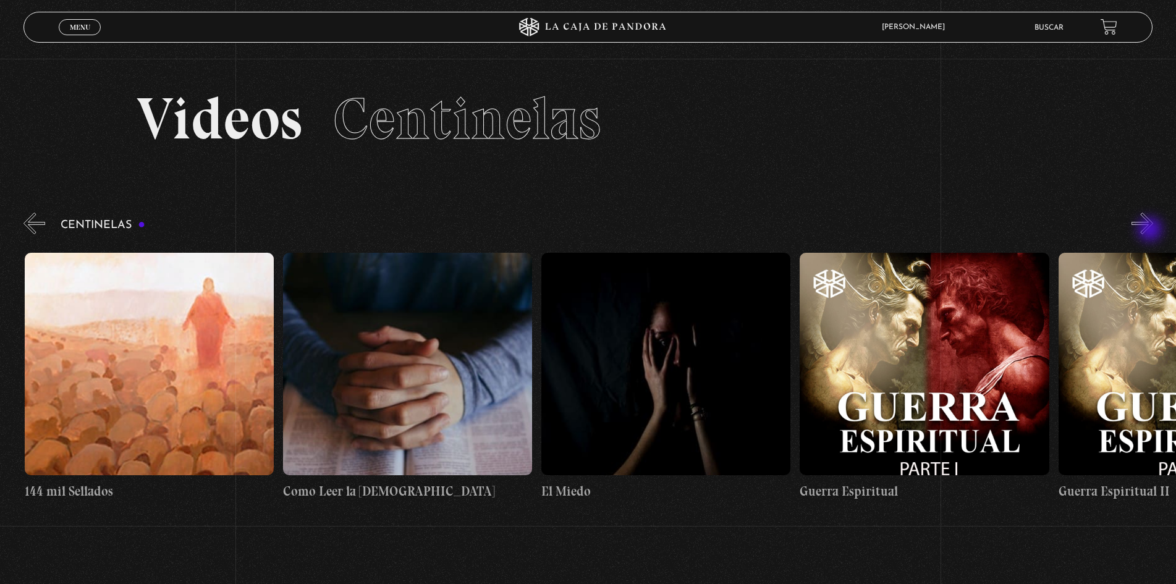
click at [1151, 230] on button "»" at bounding box center [1142, 224] width 22 height 22
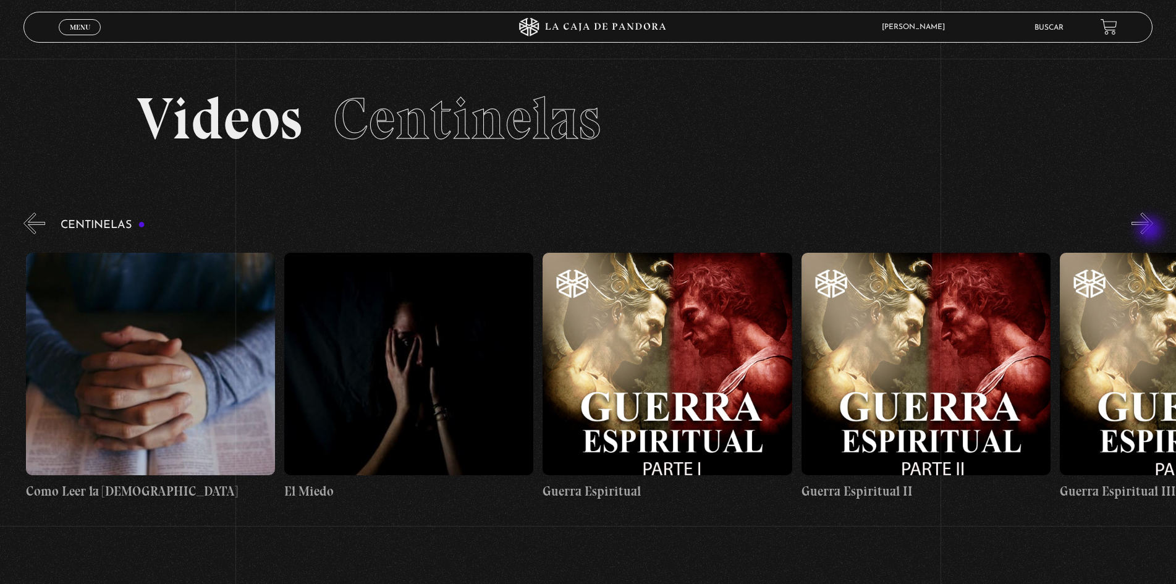
click at [1151, 230] on button "»" at bounding box center [1142, 224] width 22 height 22
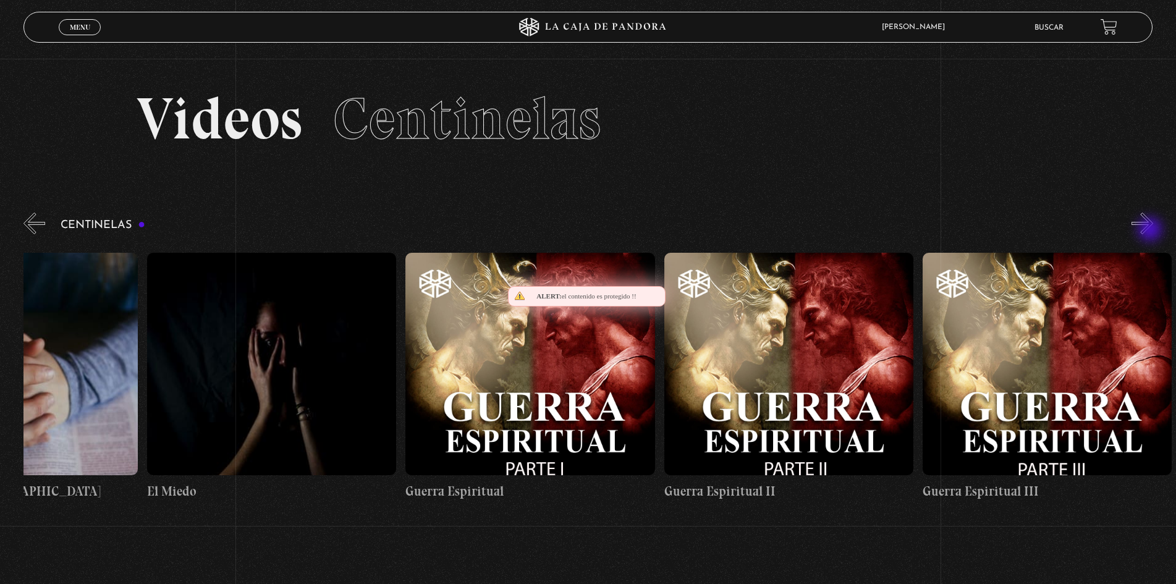
click at [1151, 230] on button "»" at bounding box center [1142, 224] width 22 height 22
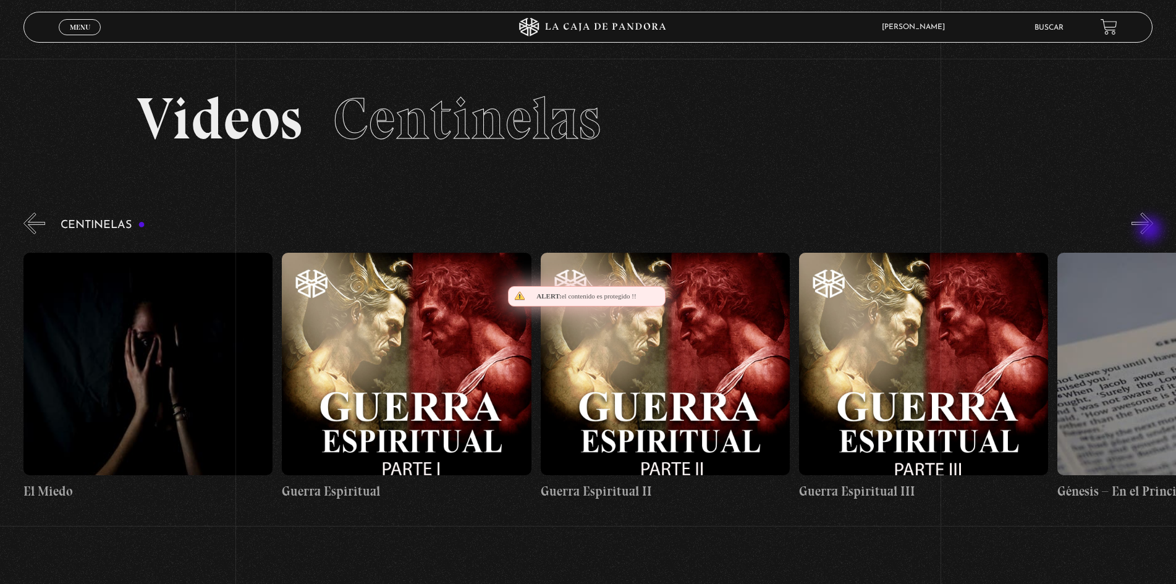
click at [1151, 230] on button "»" at bounding box center [1142, 224] width 22 height 22
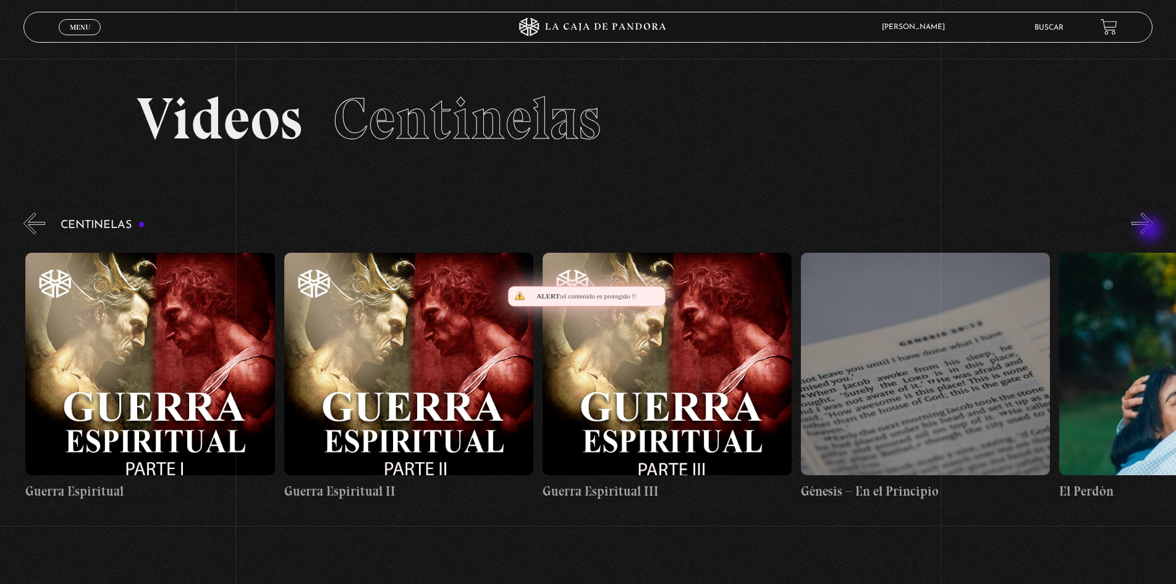
click at [1151, 230] on button "»" at bounding box center [1142, 224] width 22 height 22
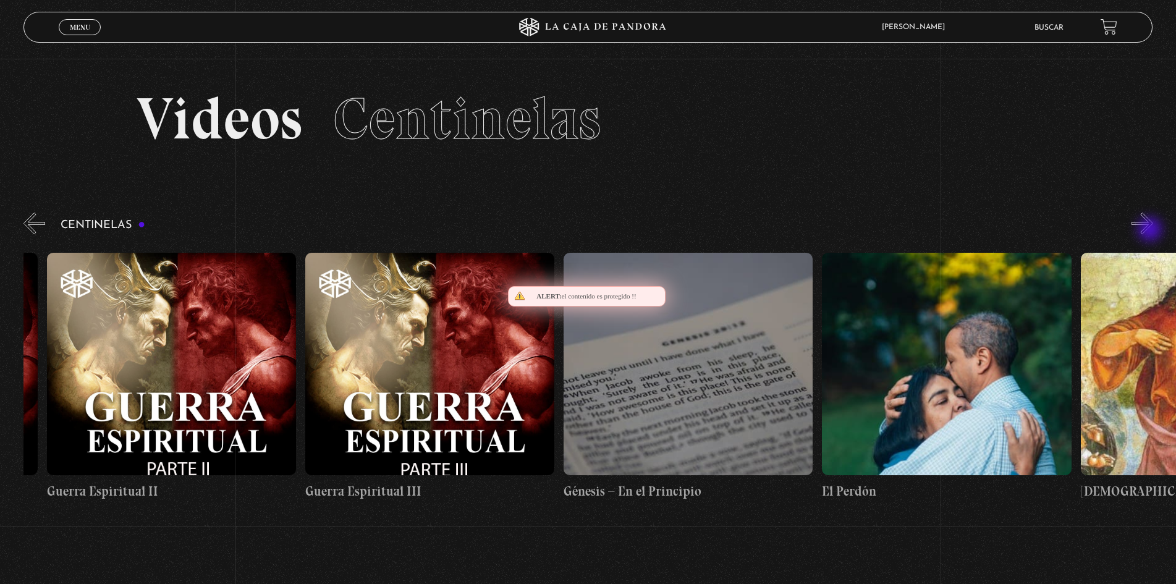
click at [1151, 230] on button "»" at bounding box center [1142, 224] width 22 height 22
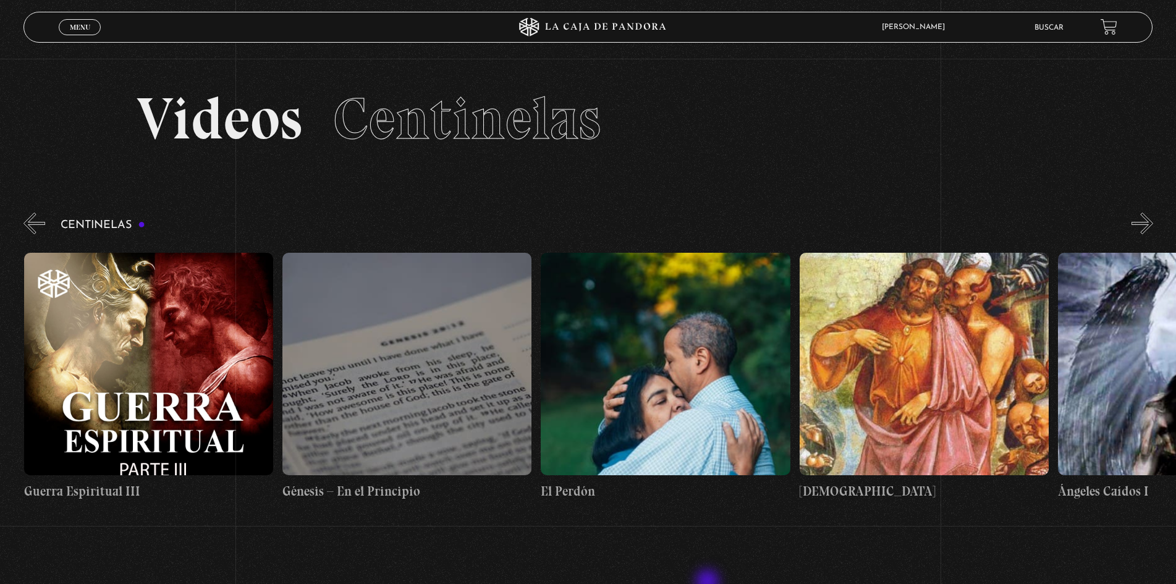
scroll to position [0, 25842]
click at [29, 217] on button "«" at bounding box center [34, 224] width 22 height 22
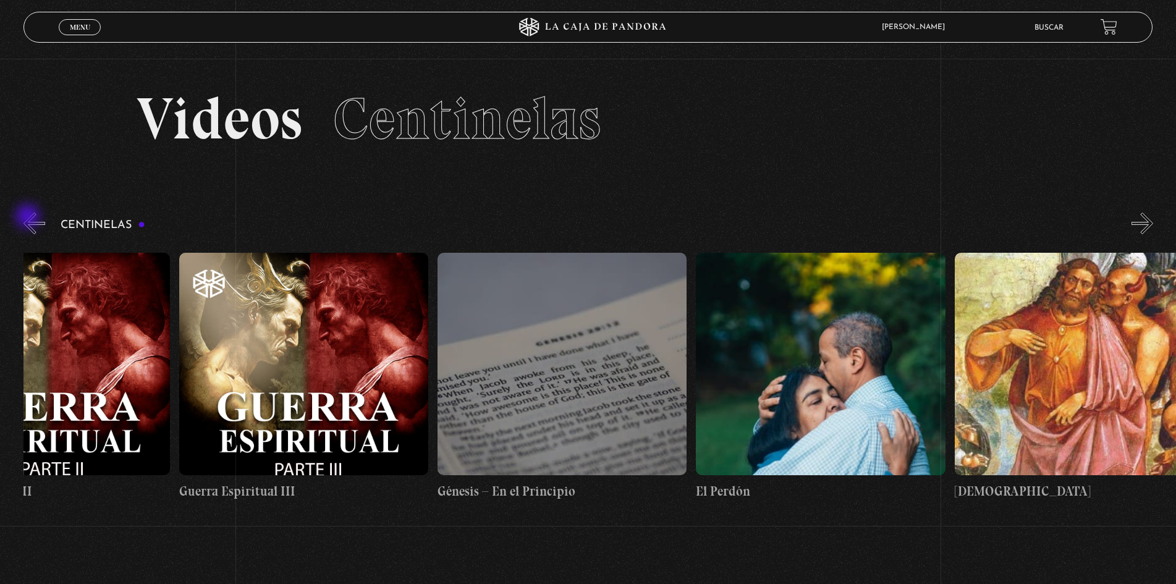
click at [29, 217] on button "«" at bounding box center [34, 224] width 22 height 22
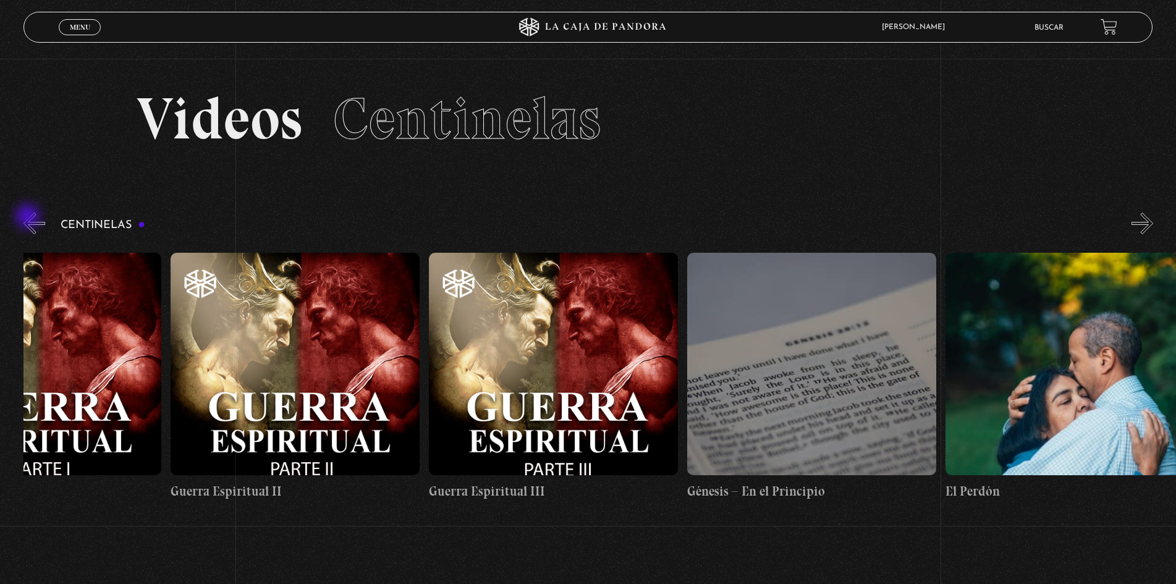
click at [29, 217] on button "«" at bounding box center [34, 224] width 22 height 22
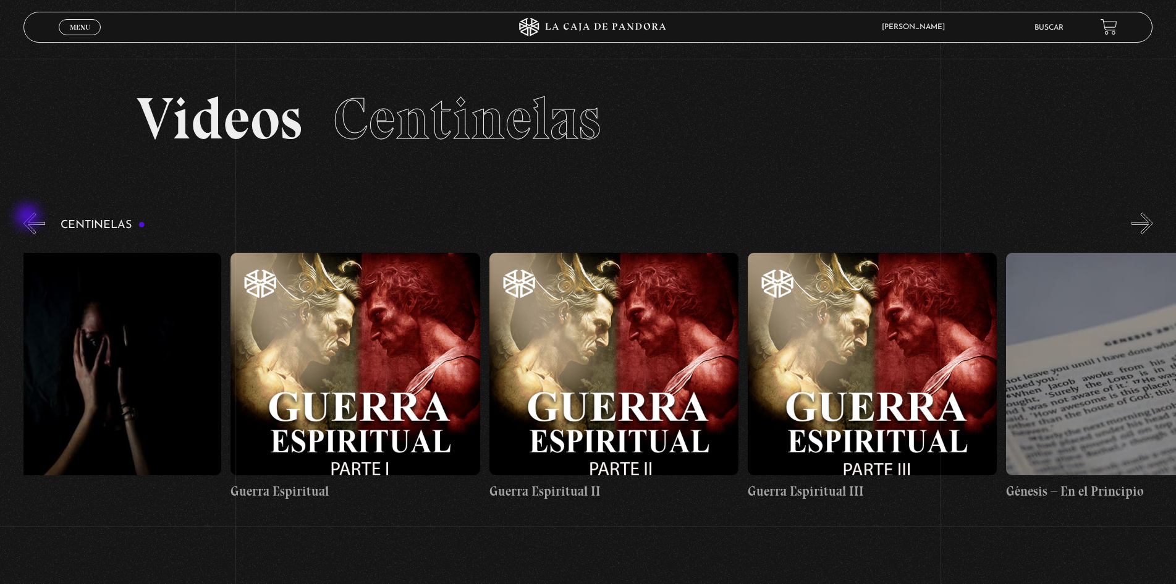
click at [29, 217] on button "«" at bounding box center [34, 224] width 22 height 22
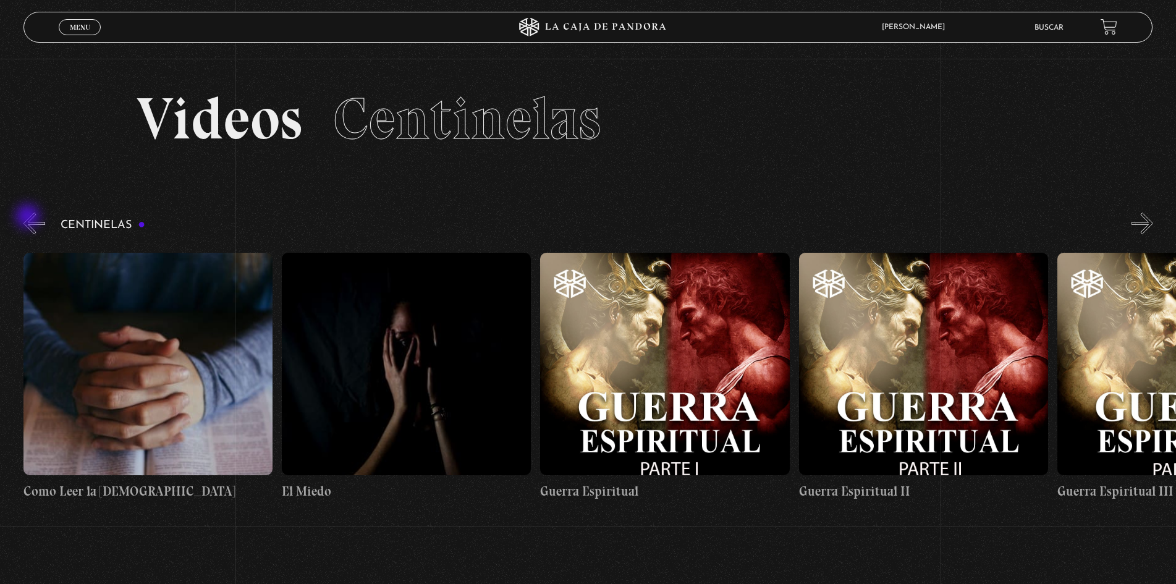
click at [29, 217] on button "«" at bounding box center [34, 224] width 22 height 22
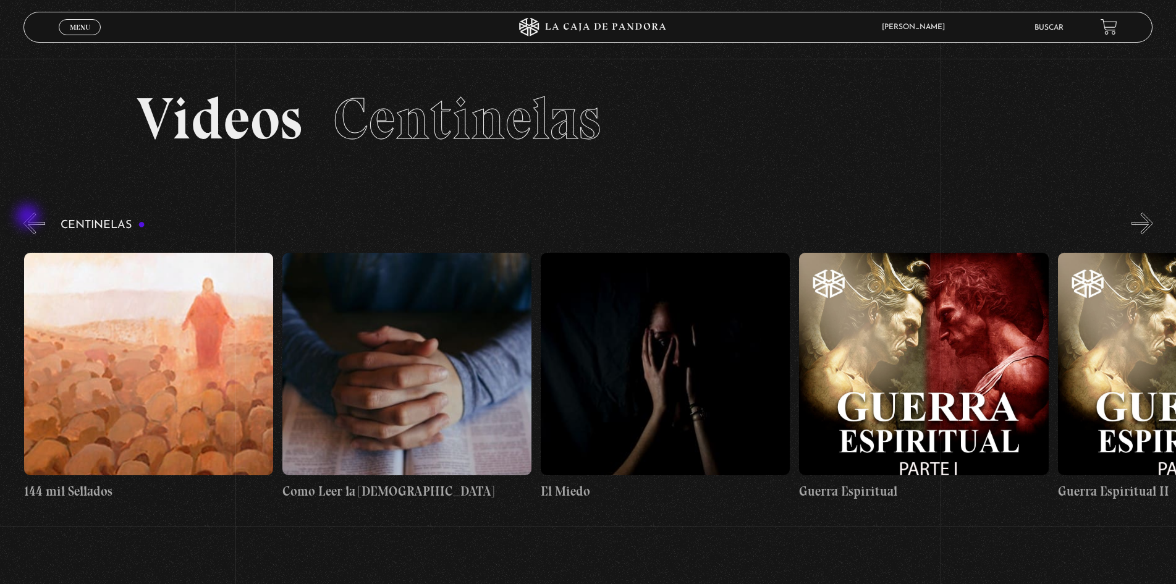
click at [29, 217] on button "«" at bounding box center [34, 224] width 22 height 22
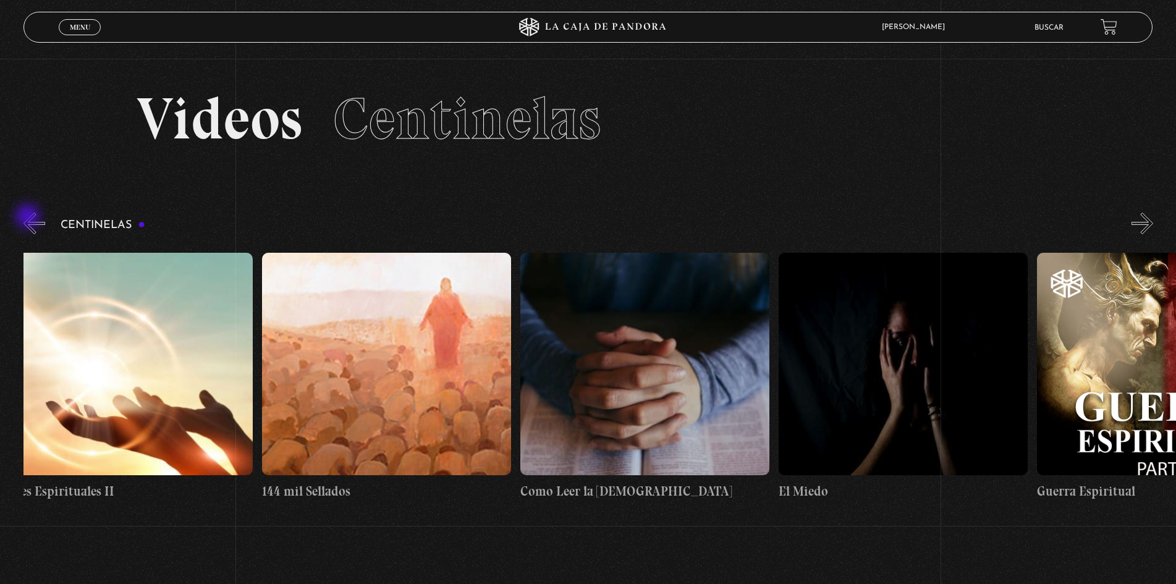
click at [29, 217] on button "«" at bounding box center [34, 224] width 22 height 22
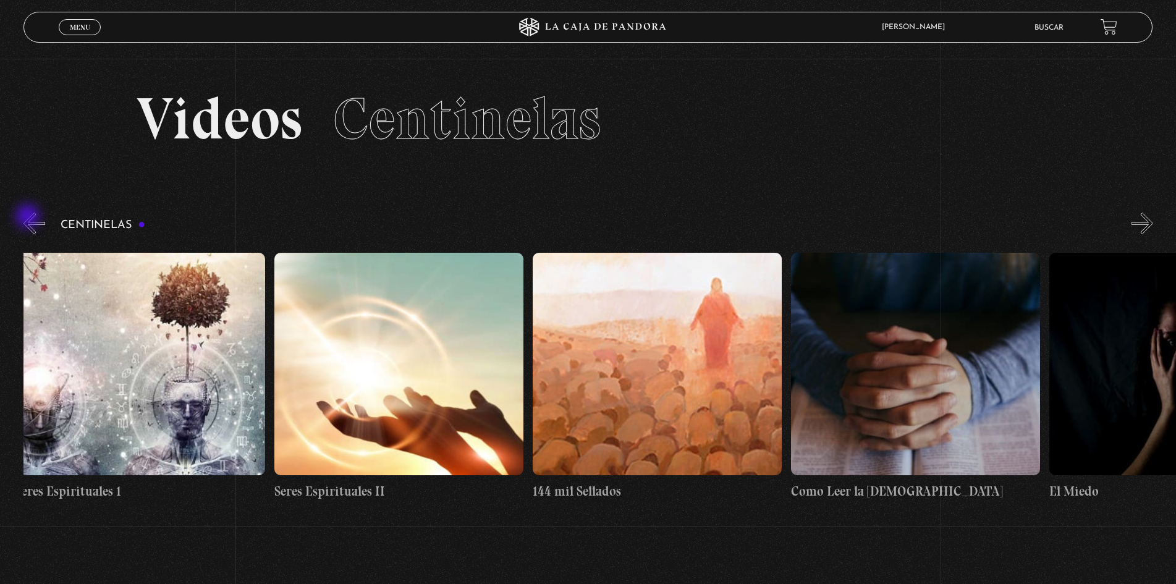
click at [29, 217] on button "«" at bounding box center [34, 224] width 22 height 22
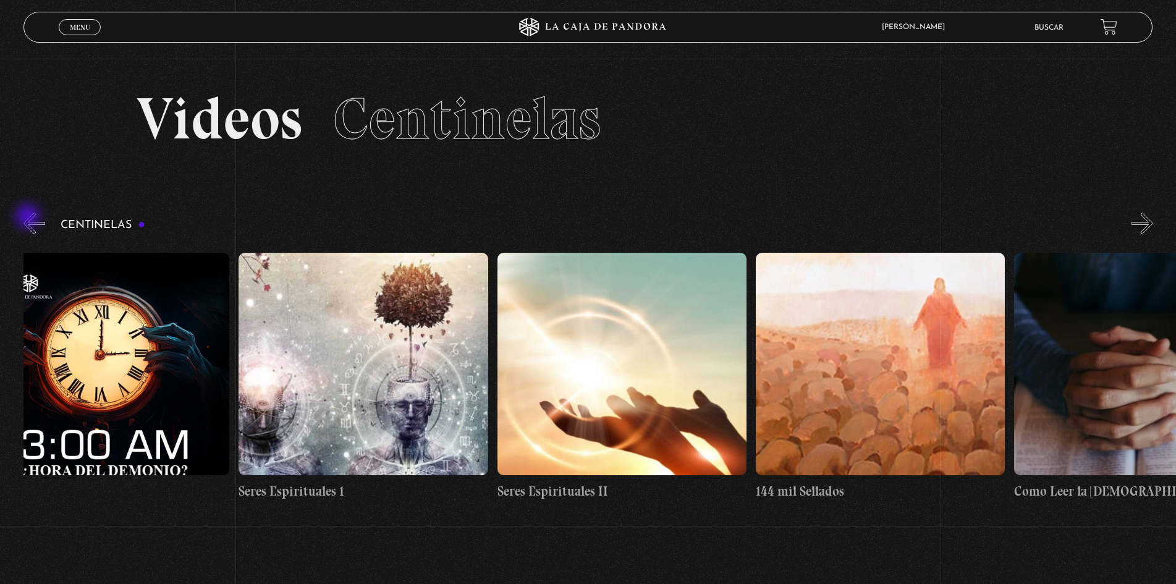
click at [29, 217] on button "«" at bounding box center [34, 224] width 22 height 22
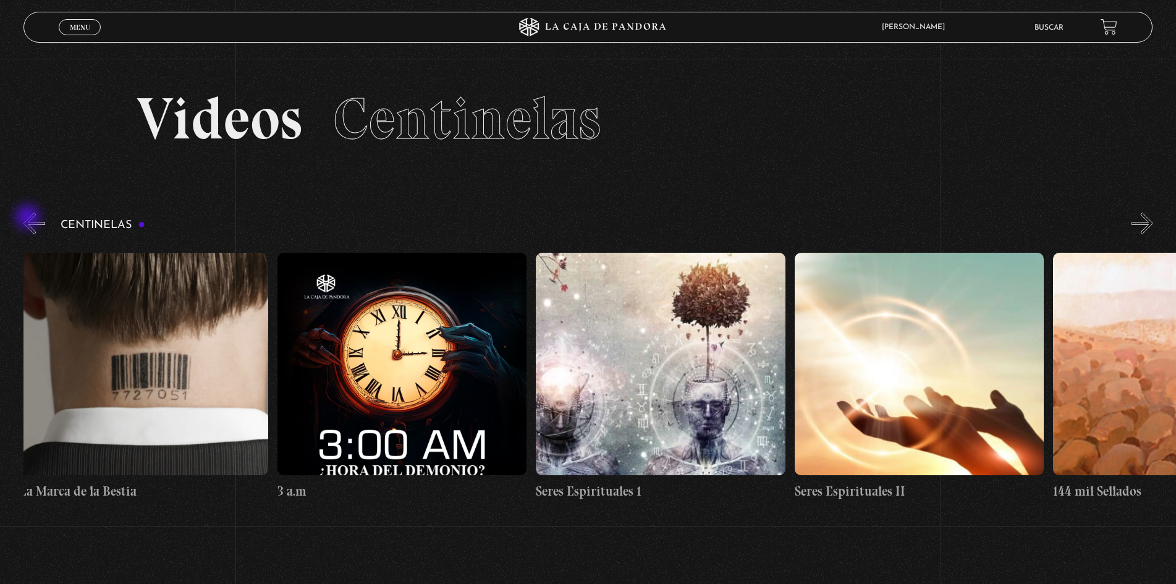
click at [29, 218] on button "«" at bounding box center [34, 224] width 22 height 22
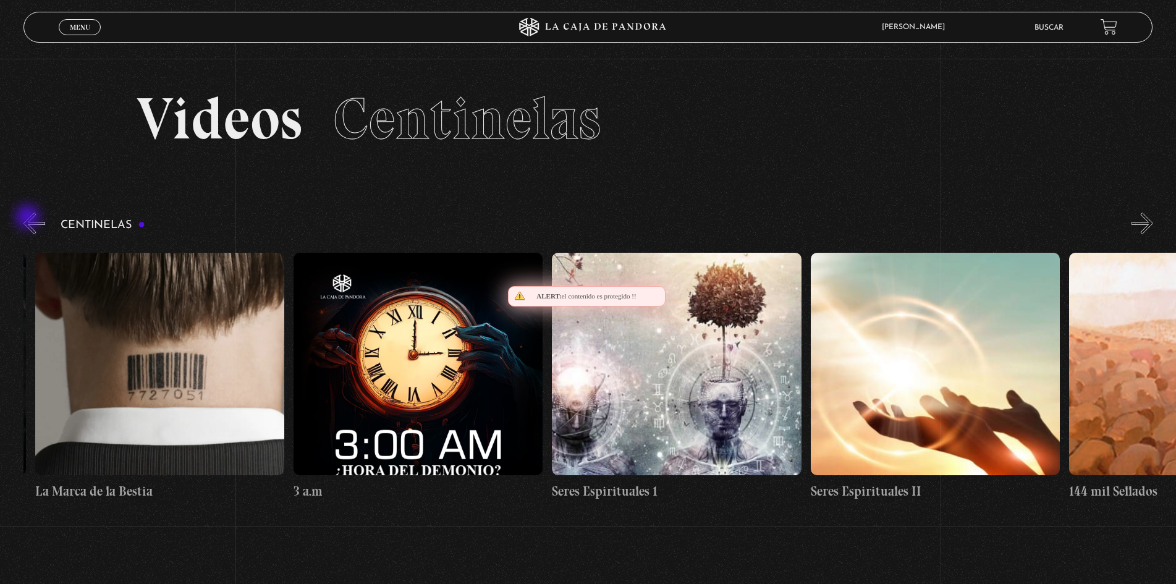
click at [29, 218] on button "«" at bounding box center [34, 224] width 22 height 22
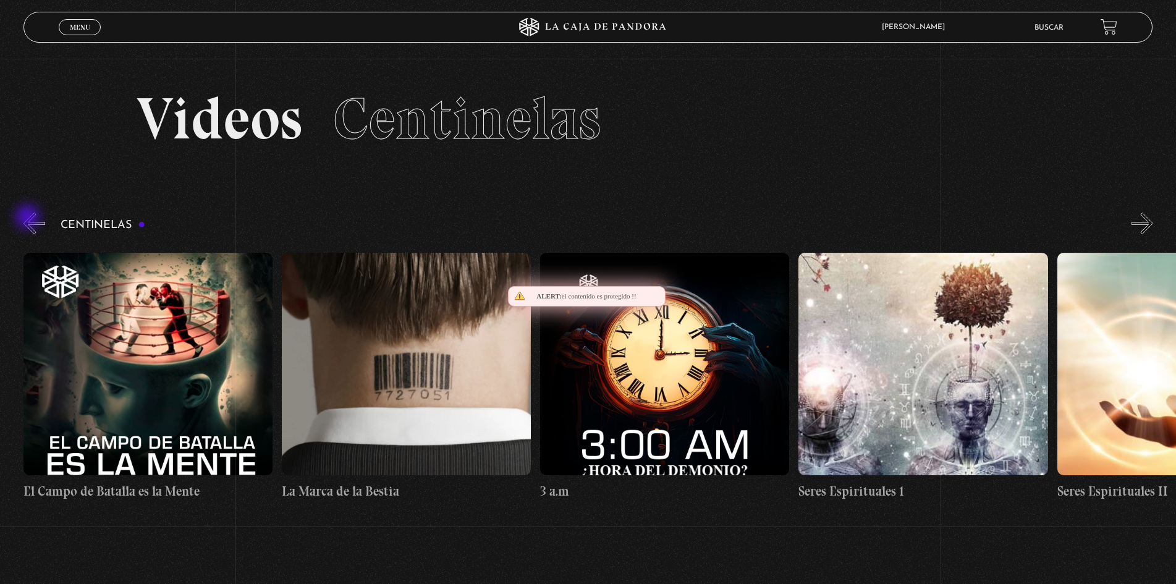
click at [29, 218] on button "«" at bounding box center [34, 224] width 22 height 22
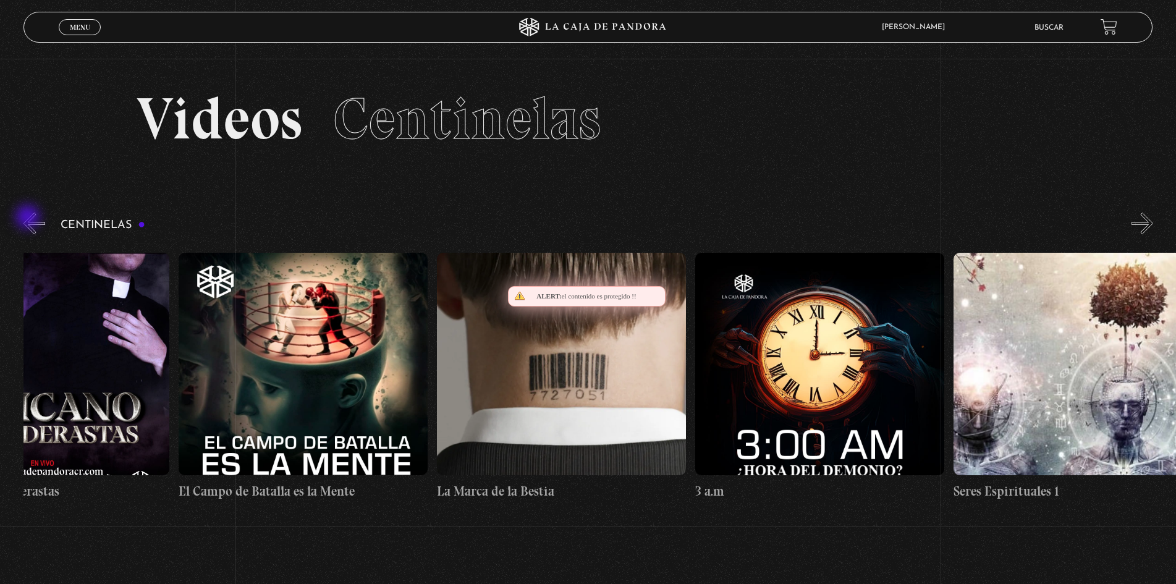
click at [29, 218] on button "«" at bounding box center [34, 224] width 22 height 22
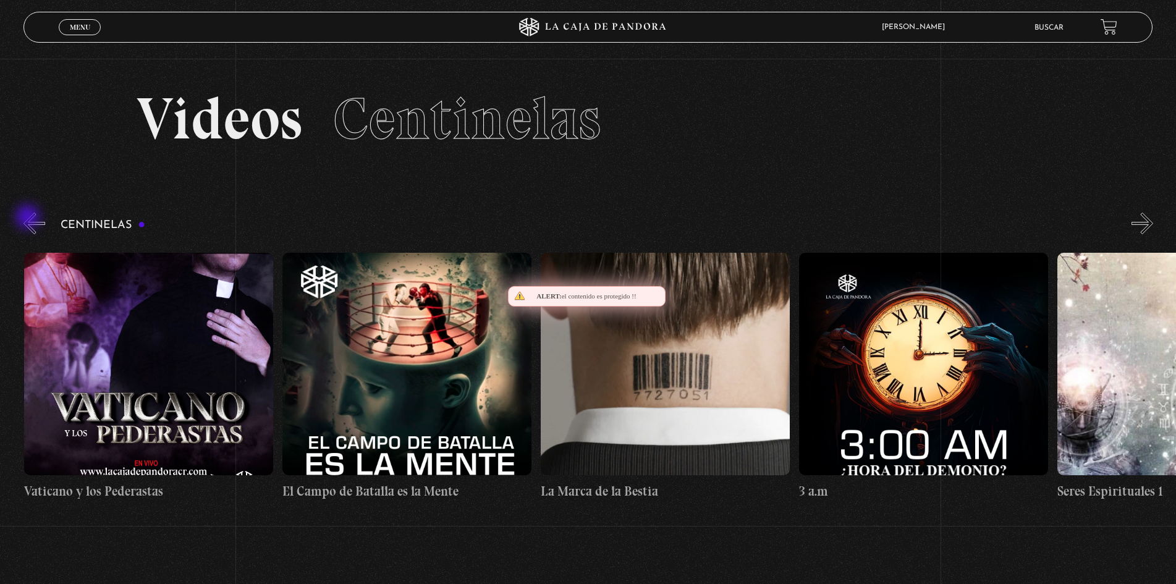
click at [29, 218] on button "«" at bounding box center [34, 224] width 22 height 22
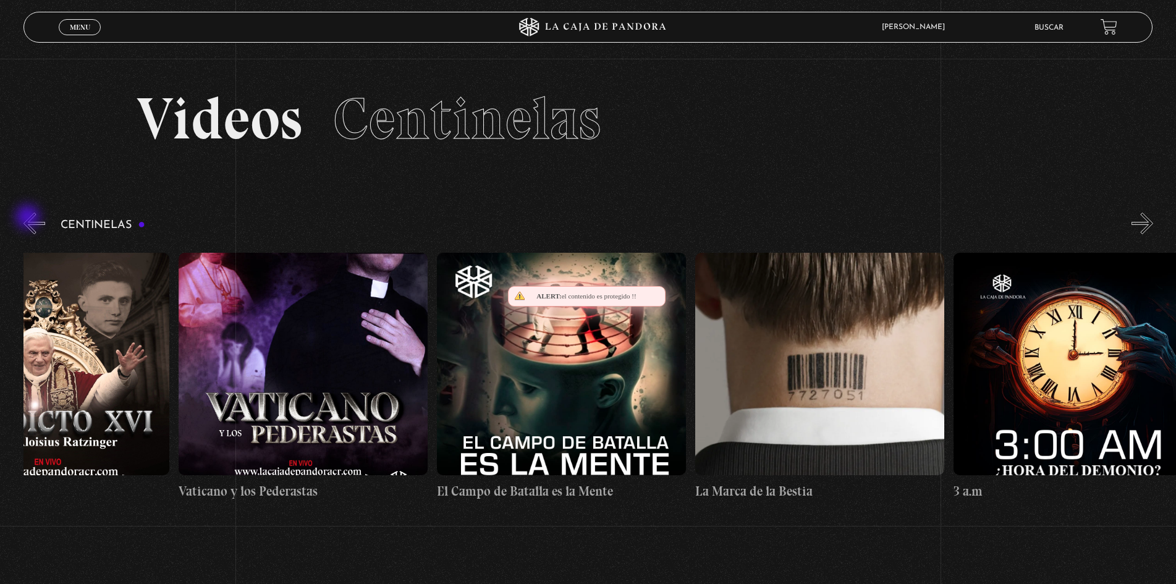
click at [29, 218] on button "«" at bounding box center [34, 224] width 22 height 22
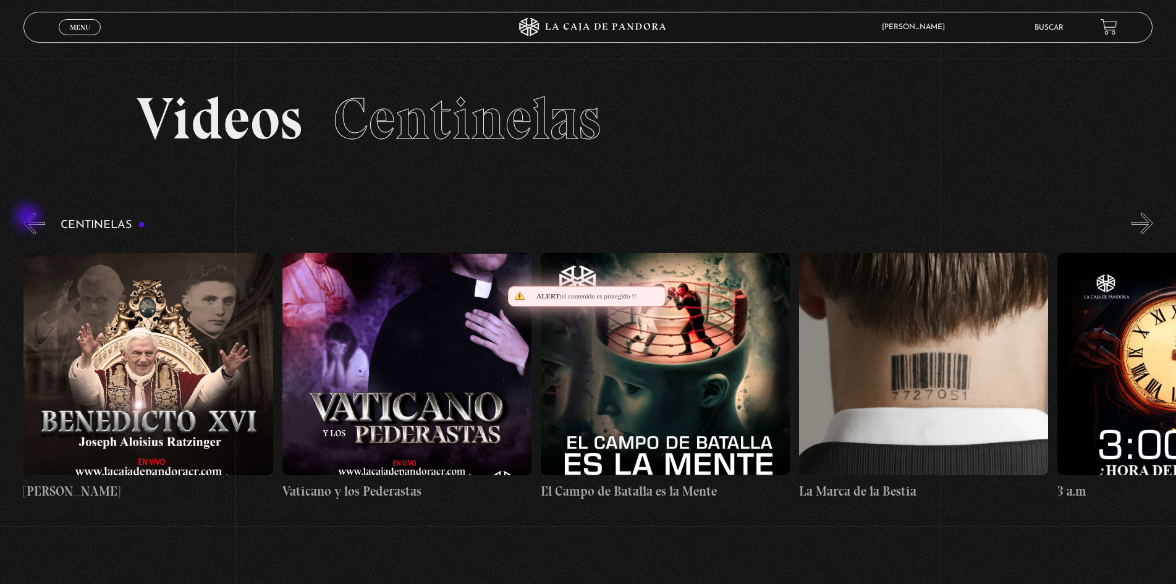
click at [29, 218] on button "«" at bounding box center [34, 224] width 22 height 22
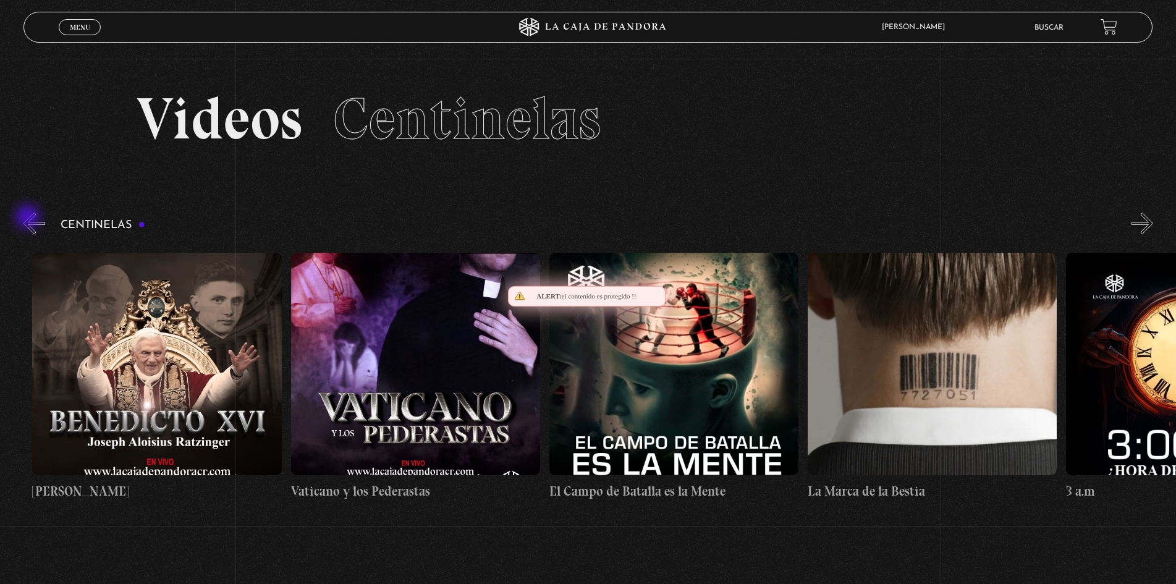
click at [29, 218] on button "«" at bounding box center [34, 224] width 22 height 22
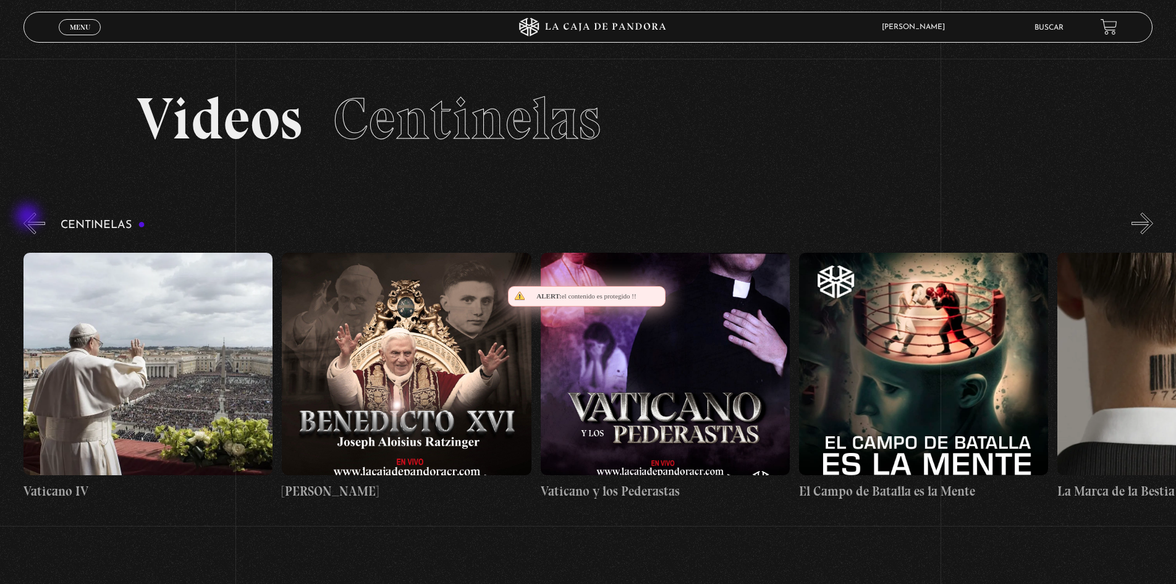
click at [29, 217] on button "«" at bounding box center [34, 224] width 22 height 22
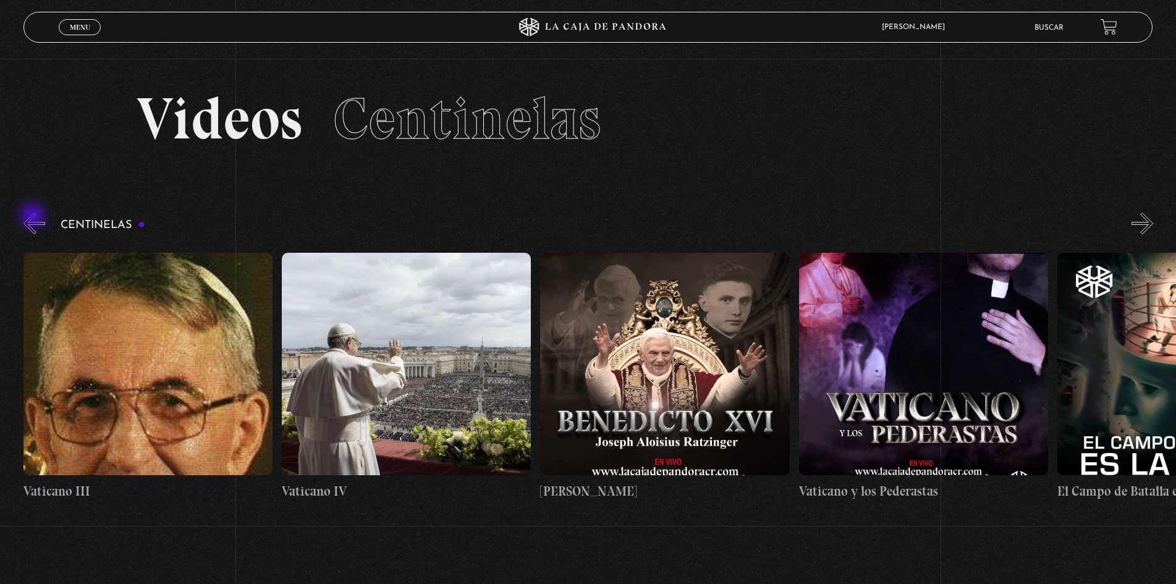
click at [34, 217] on button "«" at bounding box center [34, 224] width 22 height 22
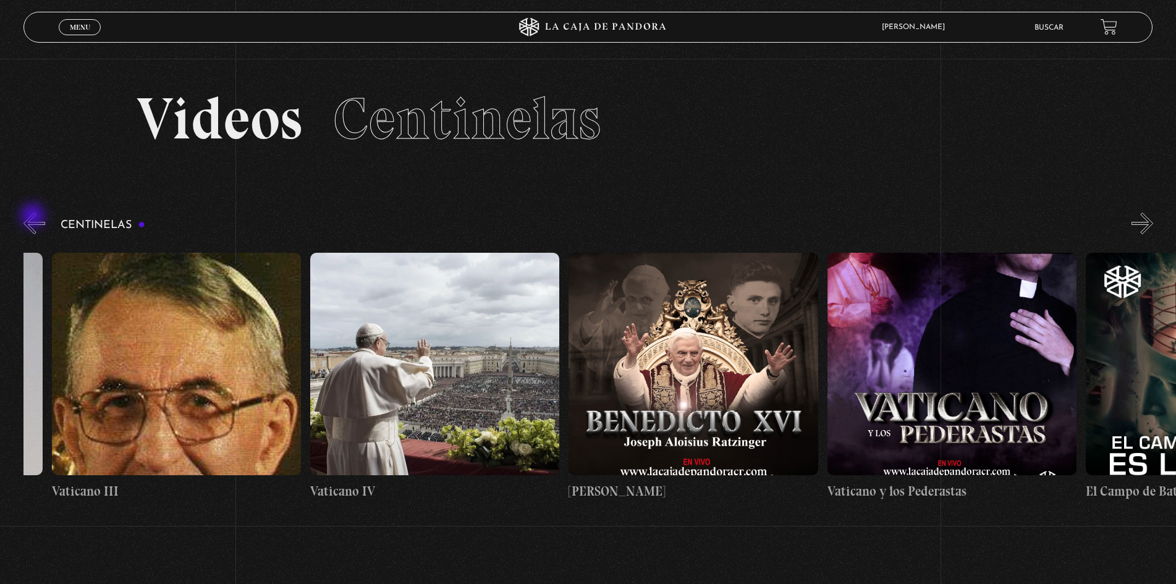
click at [34, 217] on button "«" at bounding box center [34, 224] width 22 height 22
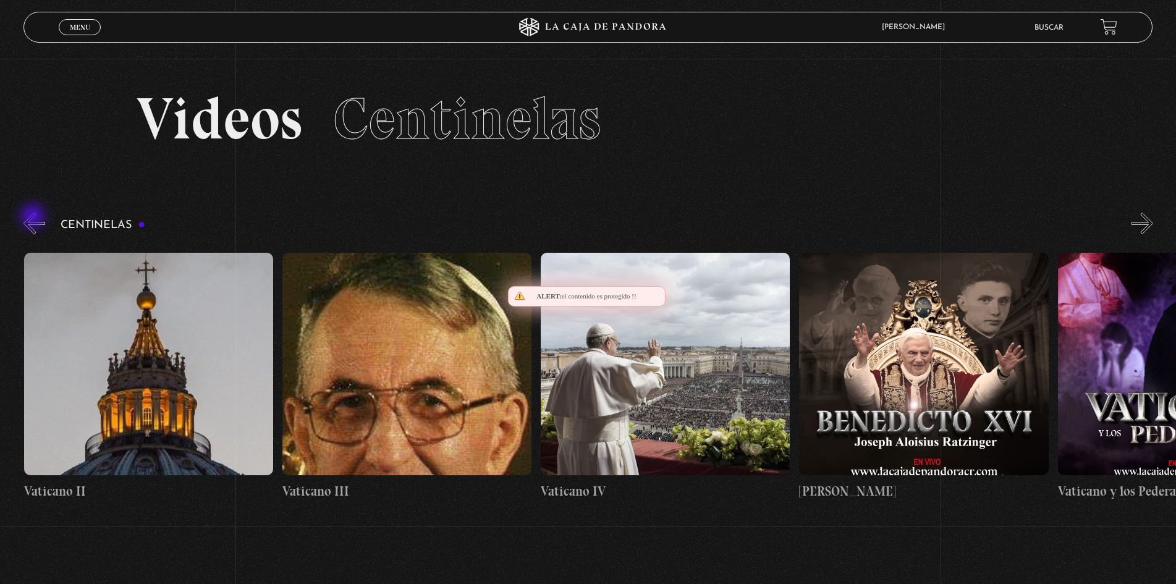
click at [34, 217] on button "«" at bounding box center [34, 224] width 22 height 22
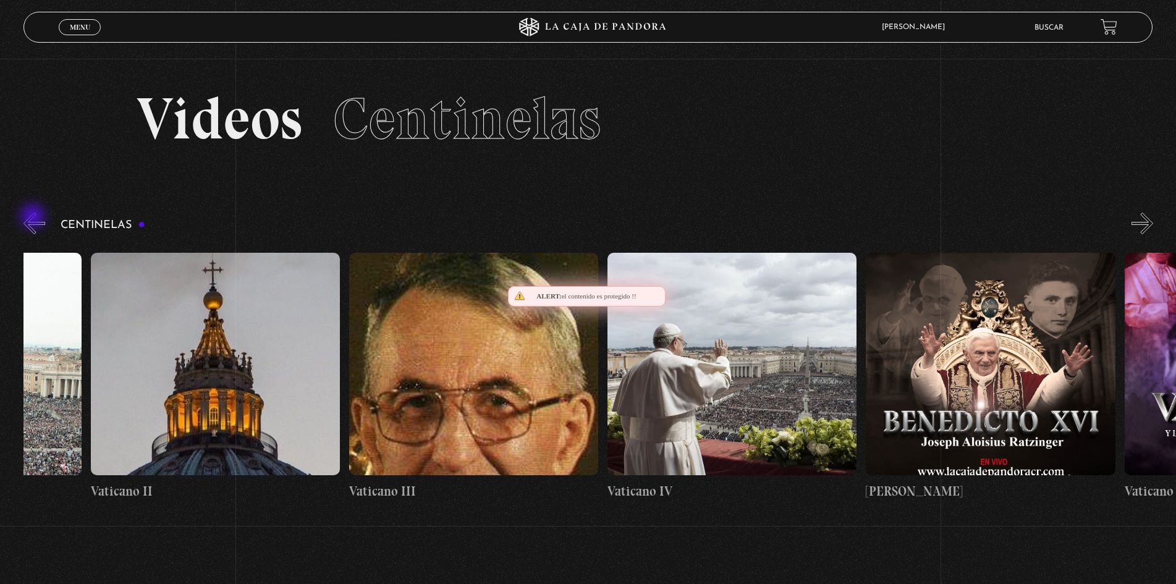
click at [34, 217] on button "«" at bounding box center [34, 224] width 22 height 22
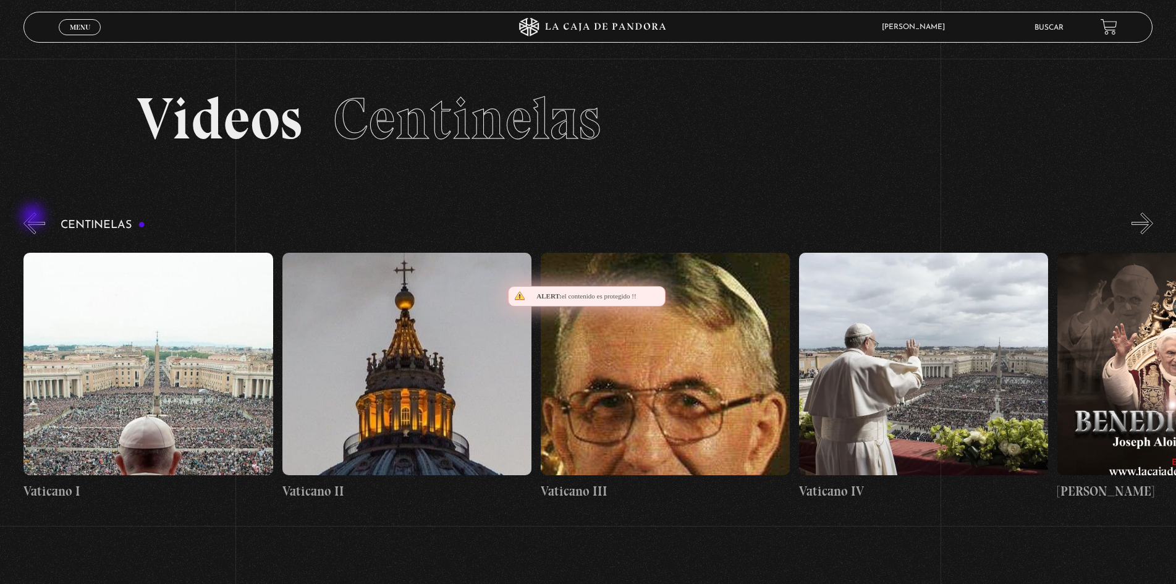
click at [34, 217] on button "«" at bounding box center [34, 224] width 22 height 22
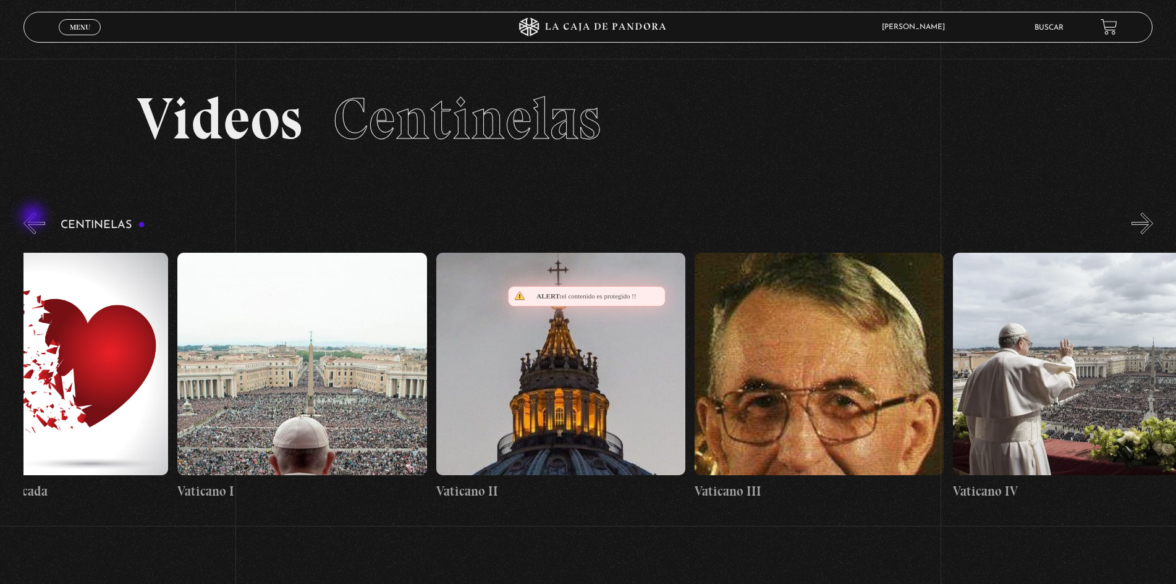
click at [34, 217] on button "«" at bounding box center [34, 224] width 22 height 22
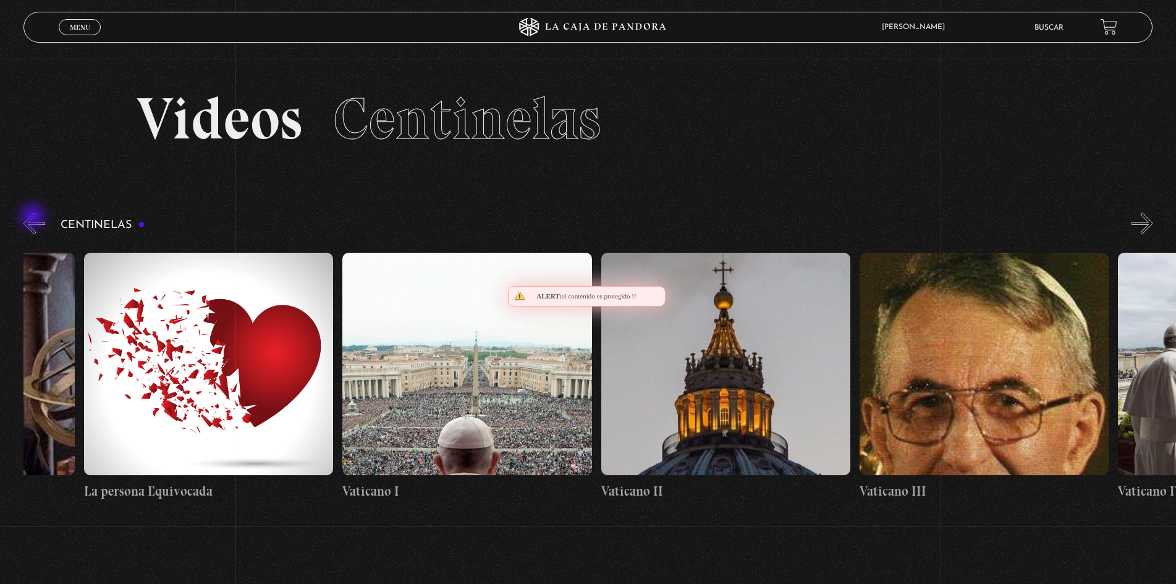
click at [34, 217] on button "«" at bounding box center [34, 224] width 22 height 22
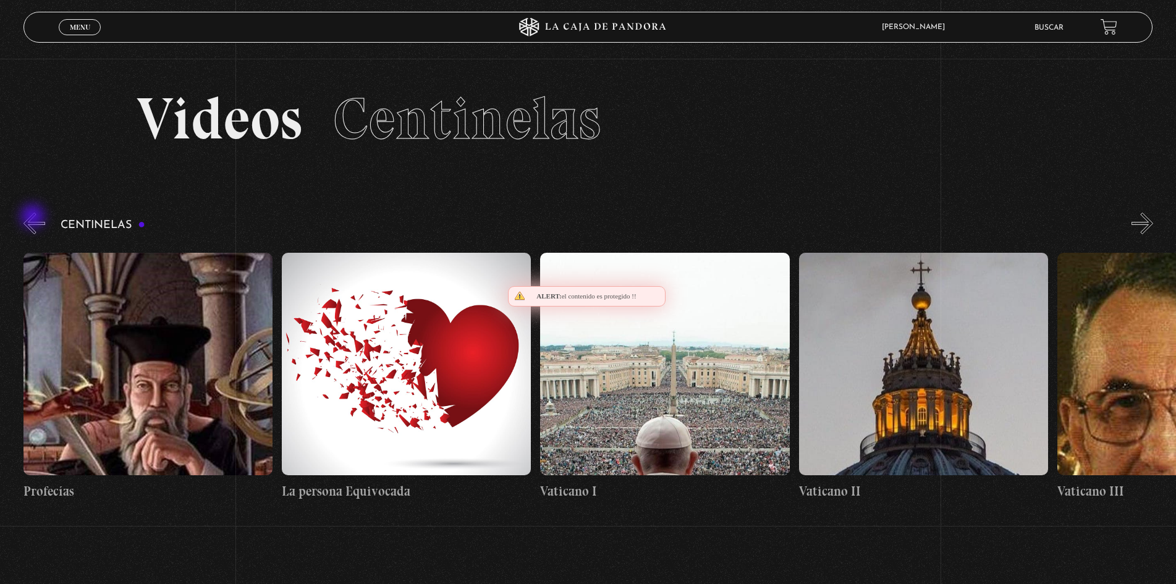
click at [34, 217] on button "«" at bounding box center [34, 224] width 22 height 22
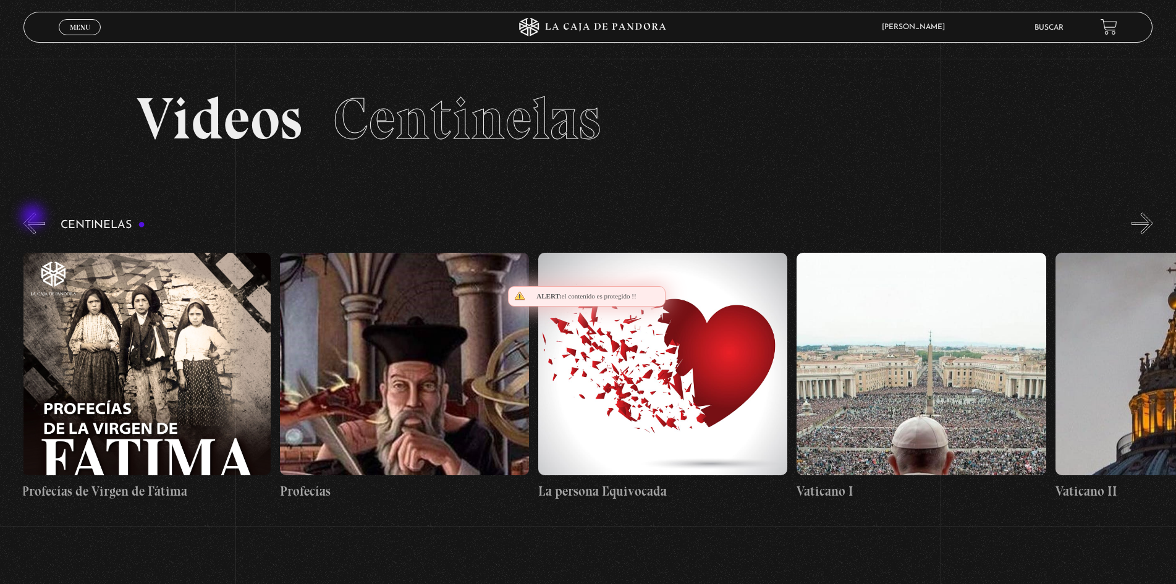
click at [34, 217] on button "«" at bounding box center [34, 224] width 22 height 22
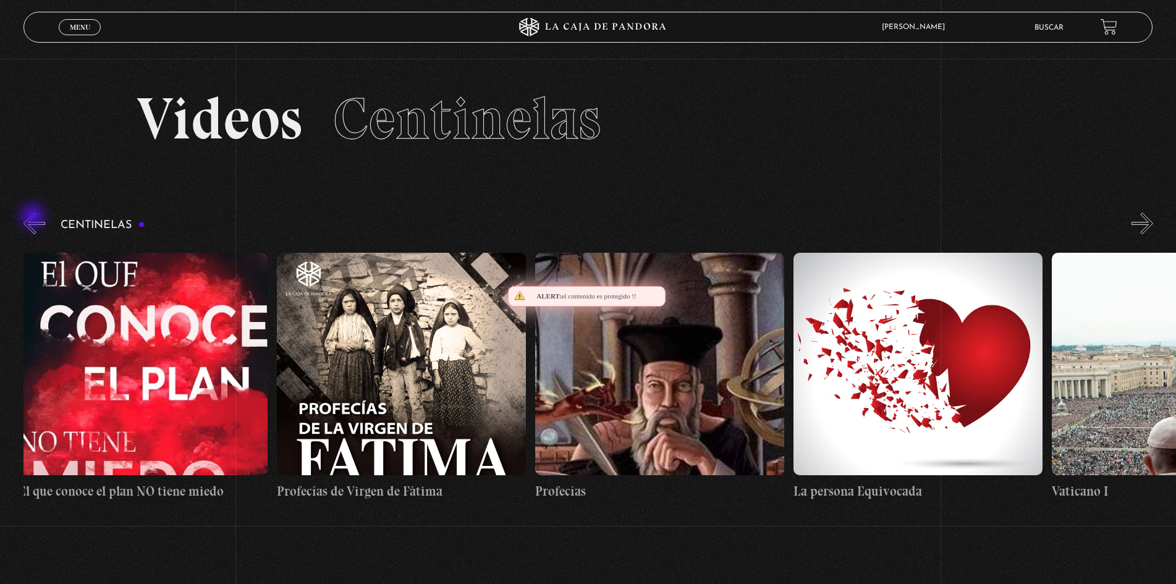
click at [34, 217] on button "«" at bounding box center [34, 224] width 22 height 22
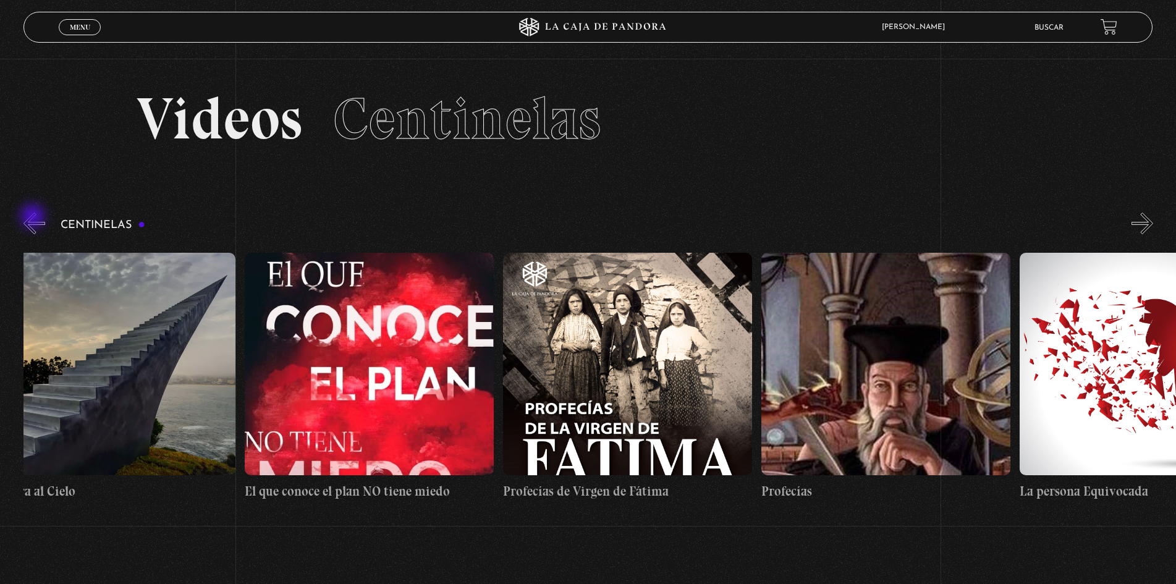
click at [35, 217] on button "«" at bounding box center [34, 224] width 22 height 22
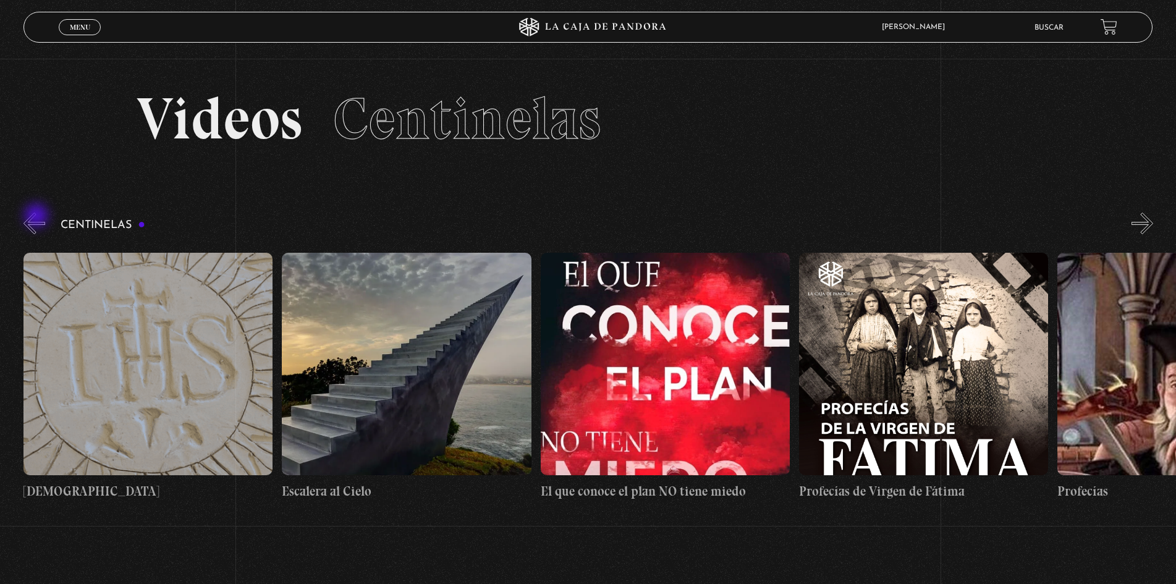
click at [38, 217] on button "«" at bounding box center [34, 224] width 22 height 22
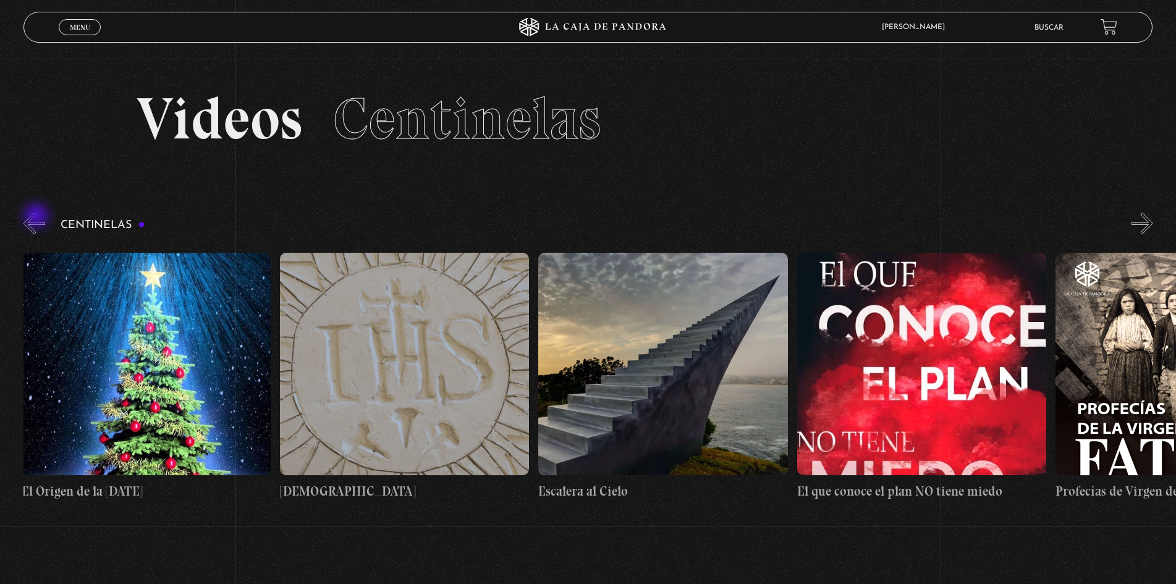
click at [38, 217] on button "«" at bounding box center [34, 224] width 22 height 22
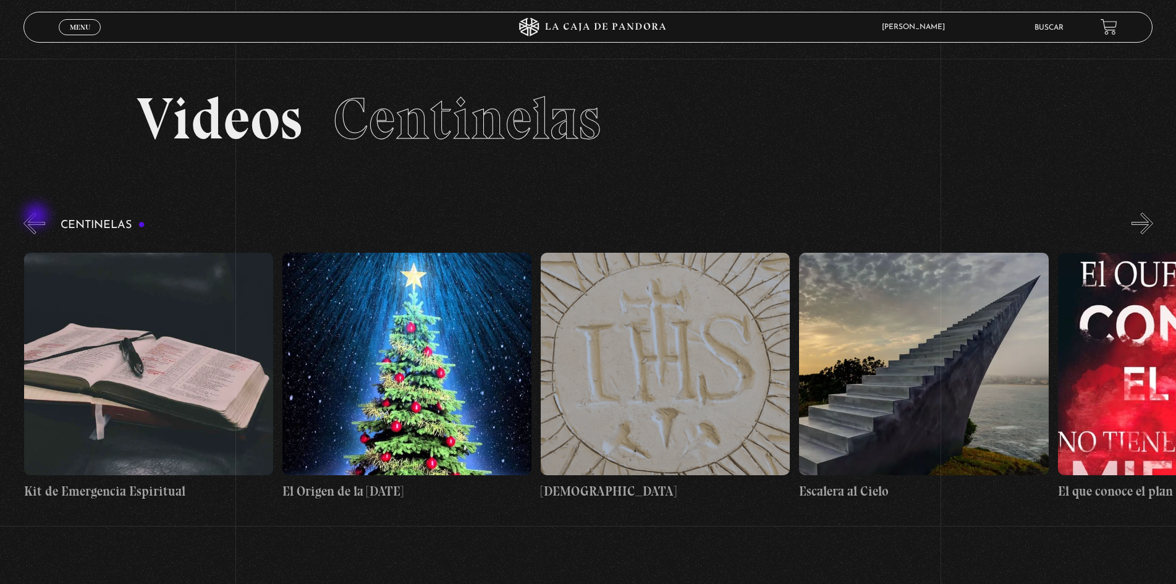
click at [38, 217] on button "«" at bounding box center [34, 224] width 22 height 22
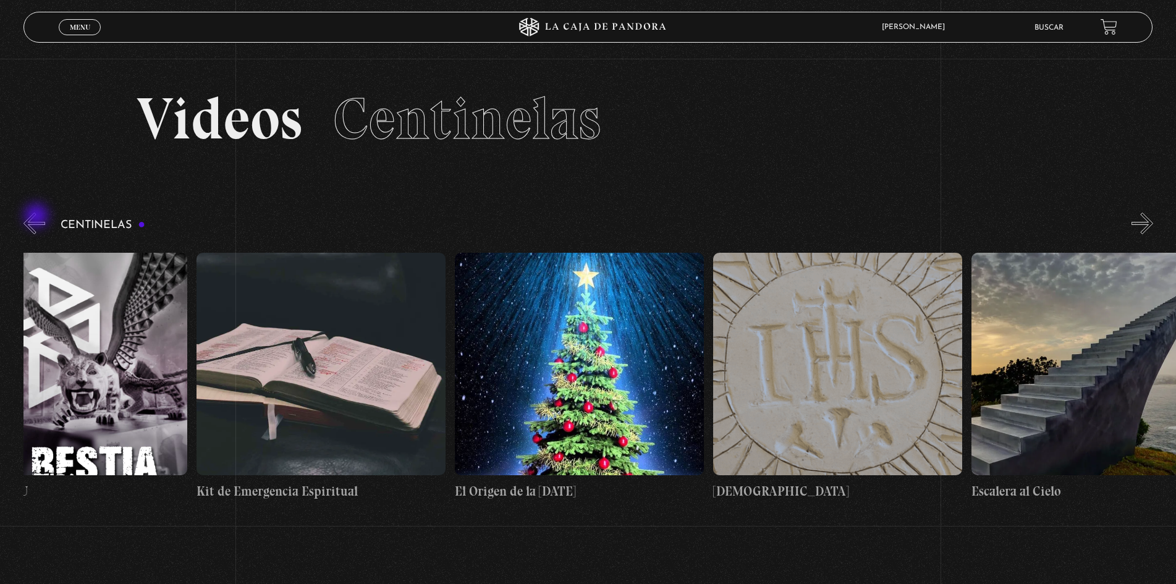
click at [38, 217] on button "«" at bounding box center [34, 224] width 22 height 22
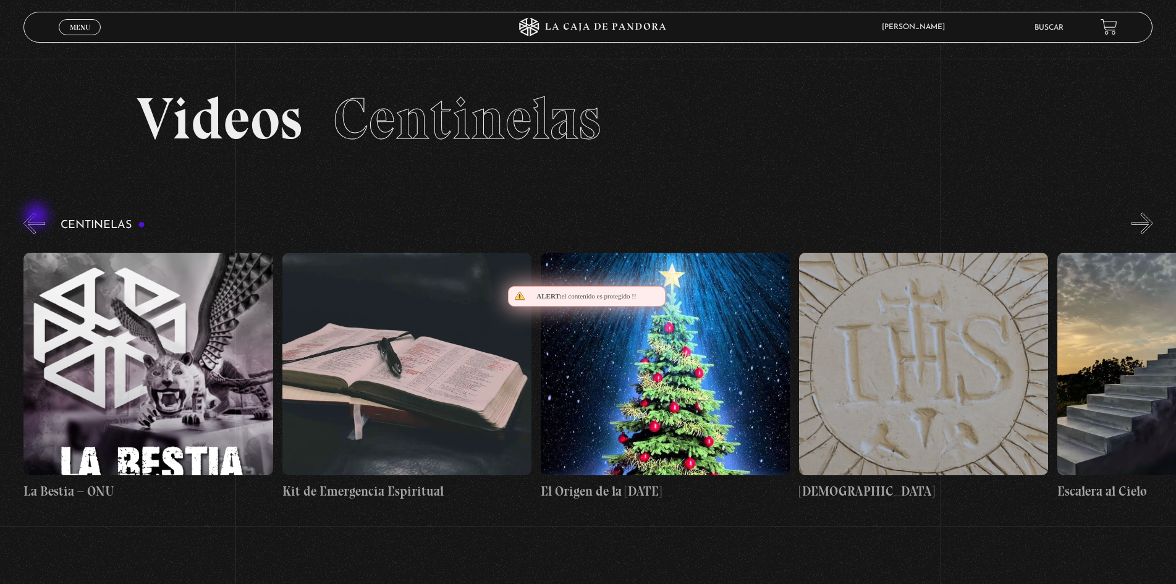
click at [38, 217] on button "«" at bounding box center [34, 224] width 22 height 22
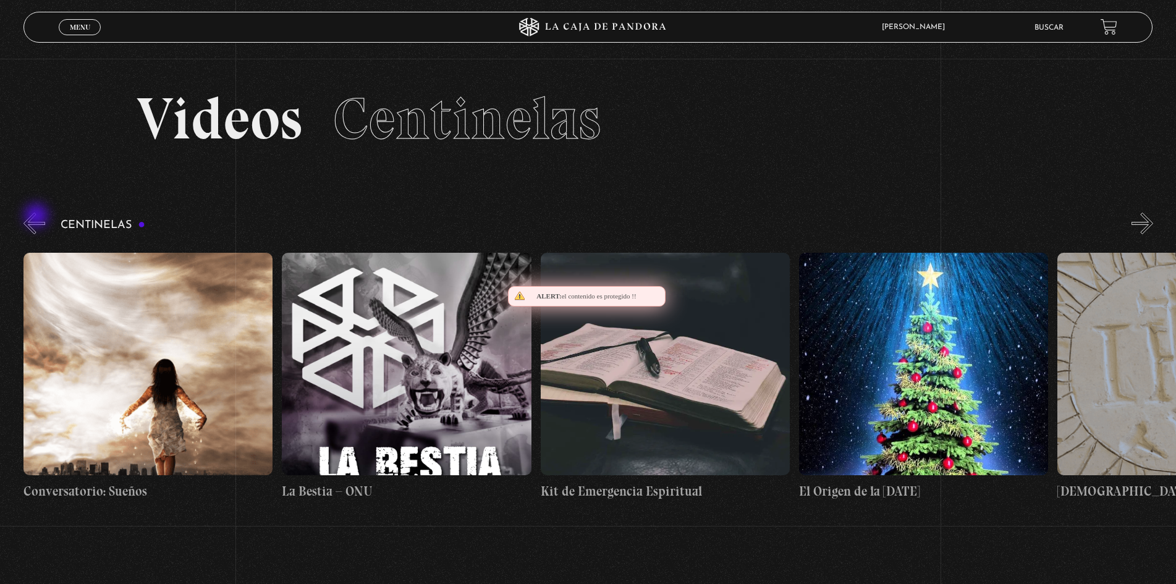
click at [38, 217] on button "«" at bounding box center [34, 224] width 22 height 22
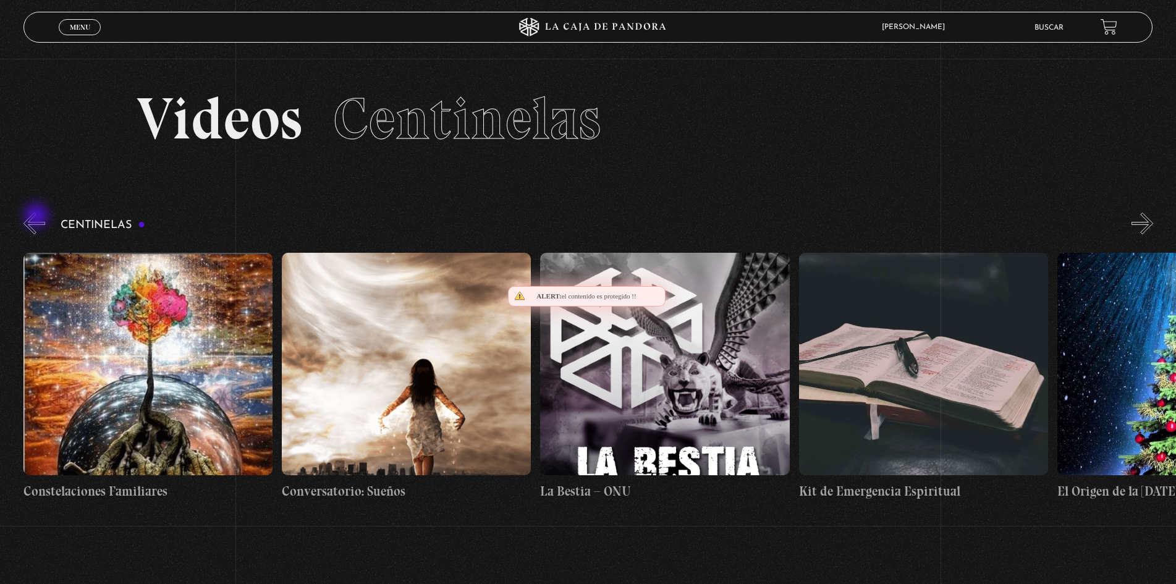
click at [38, 217] on button "«" at bounding box center [34, 224] width 22 height 22
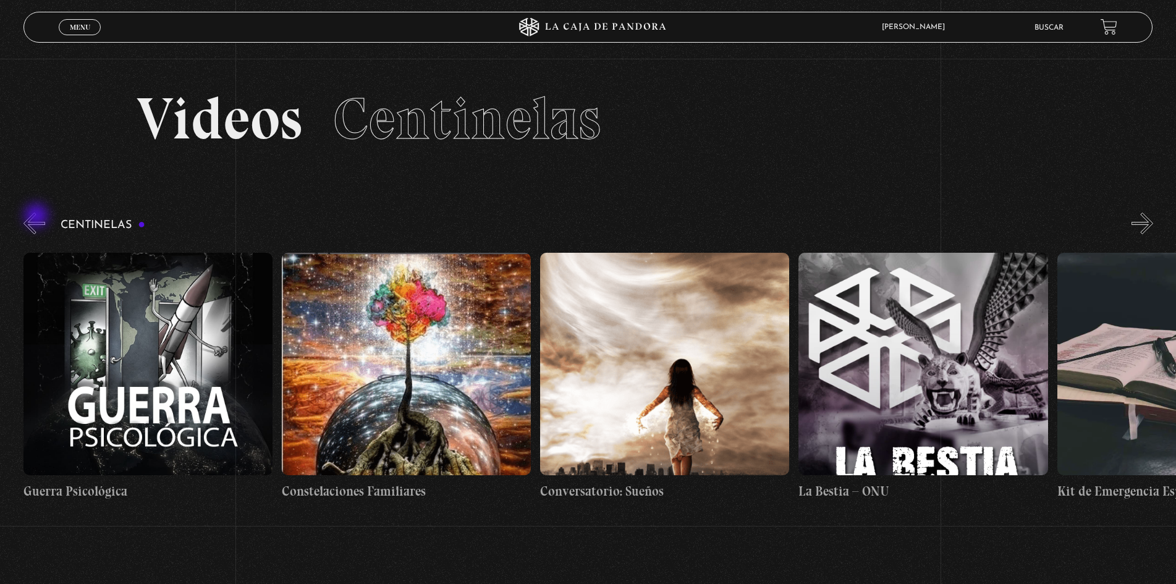
click at [38, 217] on button "«" at bounding box center [34, 224] width 22 height 22
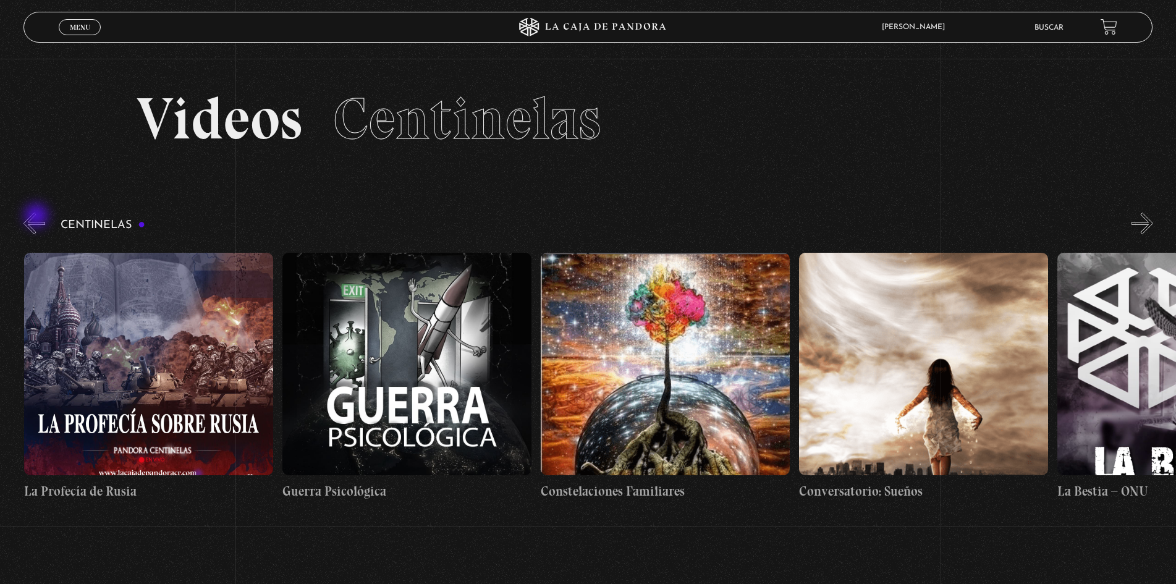
click at [38, 217] on button "«" at bounding box center [34, 224] width 22 height 22
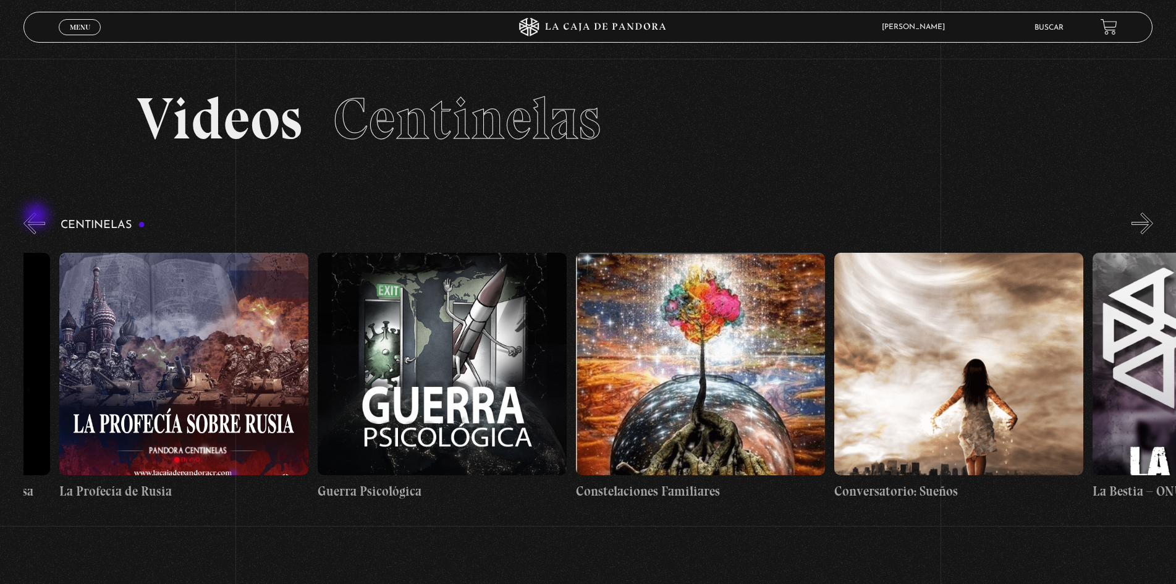
click at [38, 217] on button "«" at bounding box center [34, 224] width 22 height 22
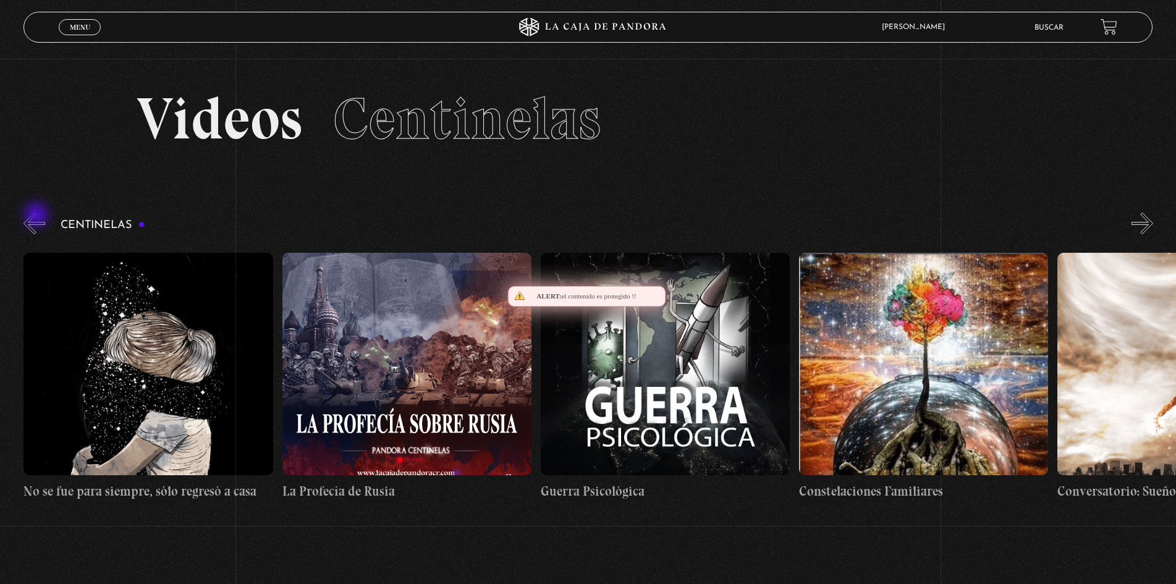
click at [38, 216] on button "«" at bounding box center [34, 224] width 22 height 22
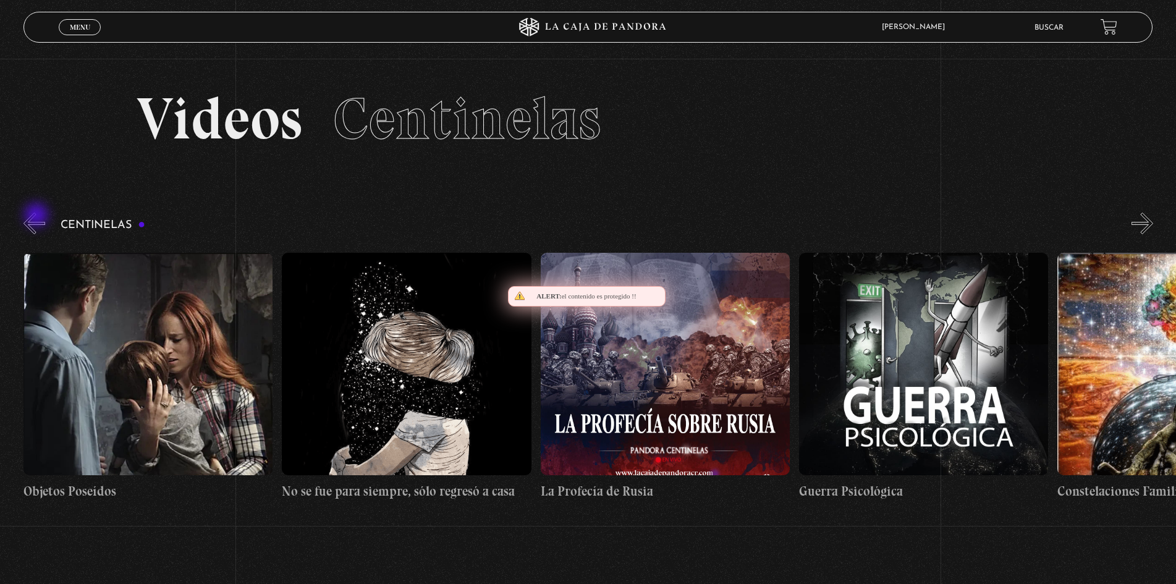
click at [38, 216] on button "«" at bounding box center [34, 224] width 22 height 22
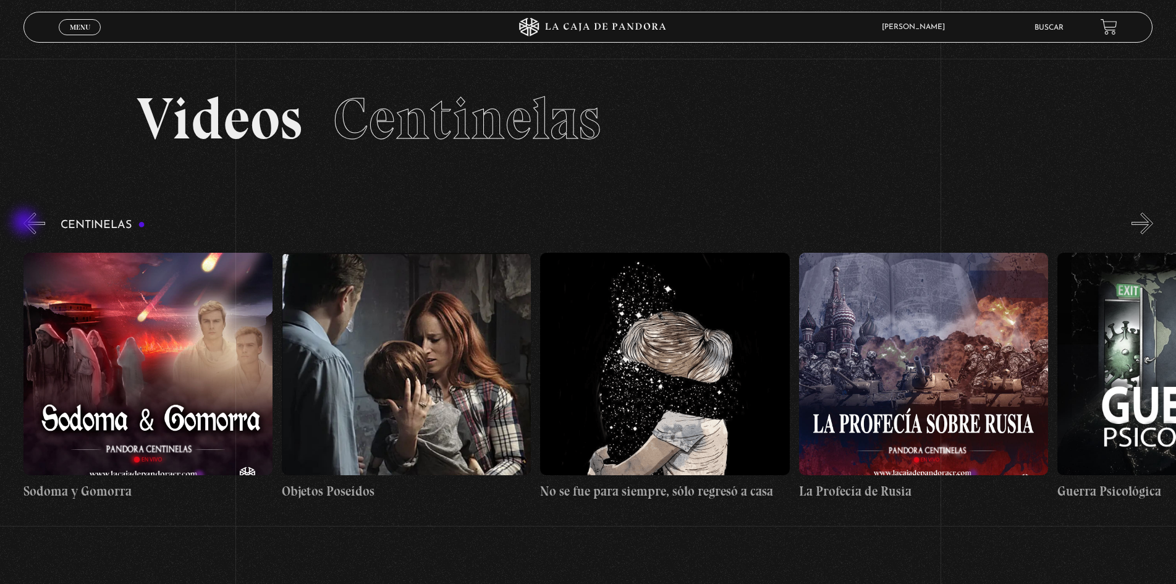
click at [26, 223] on button "«" at bounding box center [34, 224] width 22 height 22
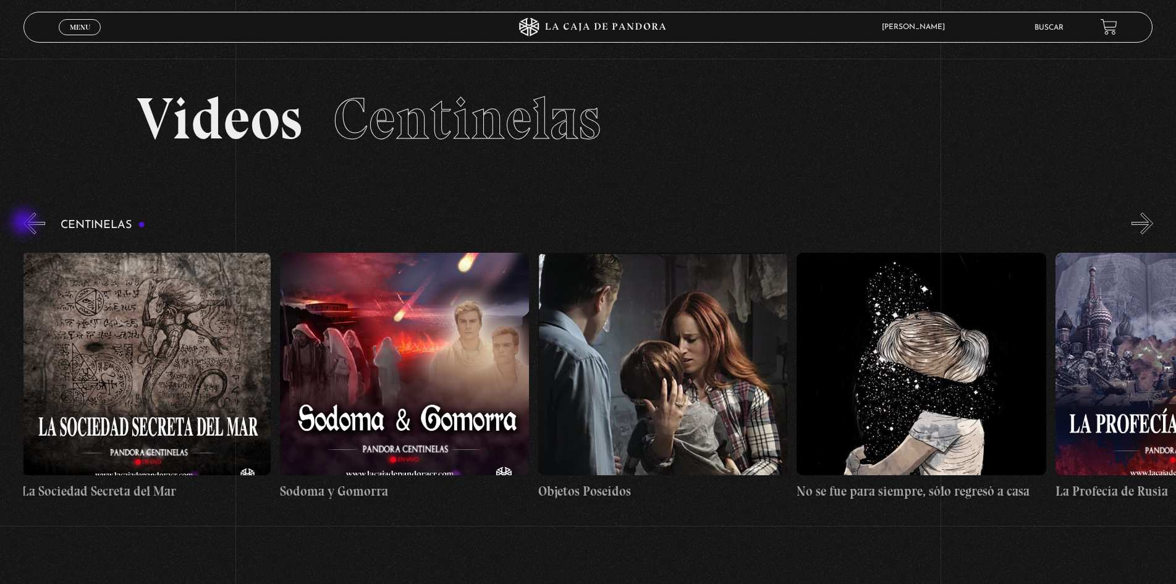
scroll to position [0, 17313]
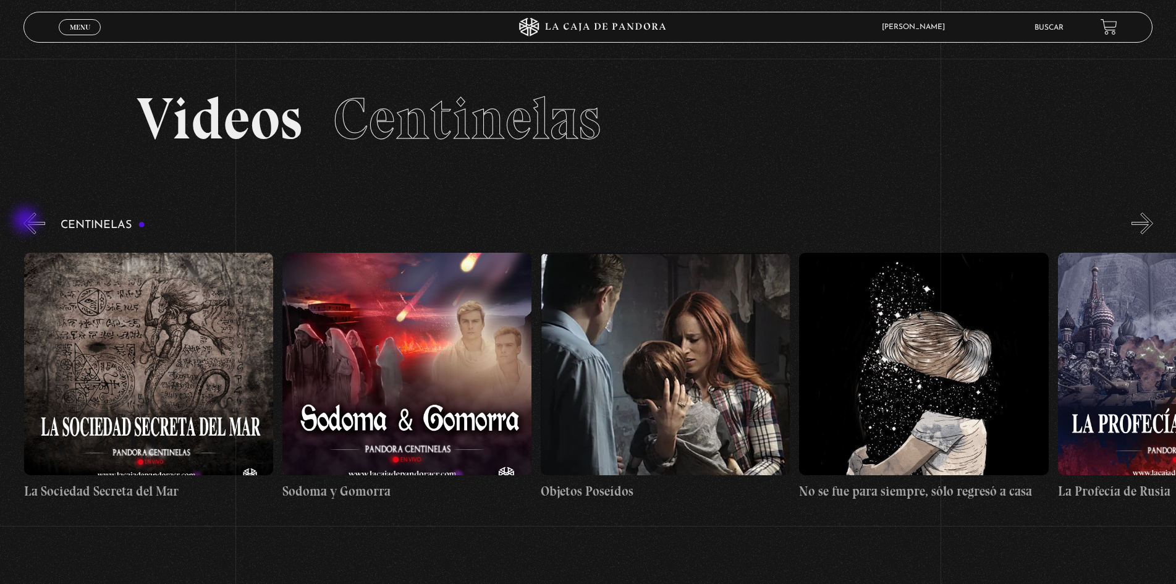
click at [27, 221] on button "«" at bounding box center [34, 224] width 22 height 22
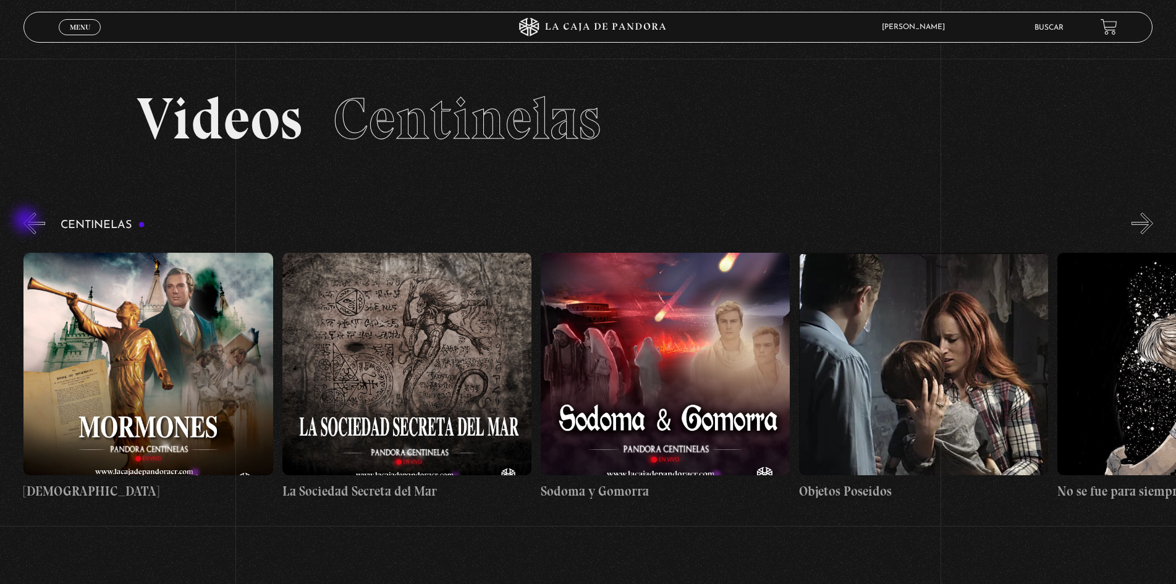
click at [27, 221] on button "«" at bounding box center [34, 224] width 22 height 22
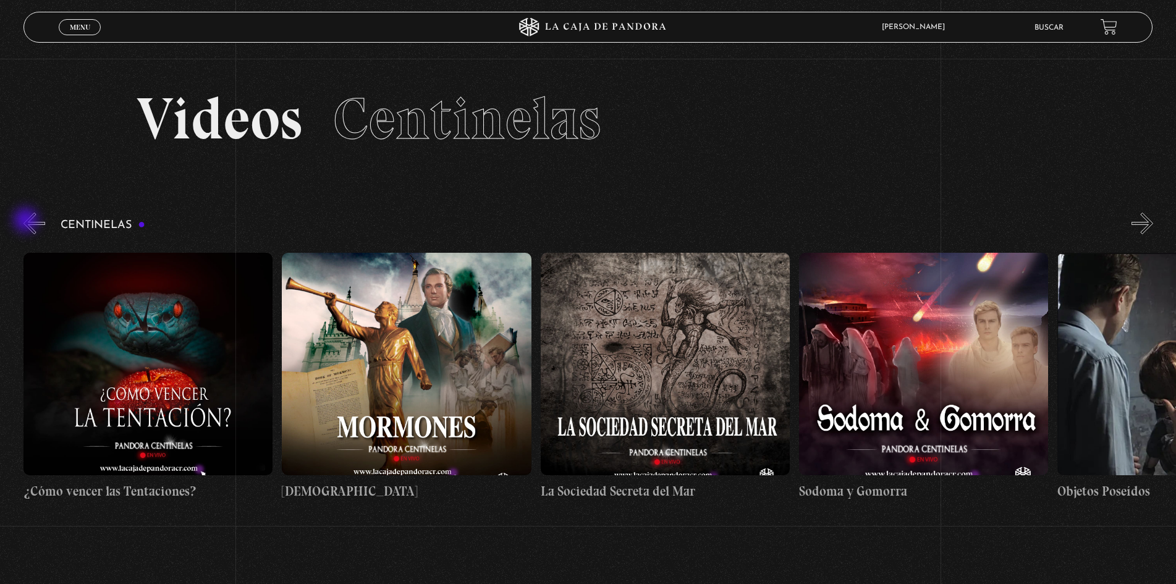
click at [27, 221] on button "«" at bounding box center [34, 224] width 22 height 22
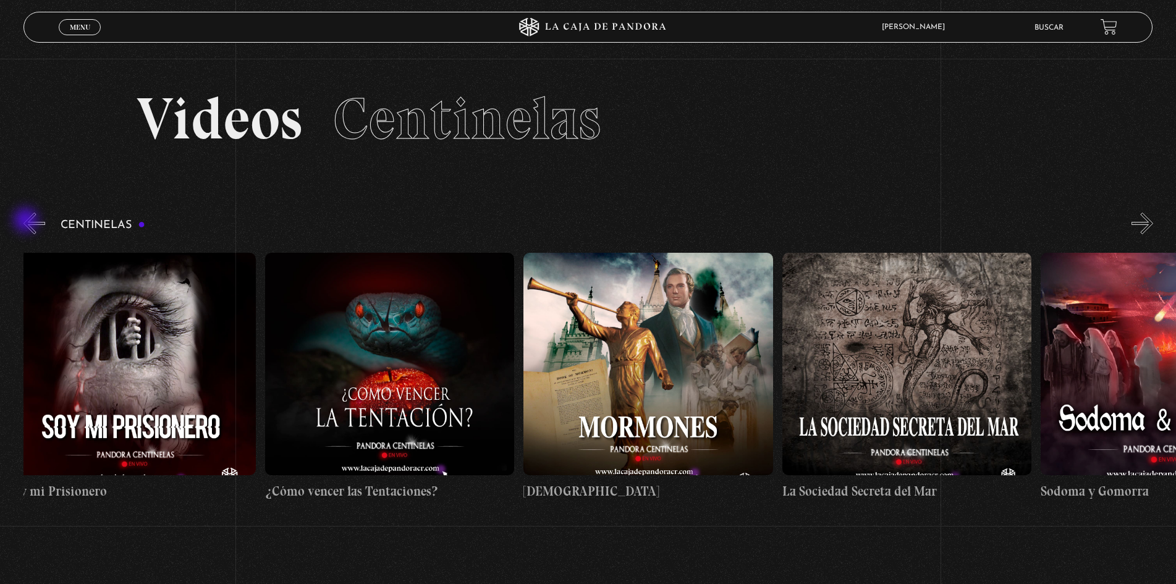
scroll to position [0, 16539]
